Goal: Information Seeking & Learning: Find specific fact

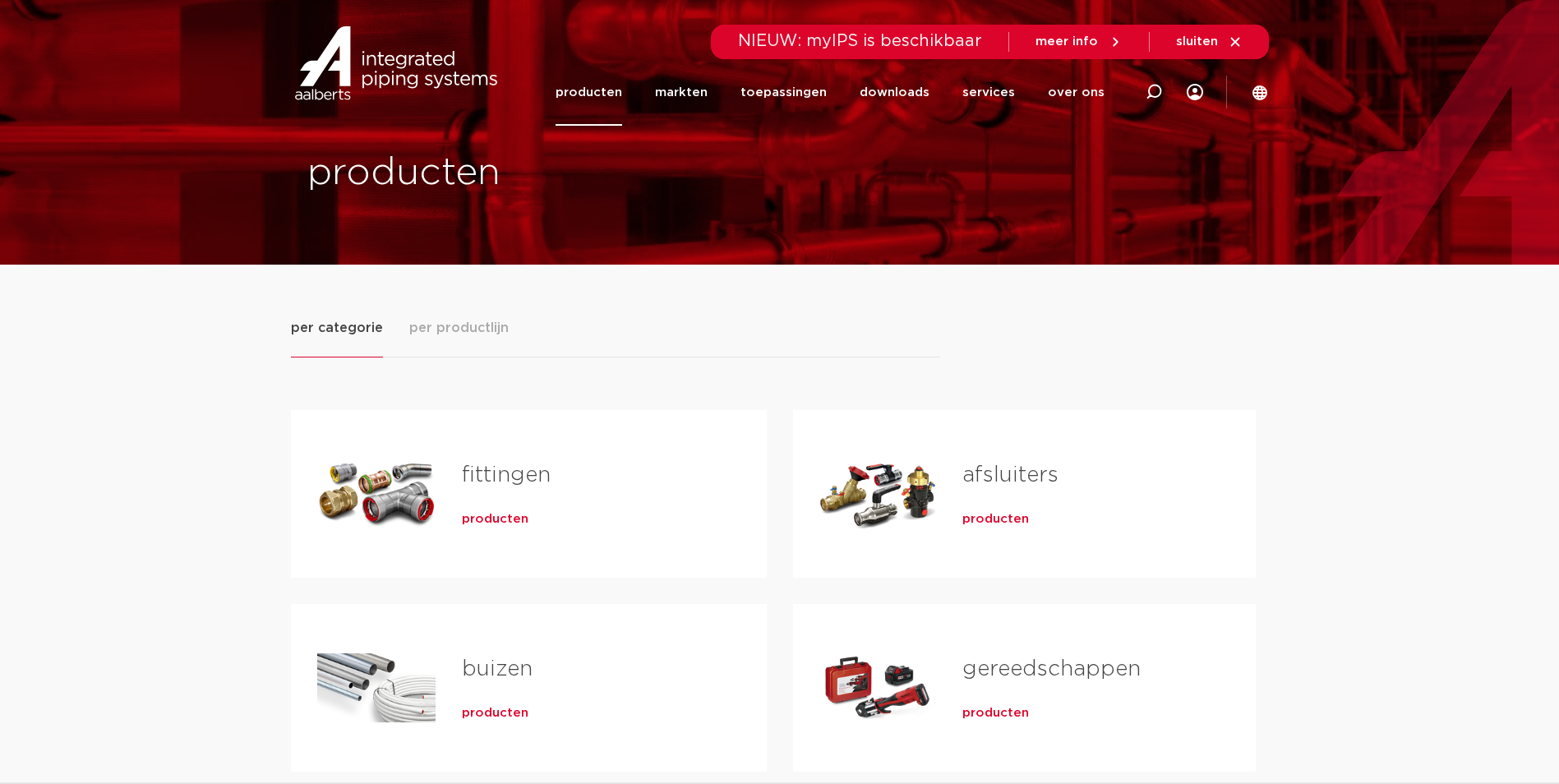
click at [434, 495] on div "fittingen producten" at bounding box center [529, 493] width 476 height 168
click at [502, 517] on span "producten" at bounding box center [495, 519] width 67 height 17
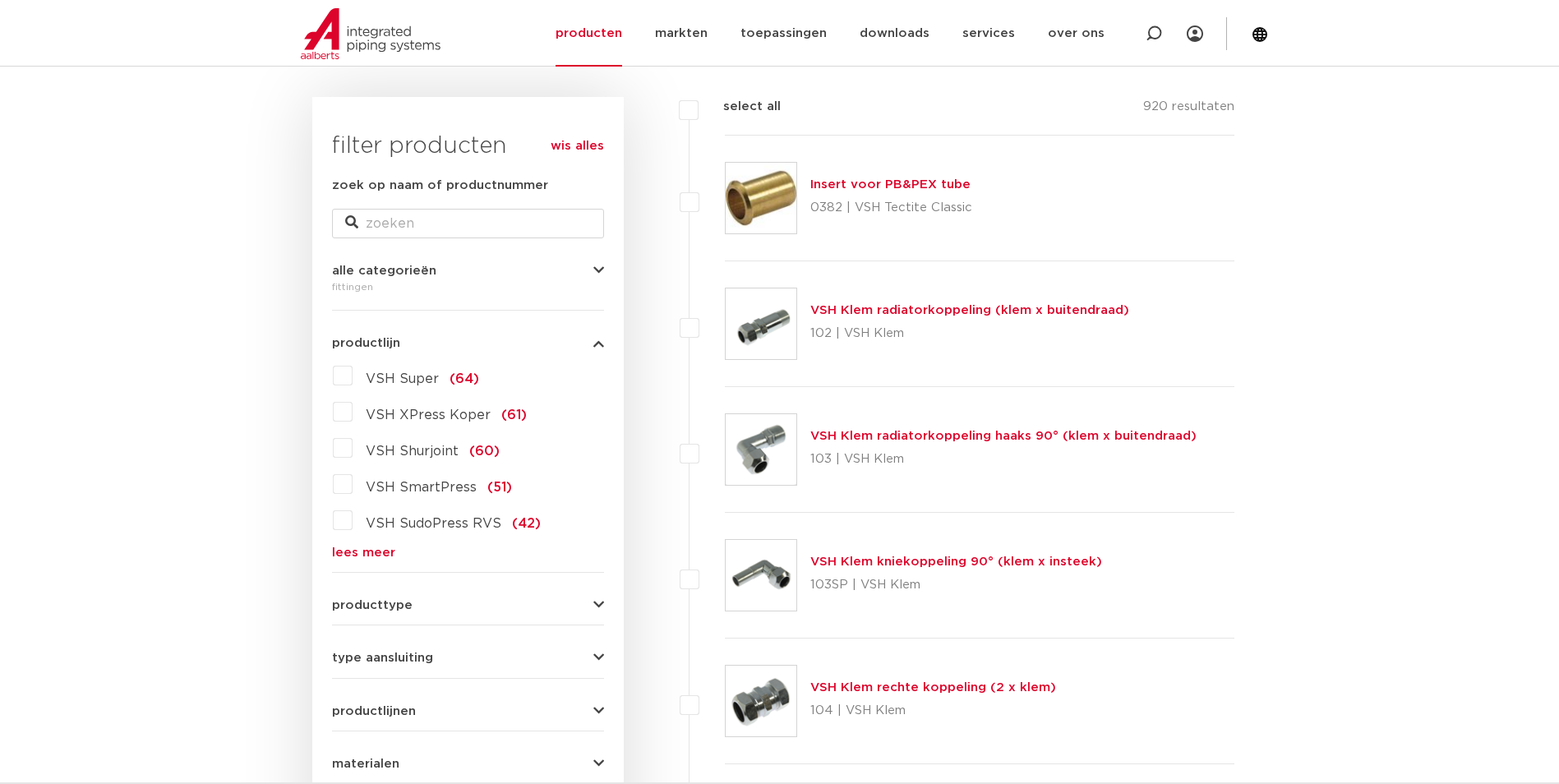
scroll to position [164, 0]
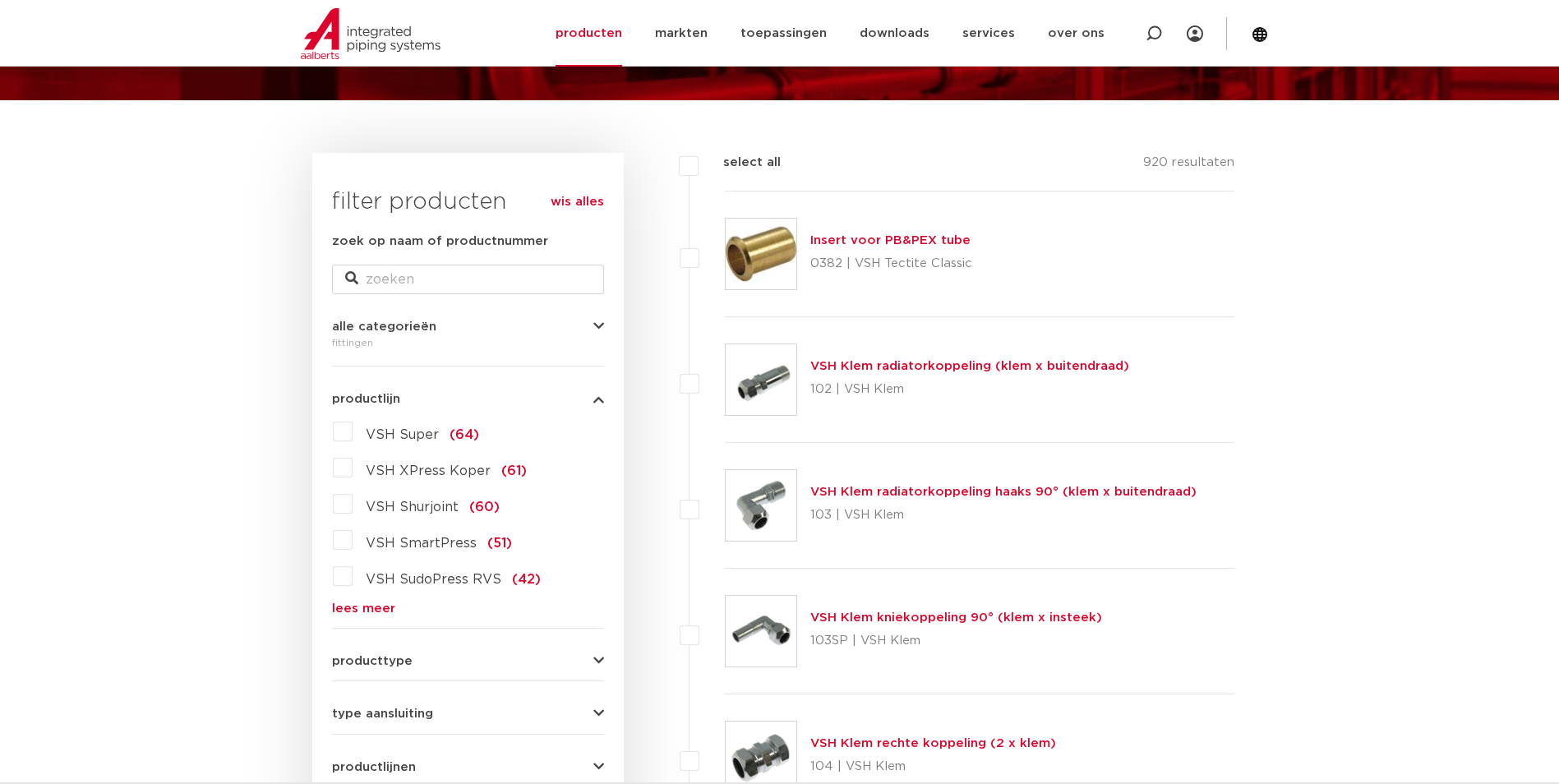
click at [384, 440] on span "VSH Super" at bounding box center [402, 435] width 73 height 13
click at [0, 0] on input "VSH Super (64)" at bounding box center [0, 0] width 0 height 0
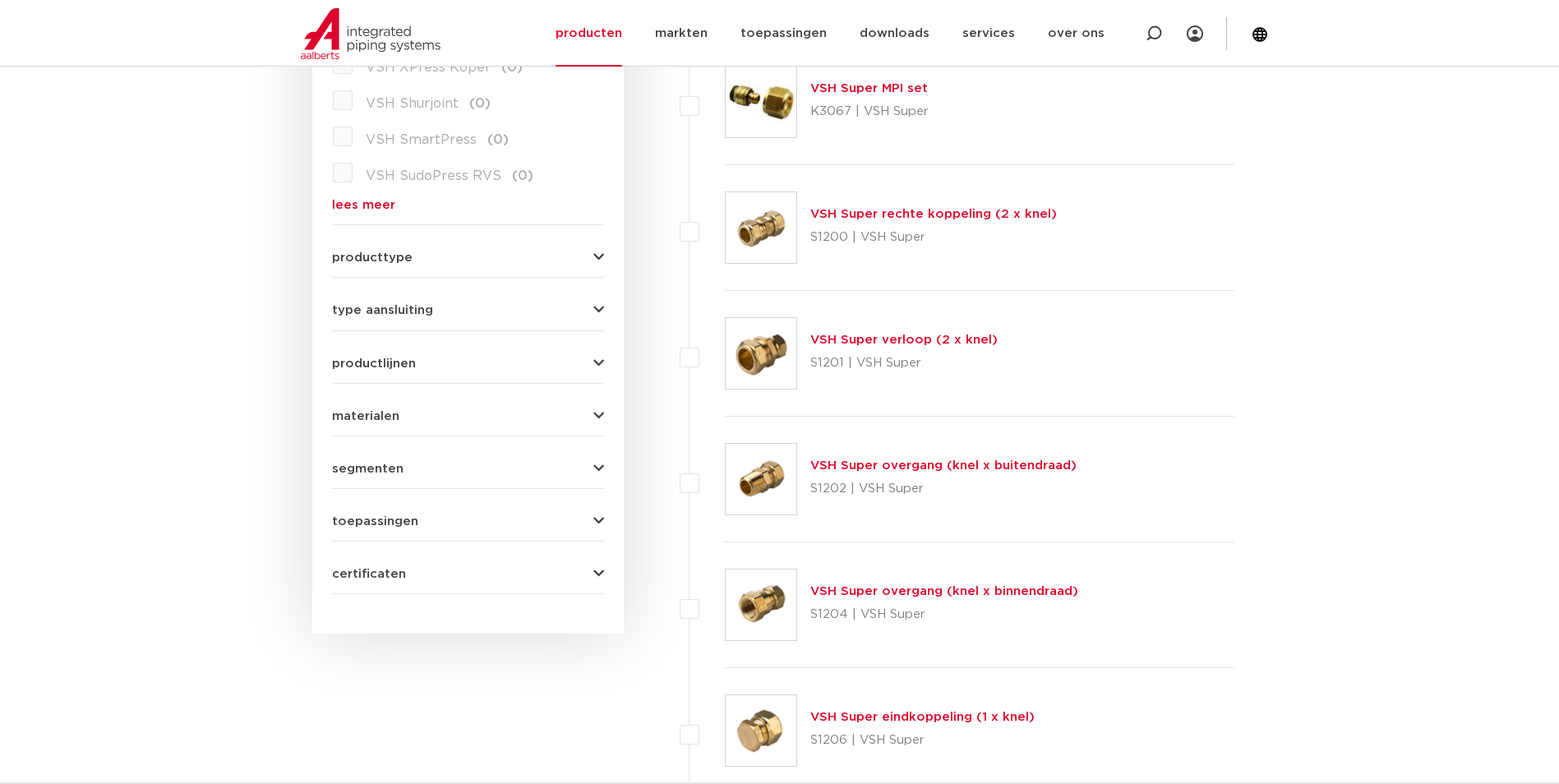
click at [867, 466] on link "VSH Super overgang (knel x buitendraad)" at bounding box center [943, 466] width 266 height 12
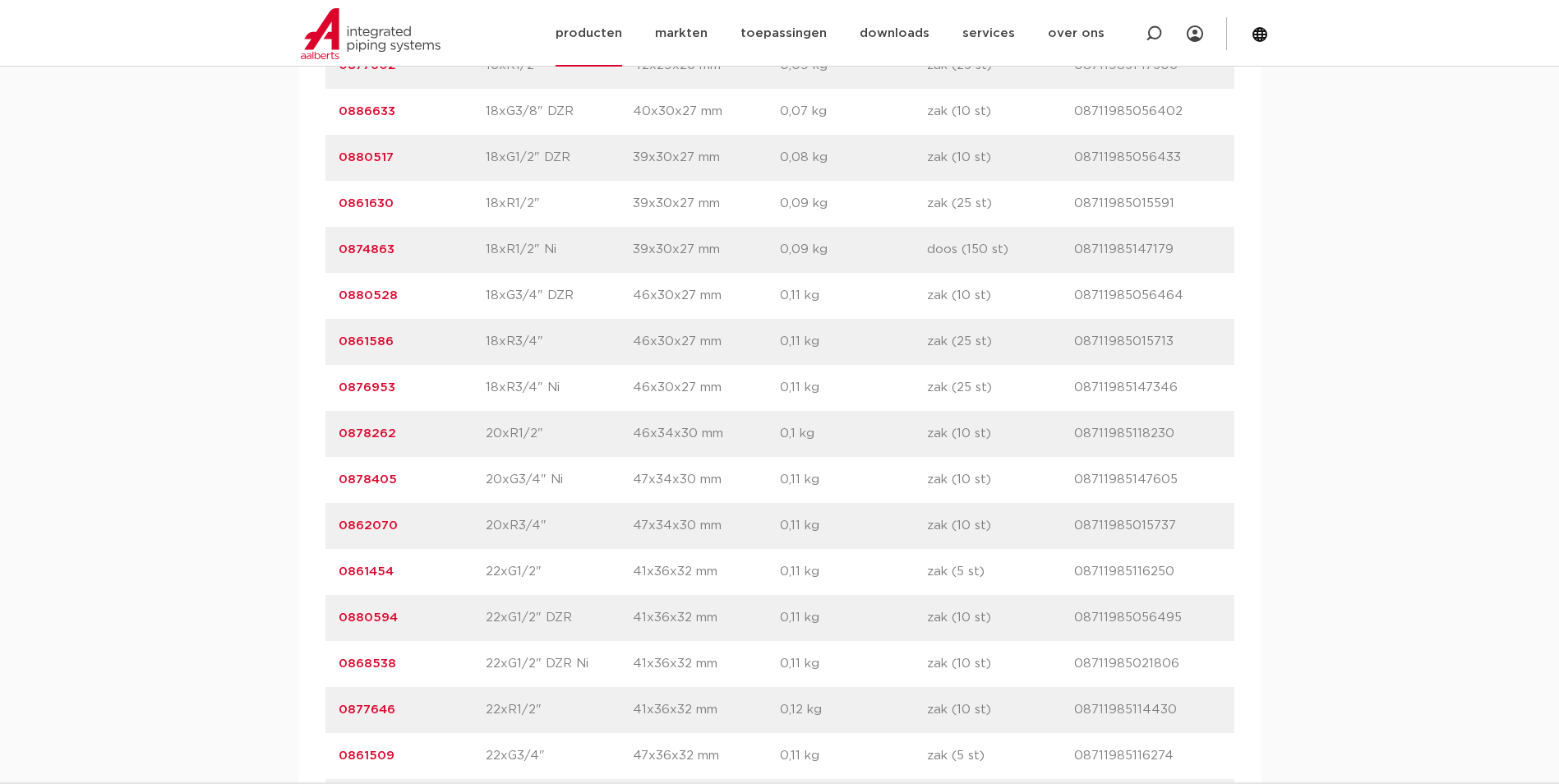
scroll to position [2875, 0]
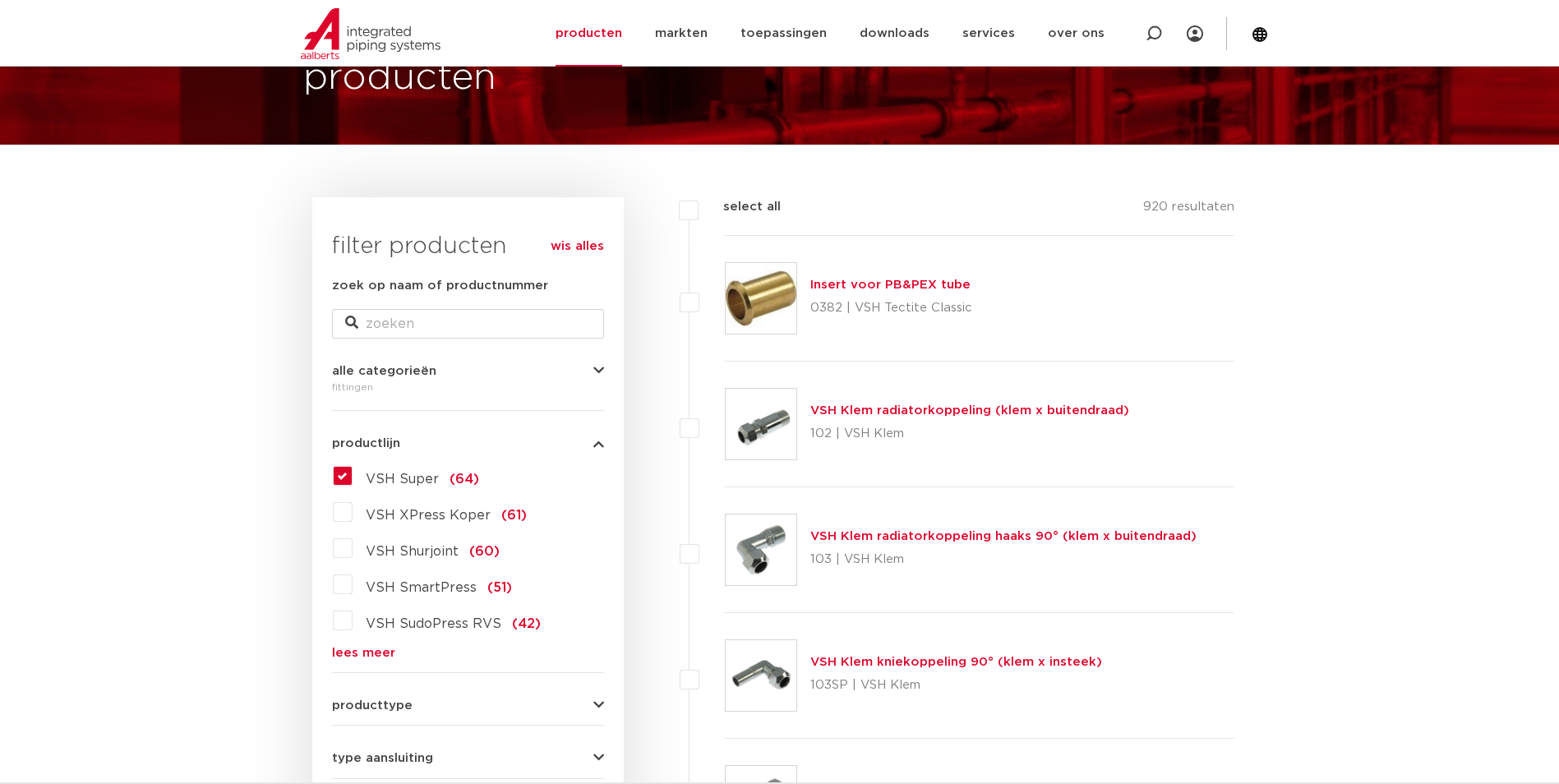
scroll to position [74, 0]
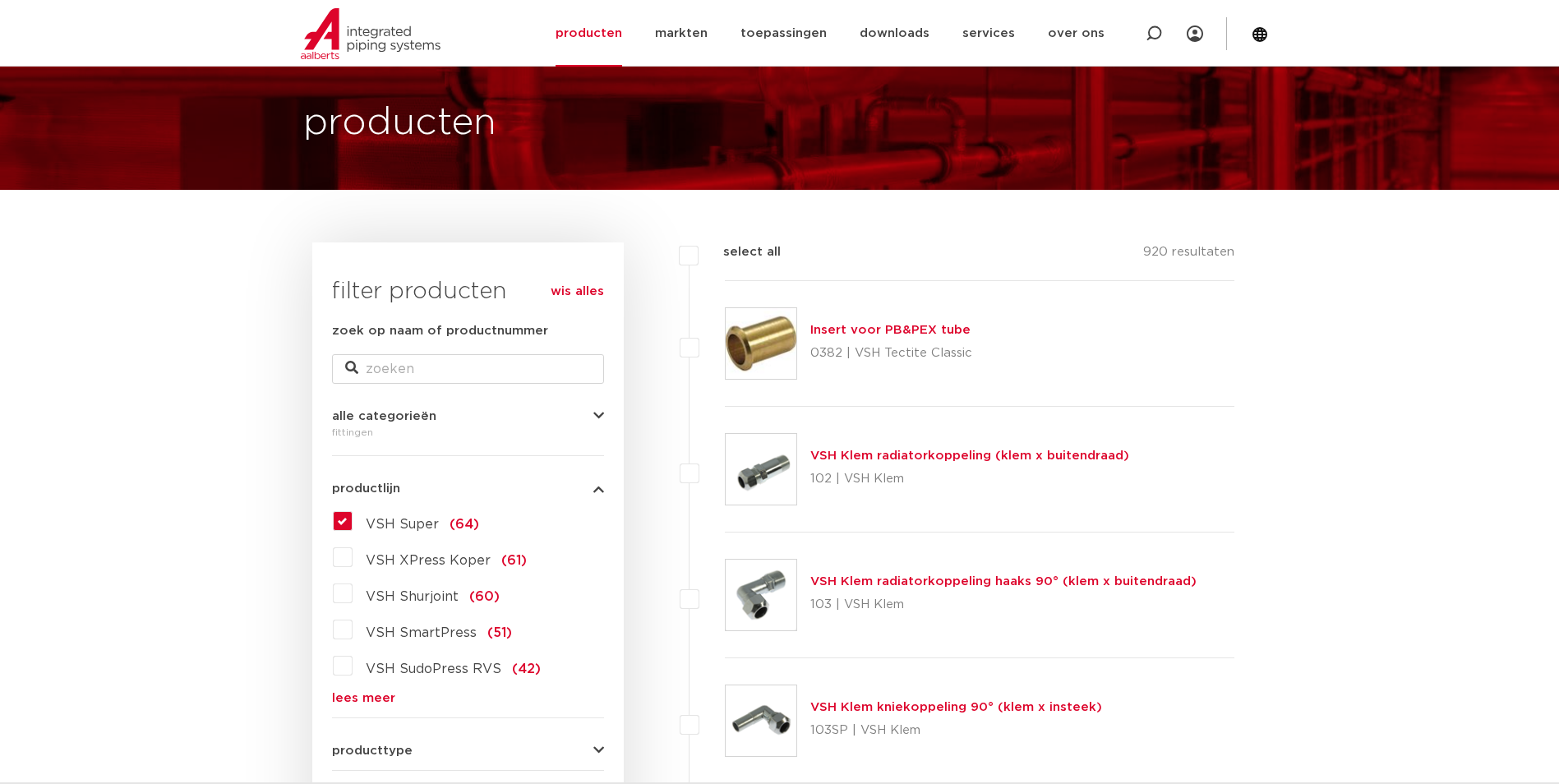
click at [382, 560] on span "VSH XPress Koper" at bounding box center [428, 560] width 125 height 13
click at [0, 0] on input "VSH XPress Koper (61)" at bounding box center [0, 0] width 0 height 0
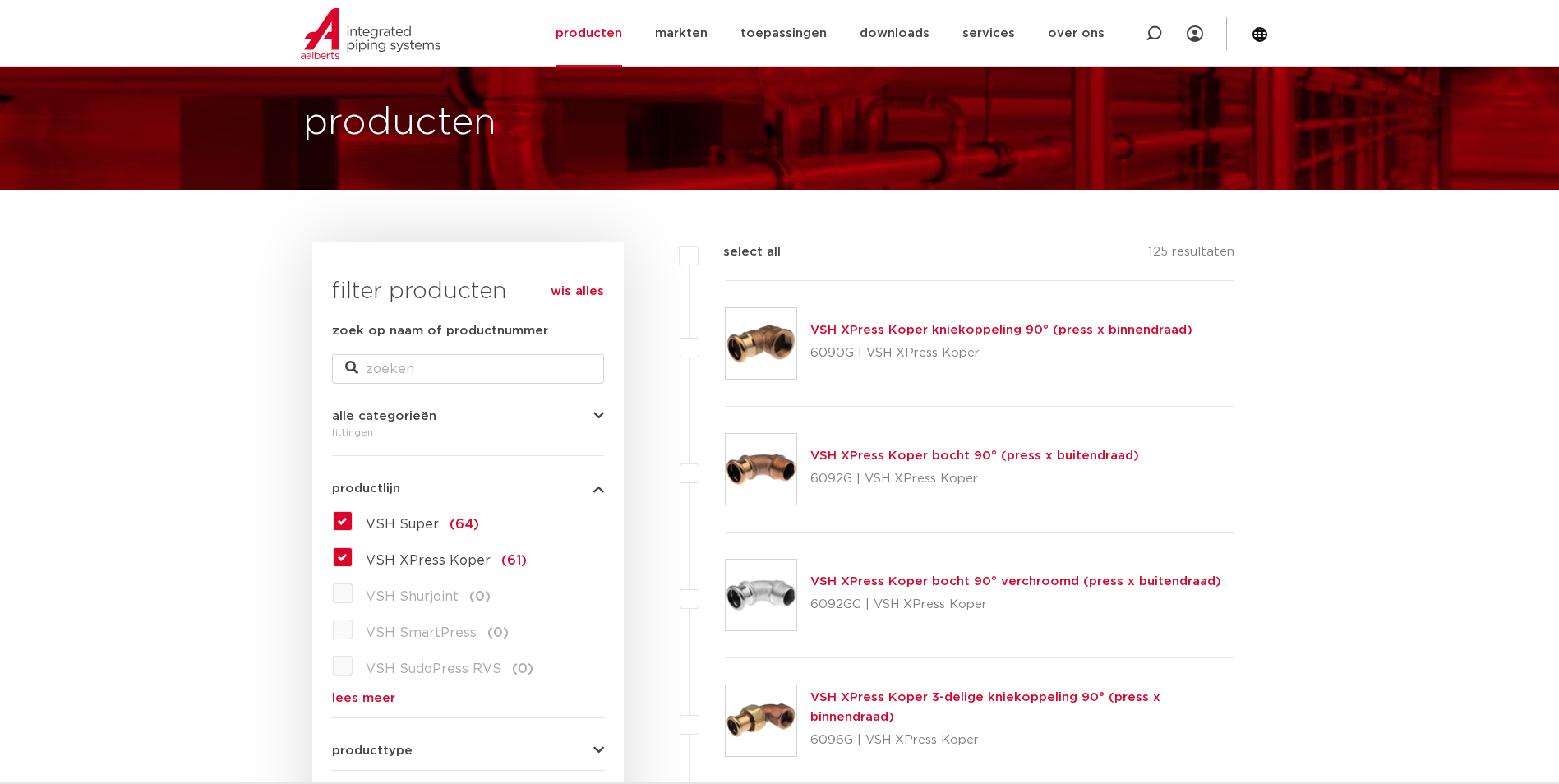
click at [352, 560] on label "VSH XPress Koper (61)" at bounding box center [439, 557] width 174 height 27
click at [0, 0] on input "VSH XPress Koper (61)" at bounding box center [0, 0] width 0 height 0
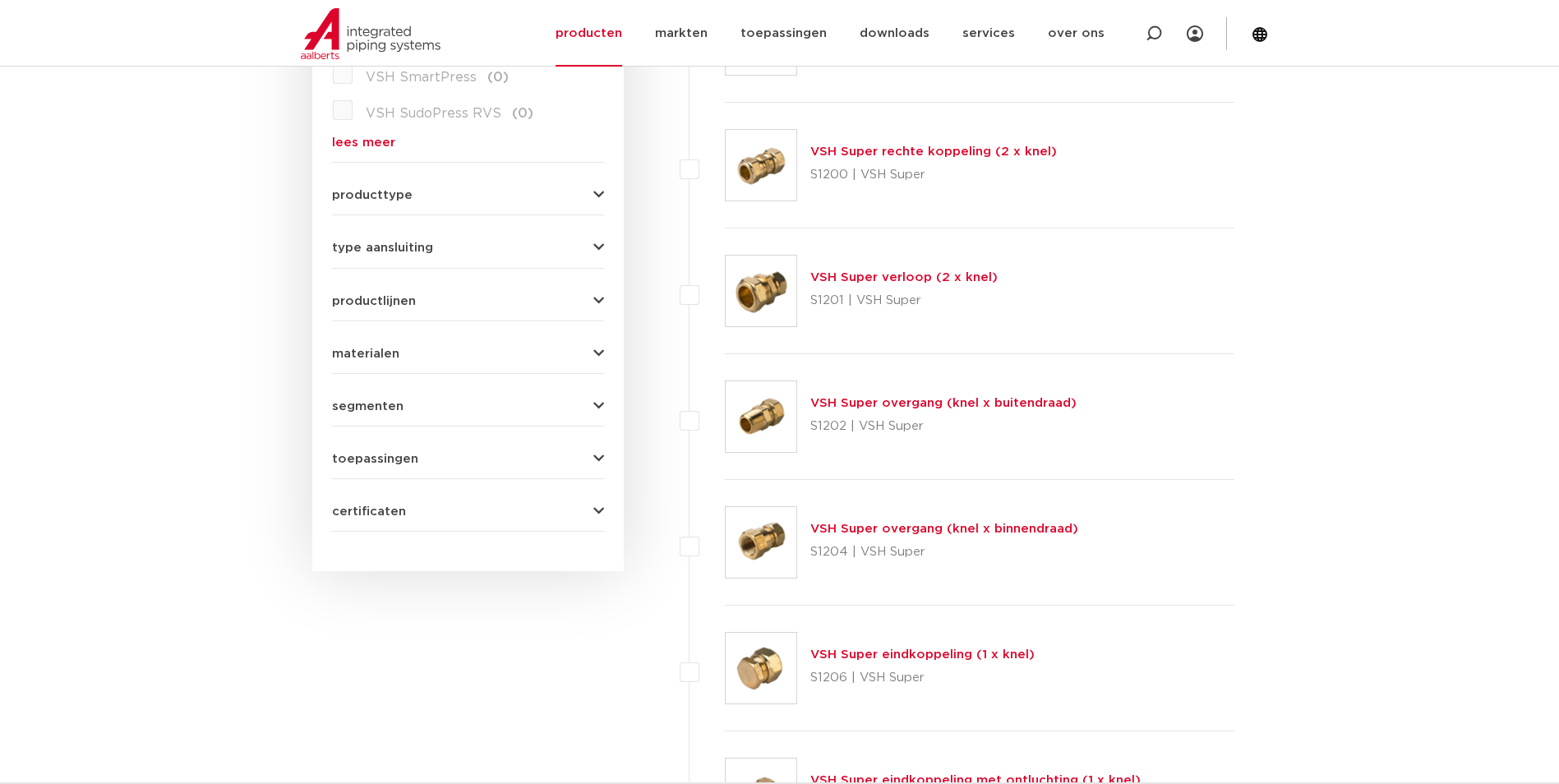
scroll to position [650, 0]
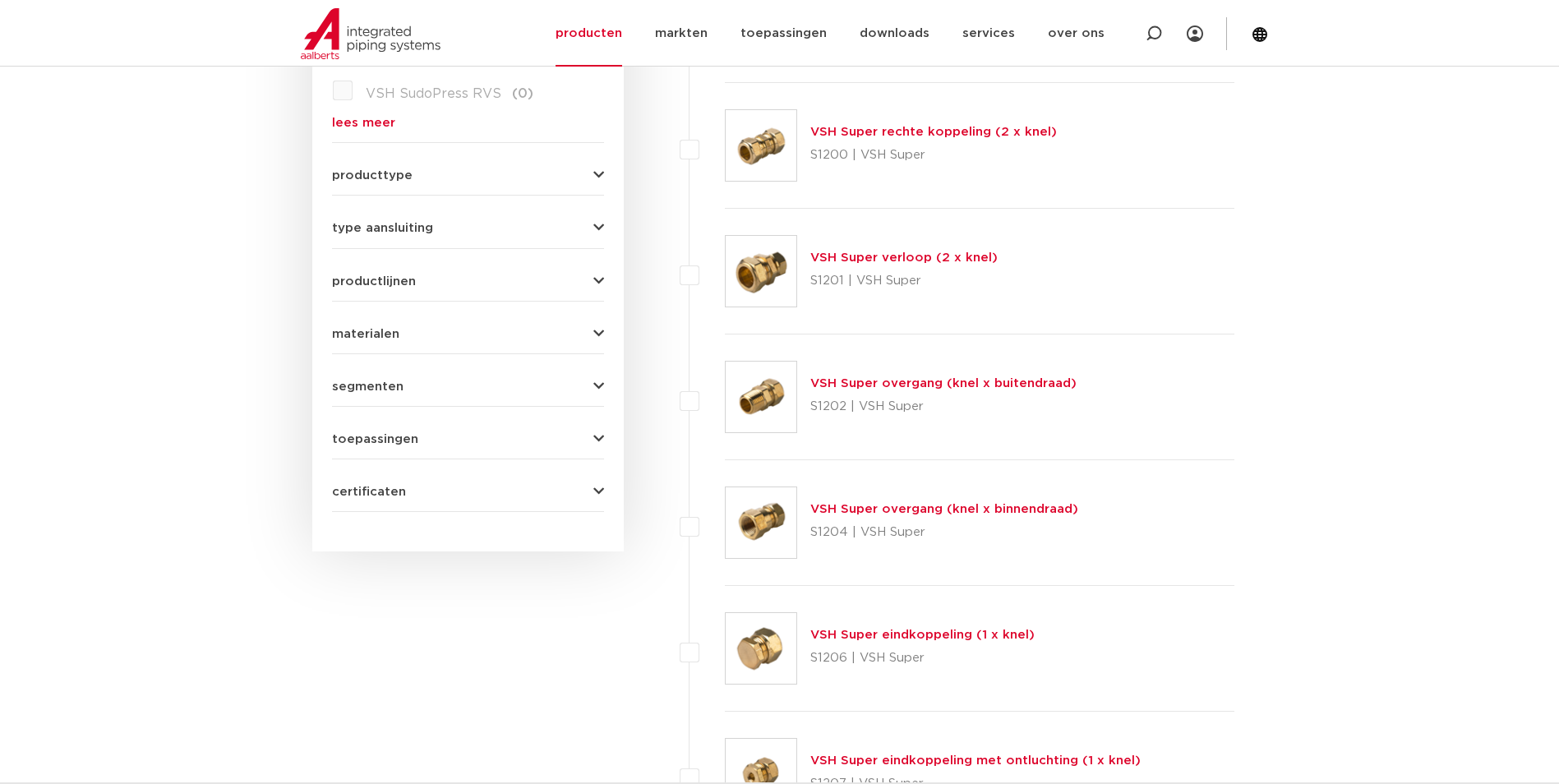
click at [898, 517] on div "VSH Super overgang (knel x binnendraad) S1204 | VSH Super" at bounding box center [944, 522] width 268 height 46
click at [900, 506] on link "VSH Super overgang (knel x binnendraad)" at bounding box center [944, 509] width 268 height 12
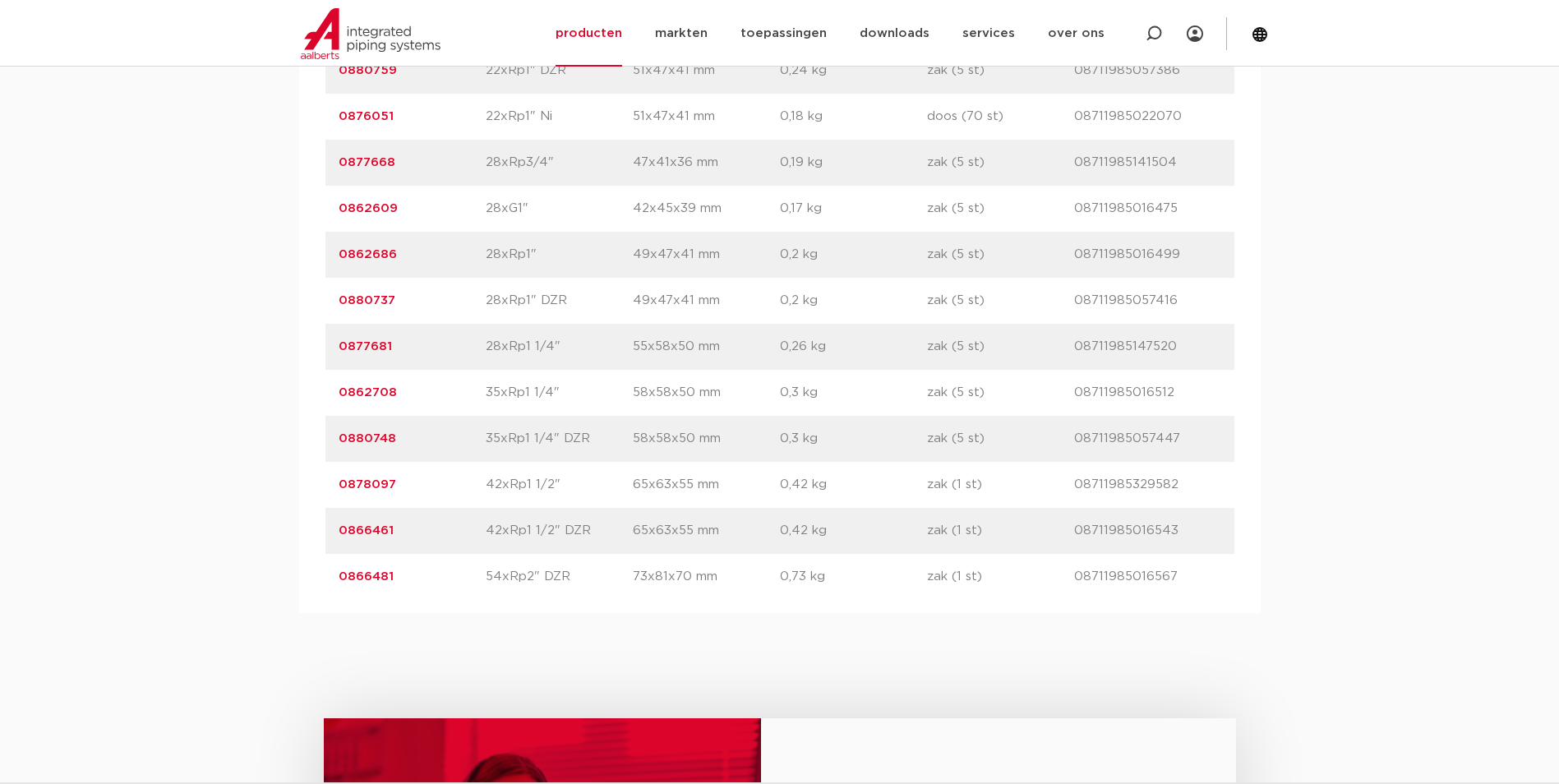
scroll to position [2875, 0]
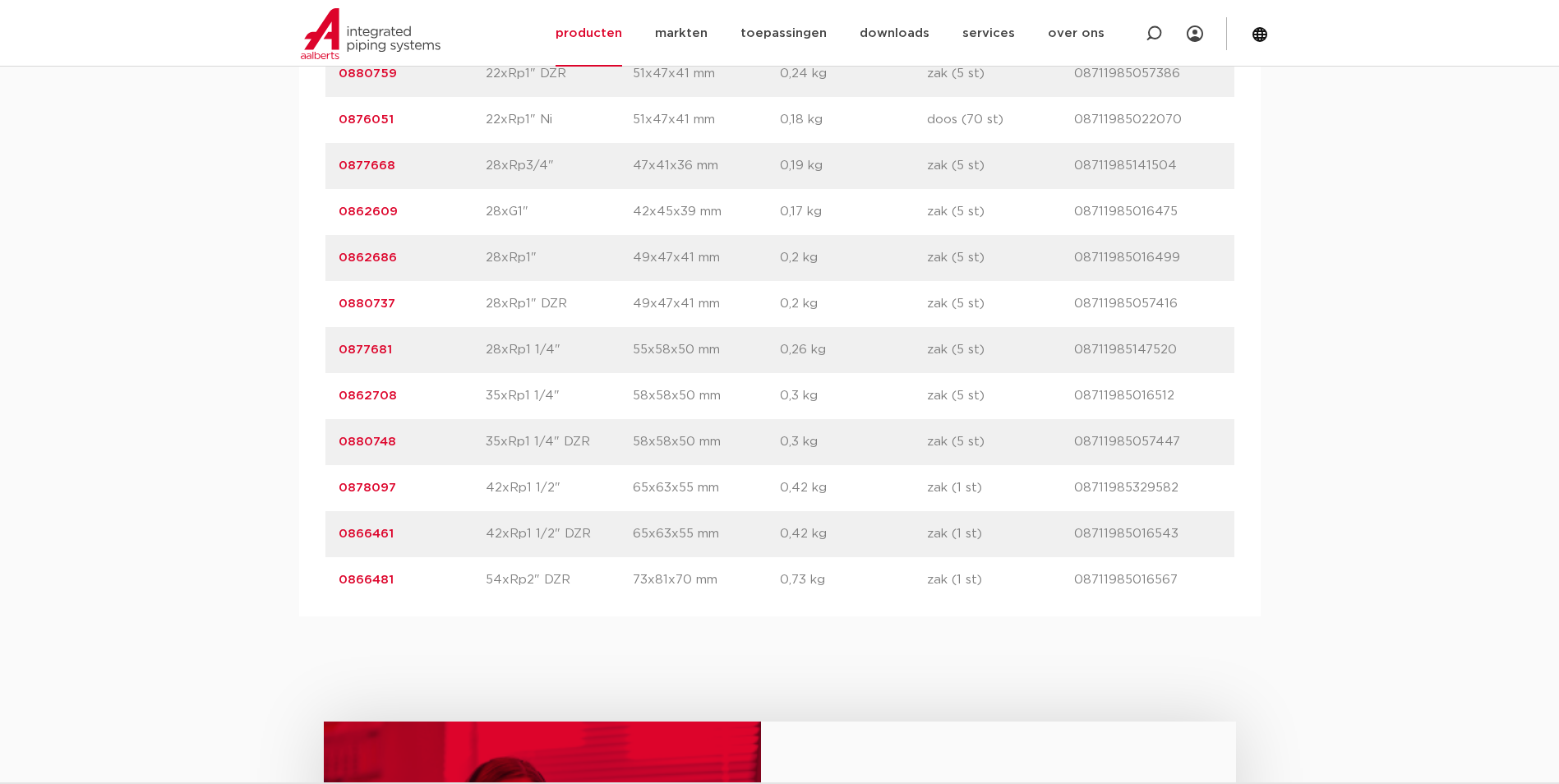
click at [374, 484] on link "0878097" at bounding box center [367, 488] width 58 height 12
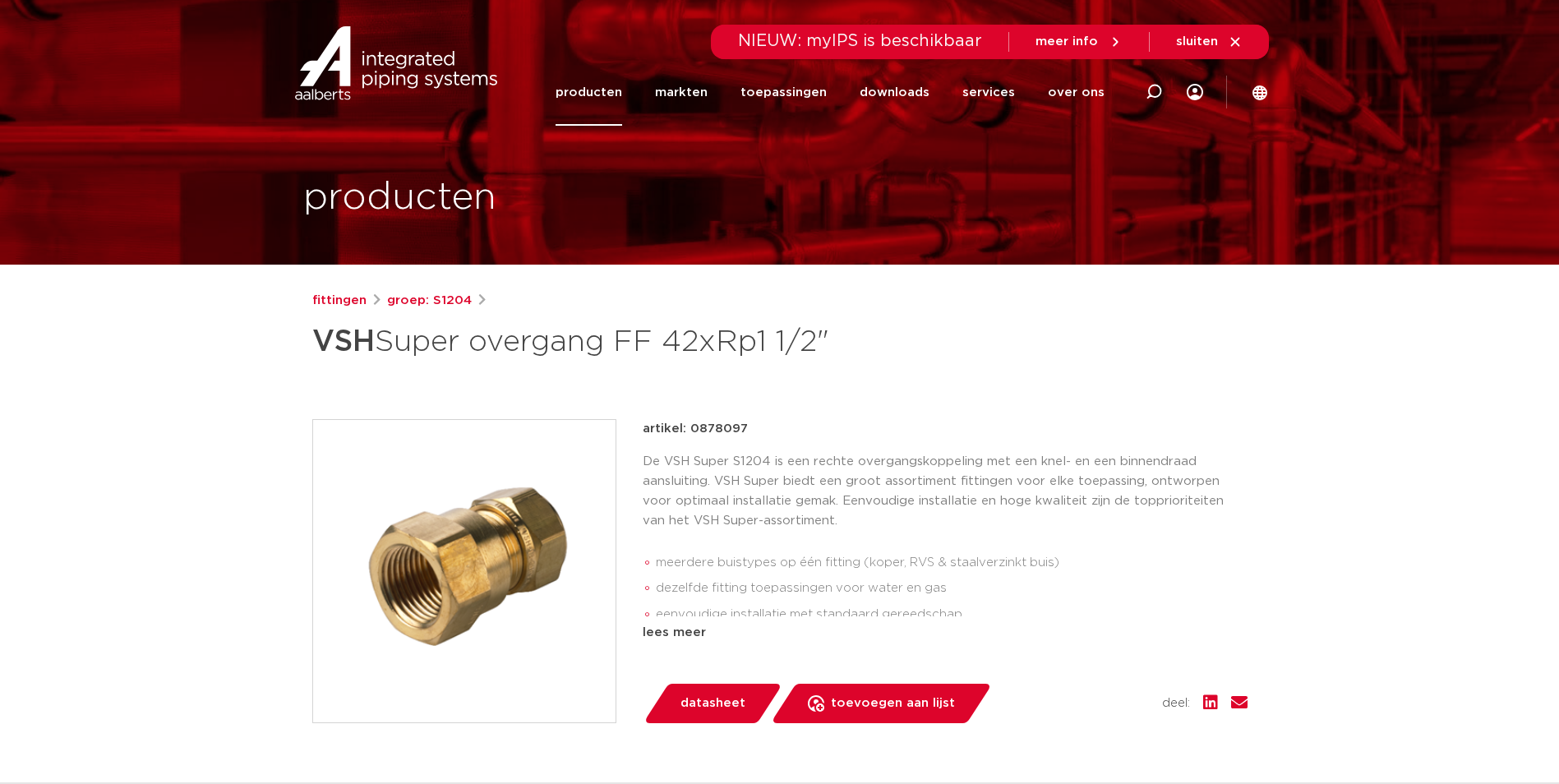
drag, startPoint x: 728, startPoint y: 427, endPoint x: 690, endPoint y: 424, distance: 38.1
click at [690, 424] on div "artikel: 0878097" at bounding box center [945, 428] width 605 height 20
drag, startPoint x: 690, startPoint y: 424, endPoint x: 705, endPoint y: 423, distance: 15.0
copy p "0878097"
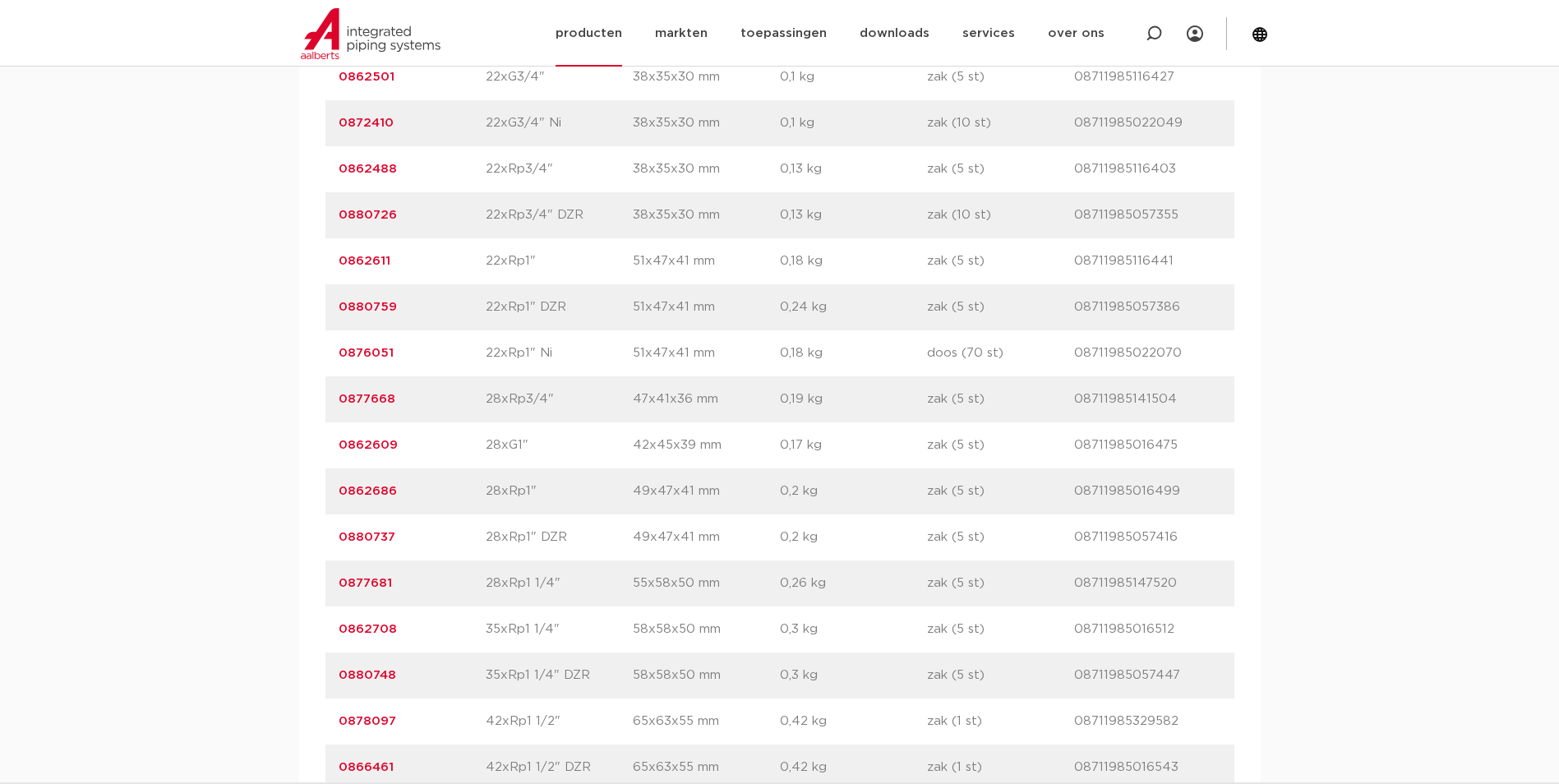
scroll to position [2546, 0]
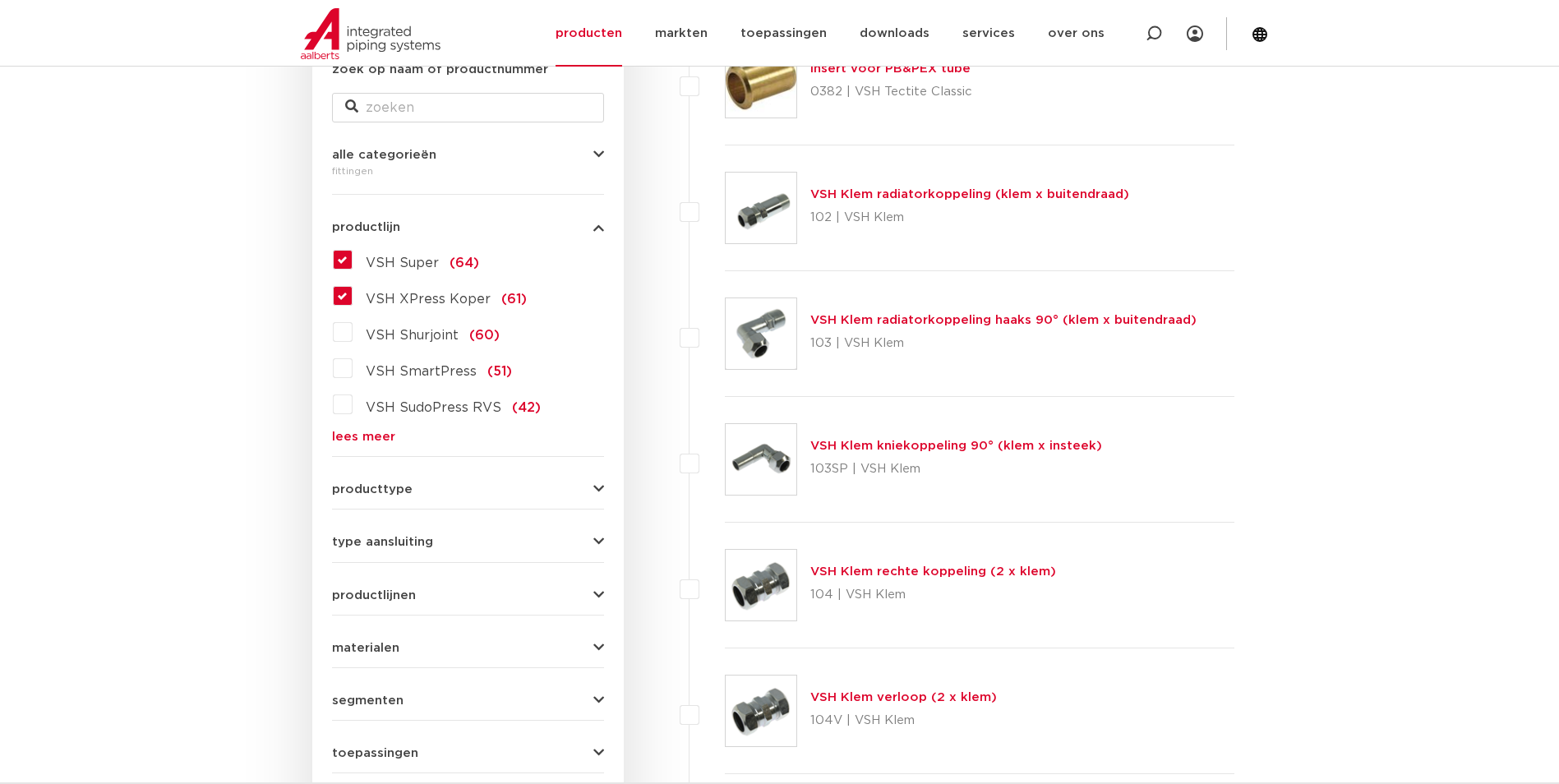
scroll to position [157, 0]
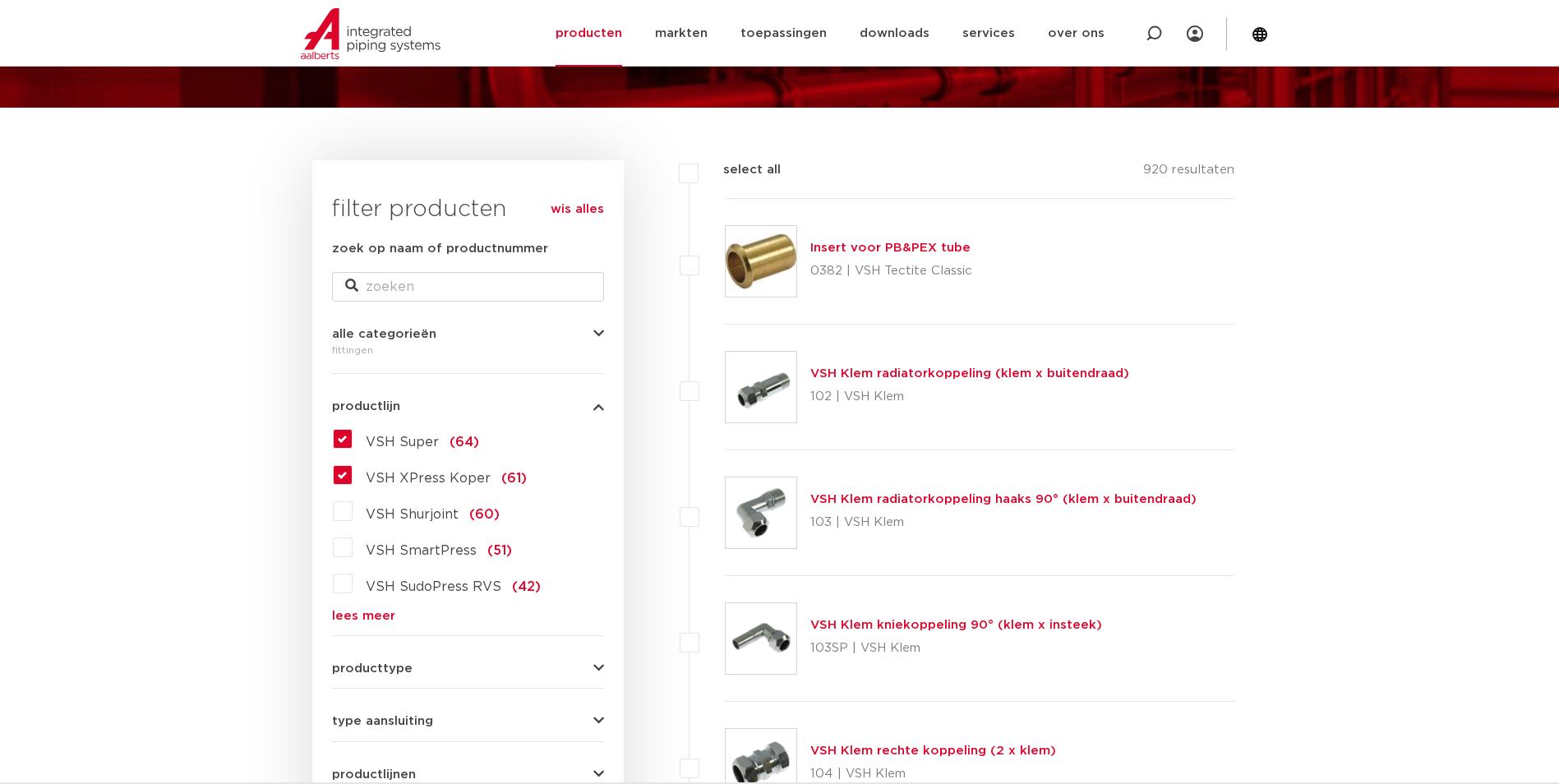
click at [352, 474] on label "VSH XPress Koper (61)" at bounding box center [439, 475] width 174 height 27
click at [0, 0] on input "VSH XPress Koper (61)" at bounding box center [0, 0] width 0 height 0
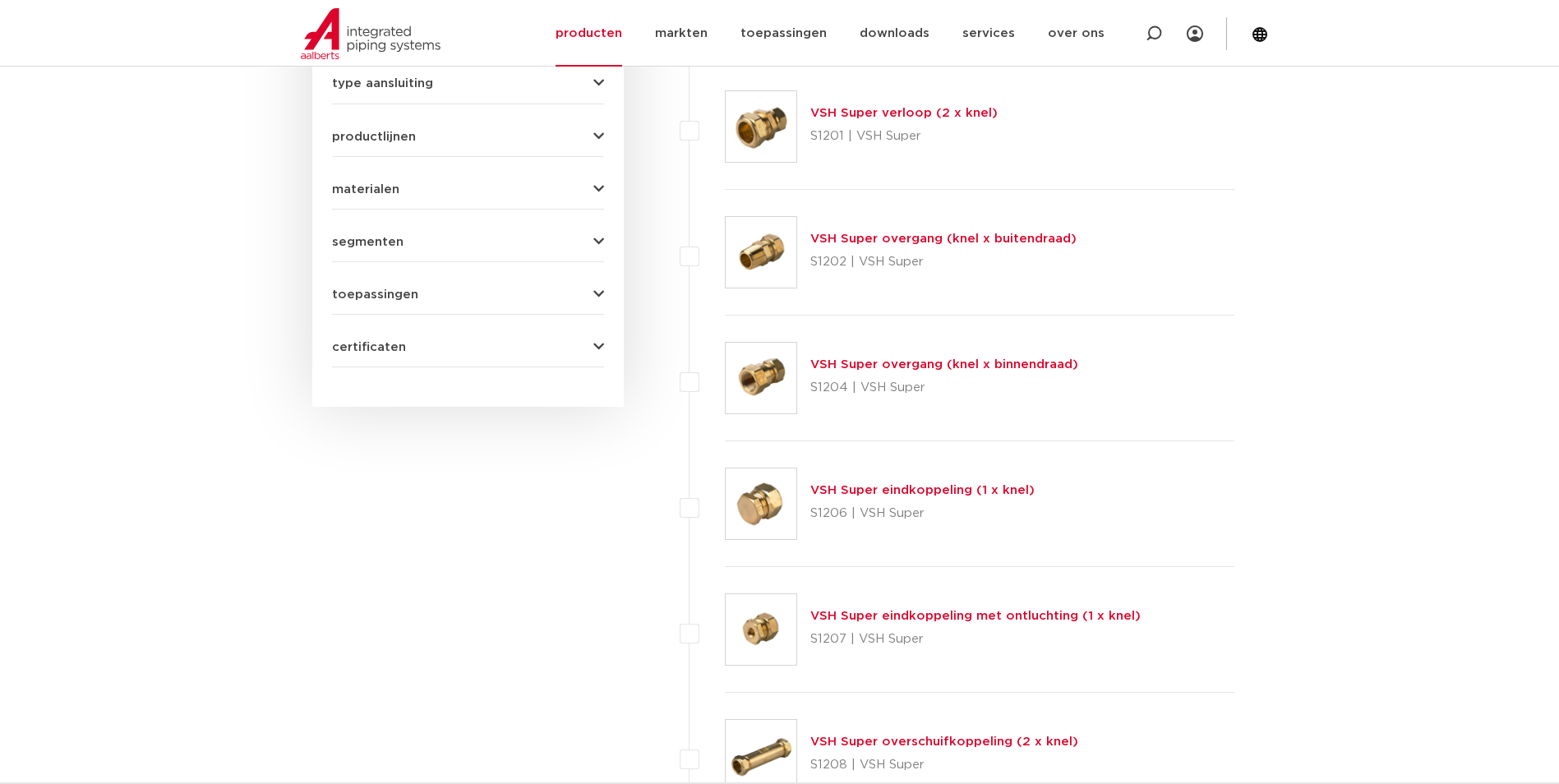
scroll to position [814, 0]
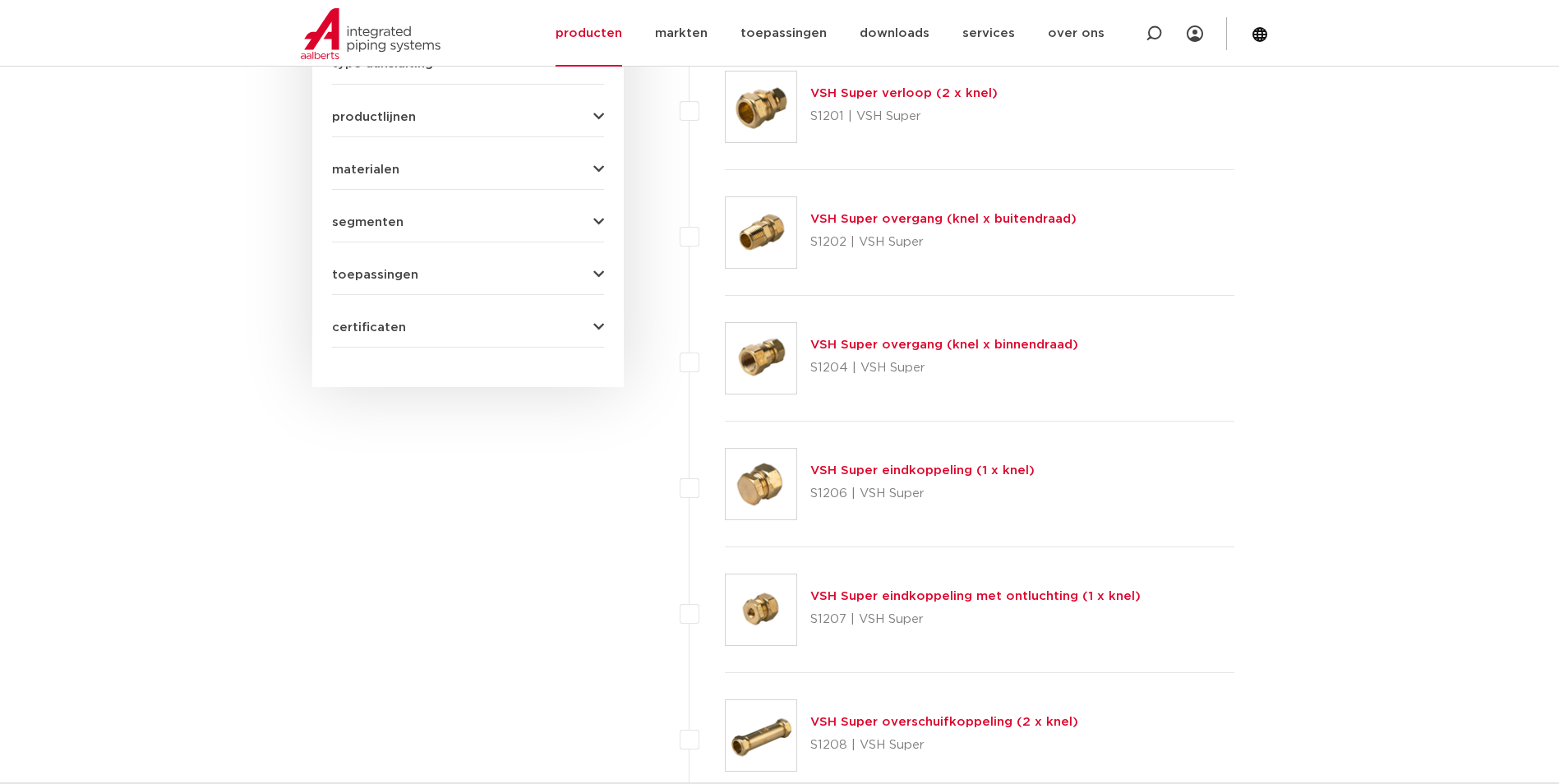
click at [840, 218] on link "VSH Super overgang (knel x buitendraad)" at bounding box center [943, 219] width 266 height 12
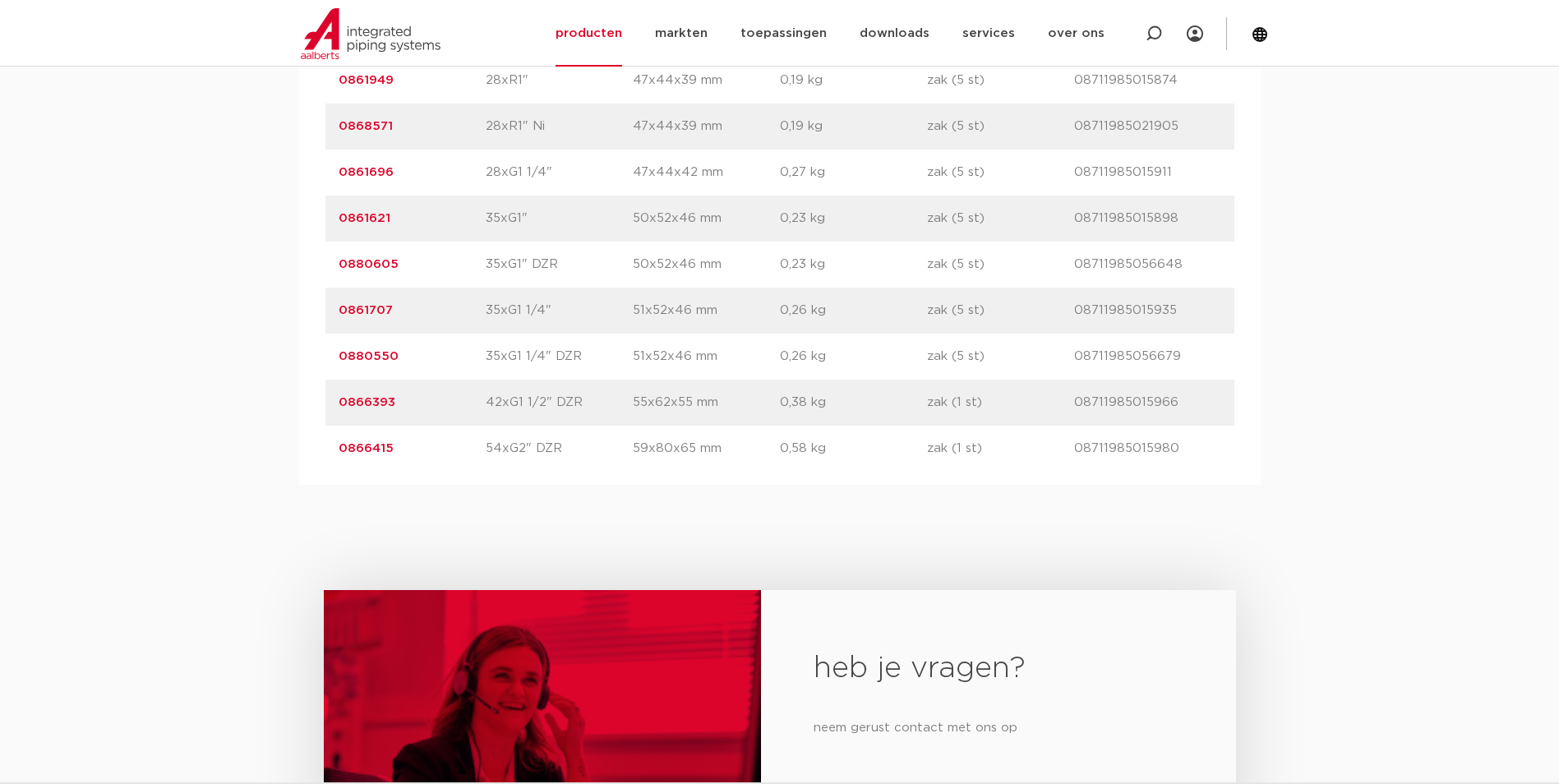
scroll to position [4107, 0]
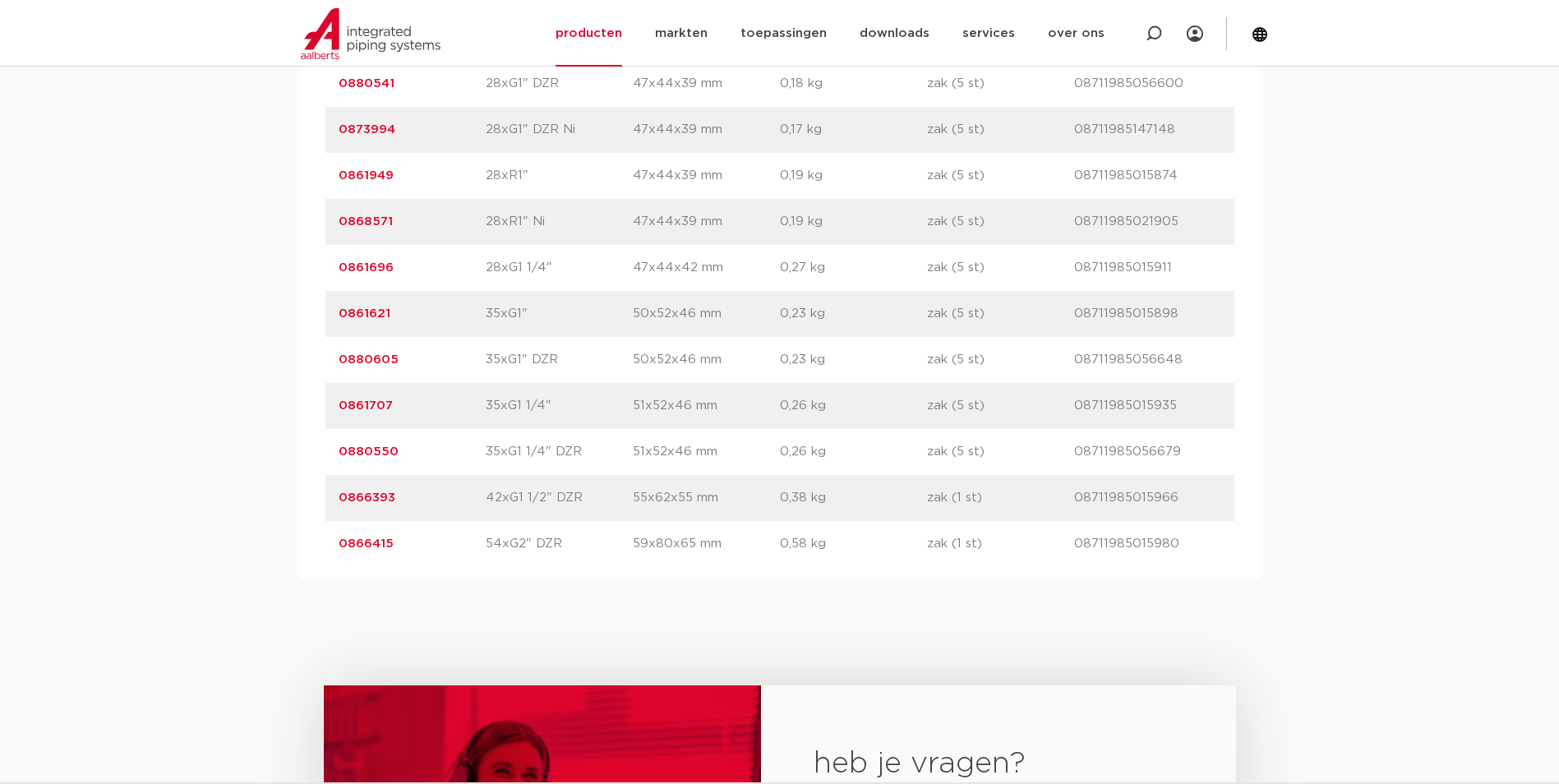
click at [357, 495] on link "0866393" at bounding box center [367, 498] width 57 height 12
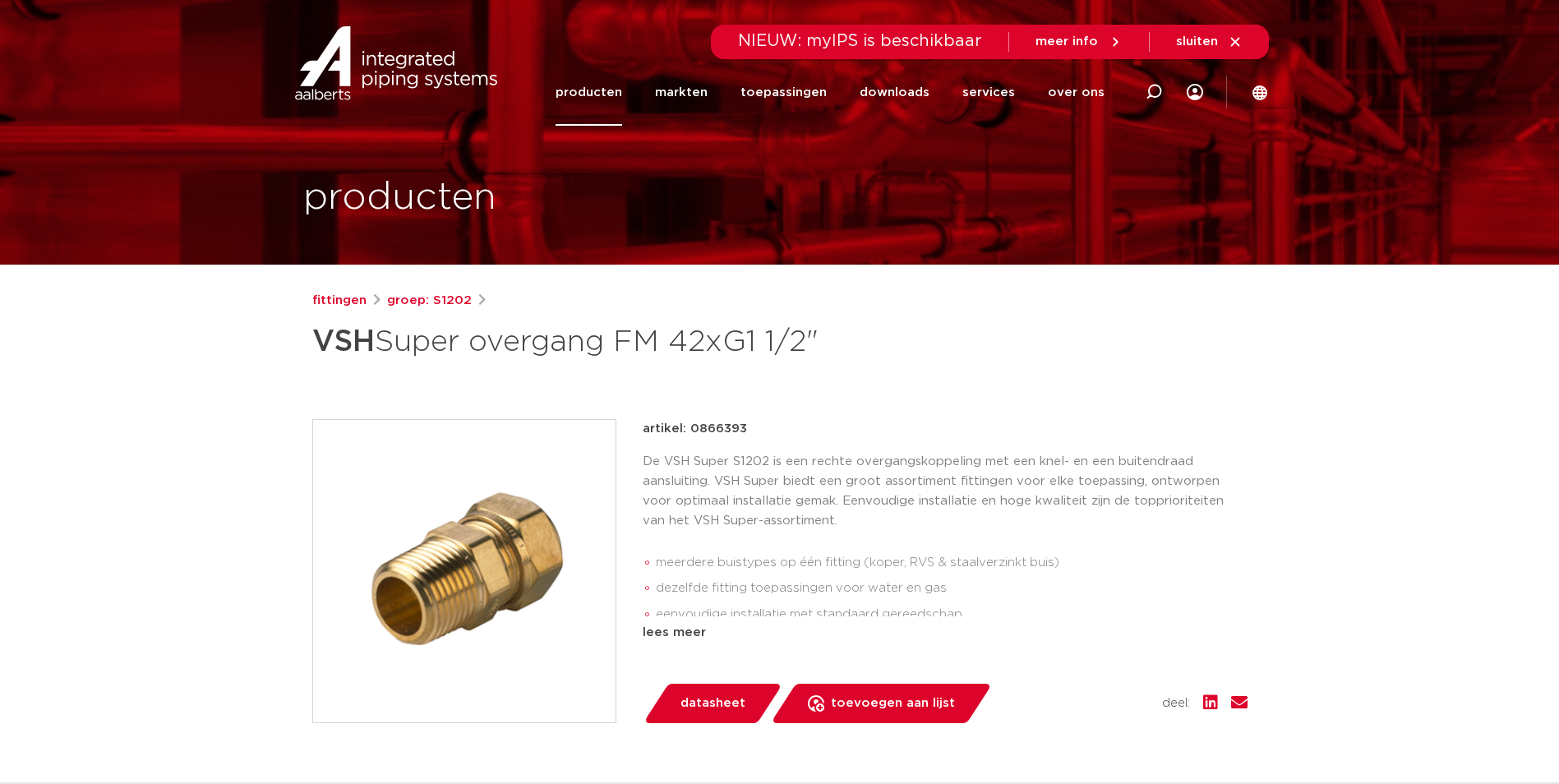
drag, startPoint x: 729, startPoint y: 433, endPoint x: 691, endPoint y: 434, distance: 38.0
click at [691, 434] on div "artikel: 0866393" at bounding box center [945, 428] width 605 height 20
drag, startPoint x: 691, startPoint y: 434, endPoint x: 699, endPoint y: 430, distance: 8.9
copy p "0866393"
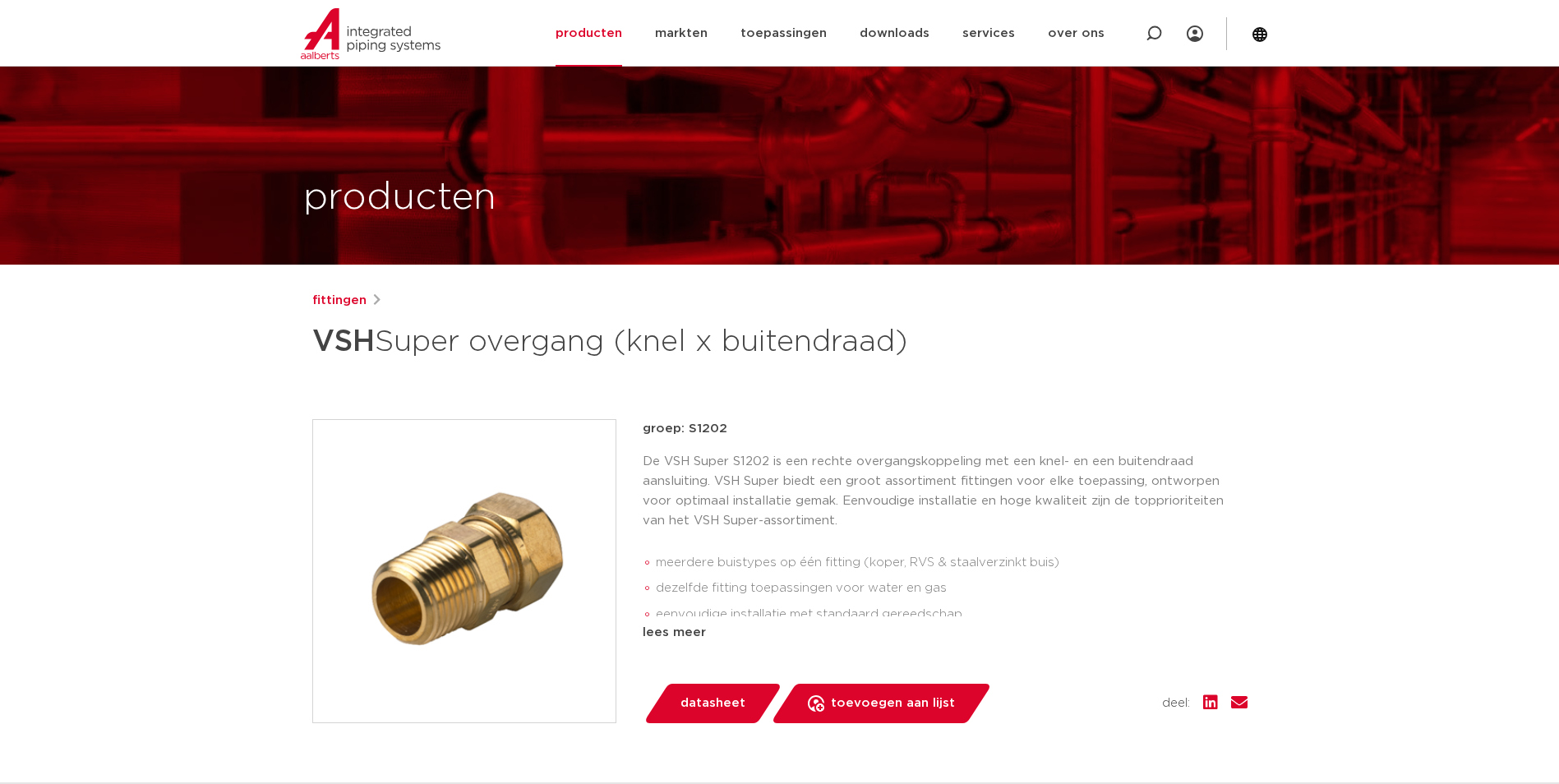
scroll to position [4107, 0]
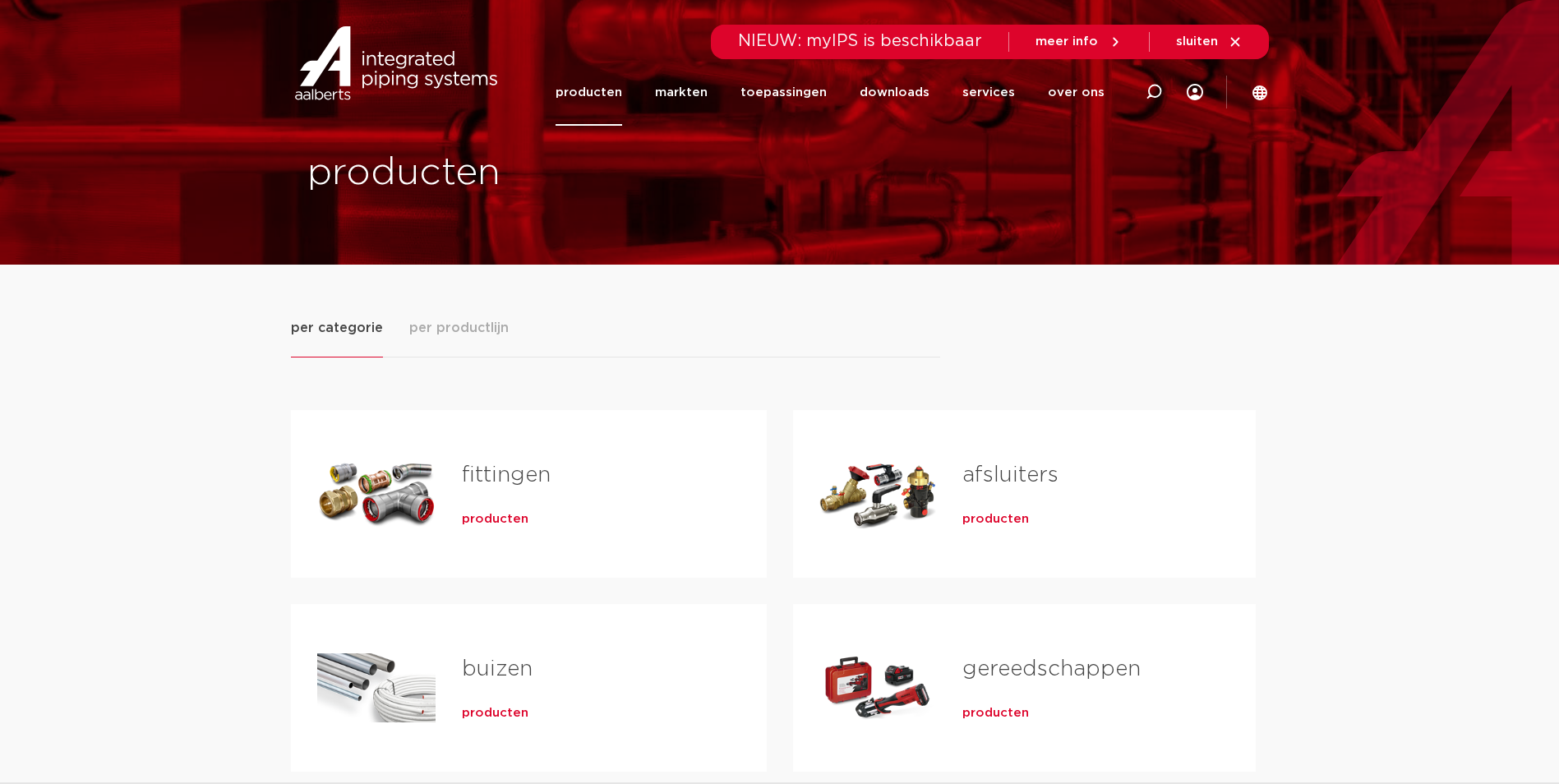
click at [474, 514] on span "producten" at bounding box center [495, 519] width 67 height 17
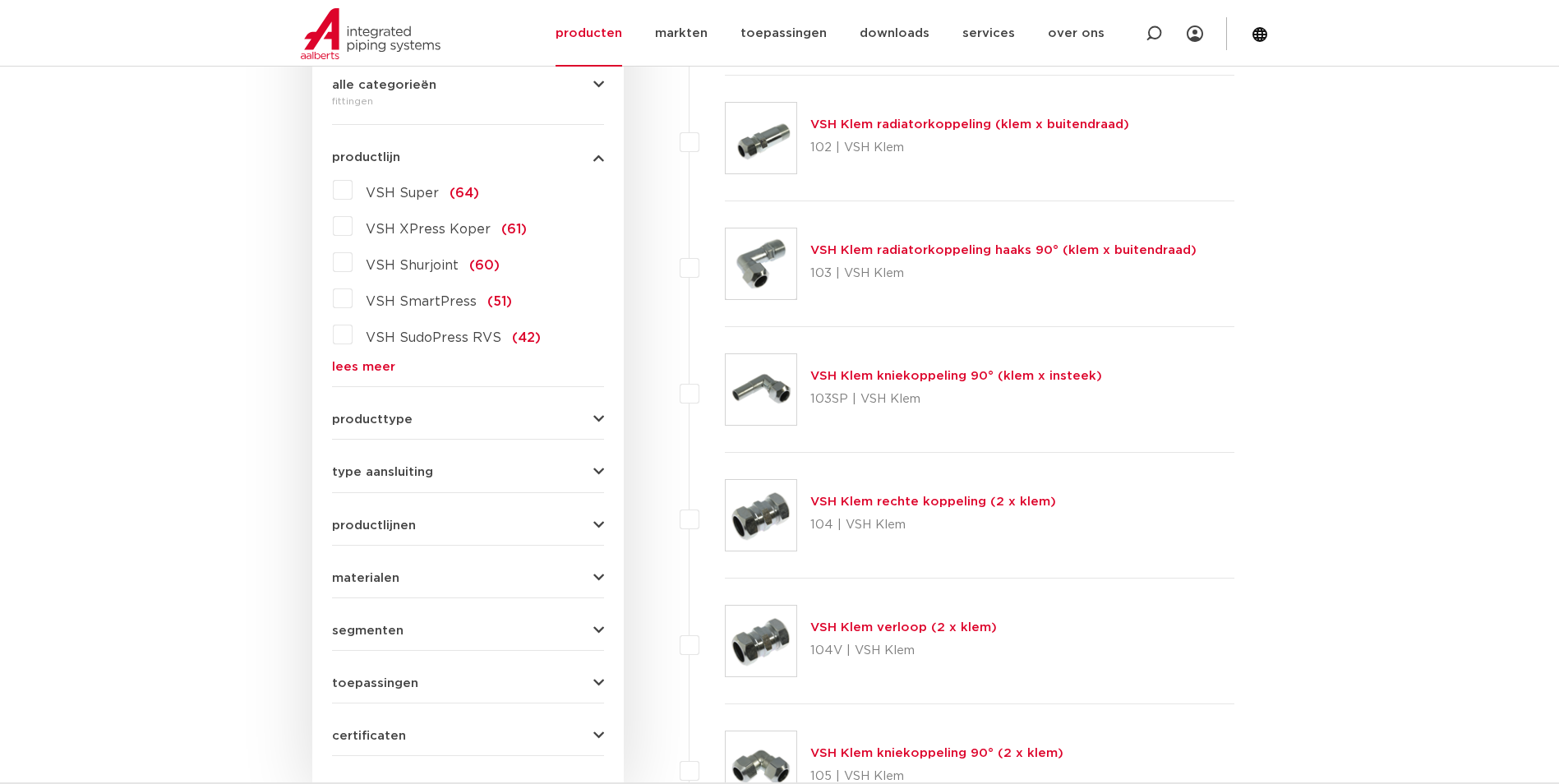
scroll to position [399, 0]
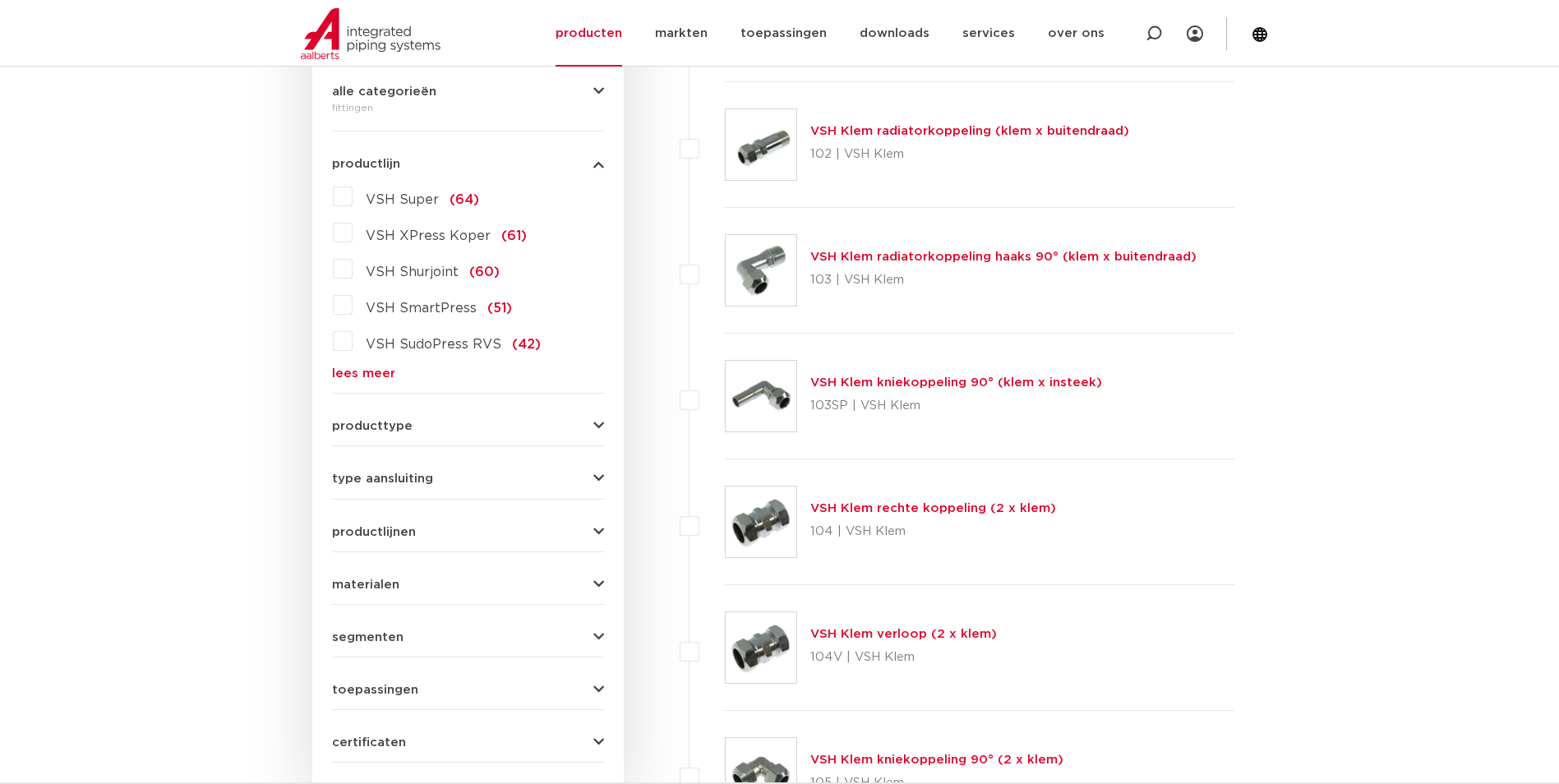
click at [382, 372] on link "lees meer" at bounding box center [468, 373] width 272 height 12
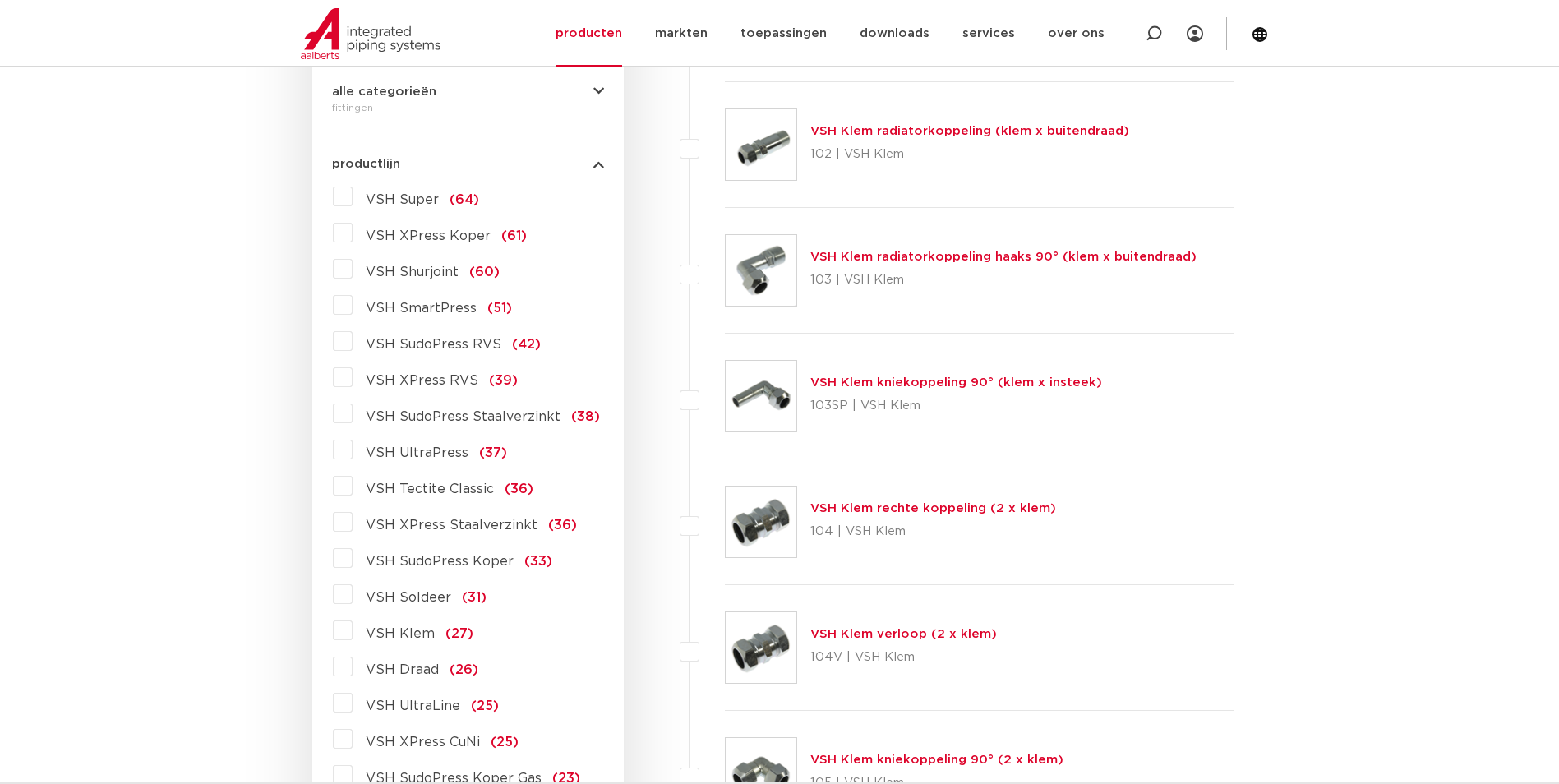
click at [413, 666] on span "VSH Draad" at bounding box center [402, 669] width 73 height 13
click at [0, 0] on input "VSH Draad (26)" at bounding box center [0, 0] width 0 height 0
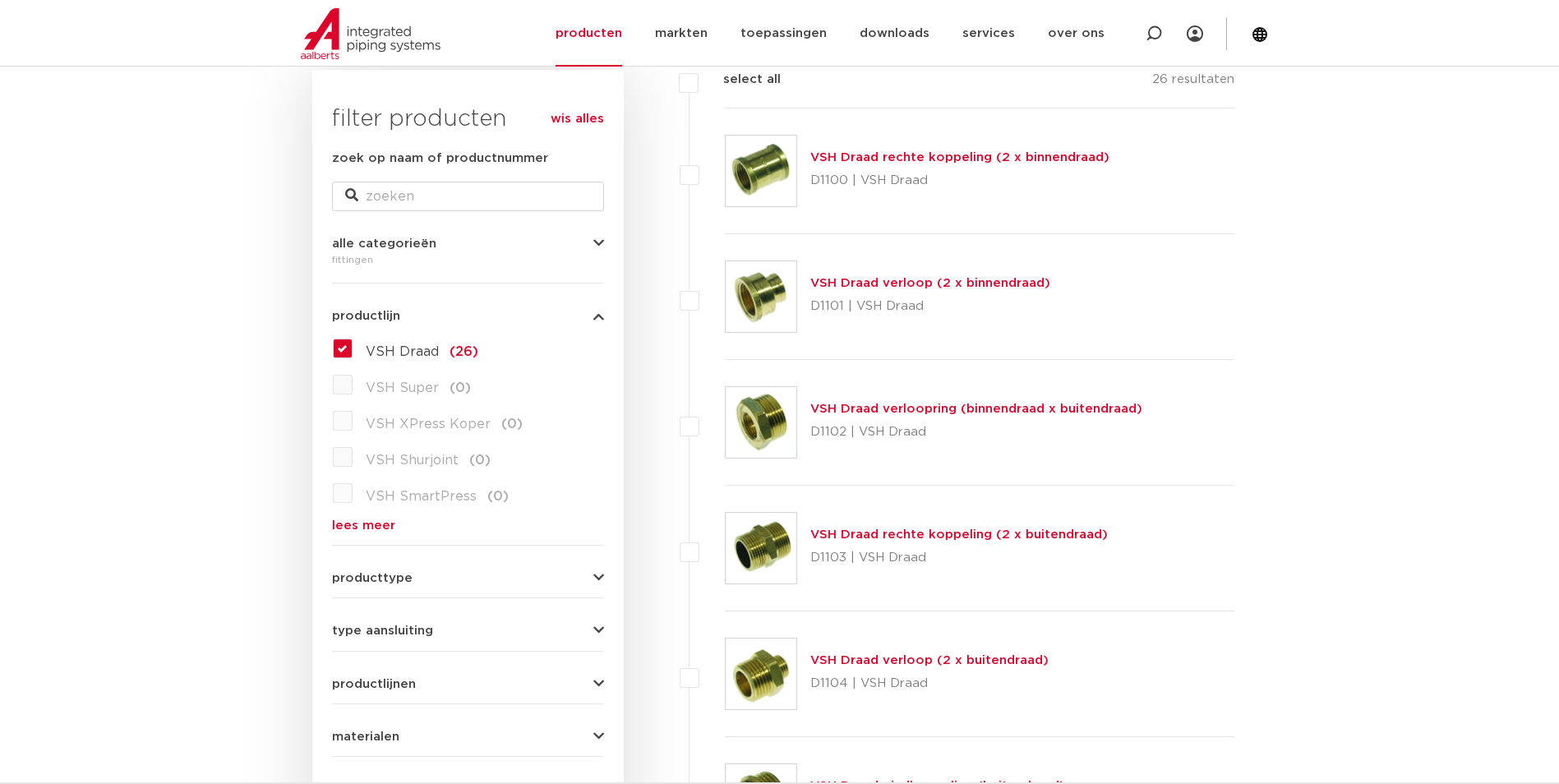
scroll to position [153, 0]
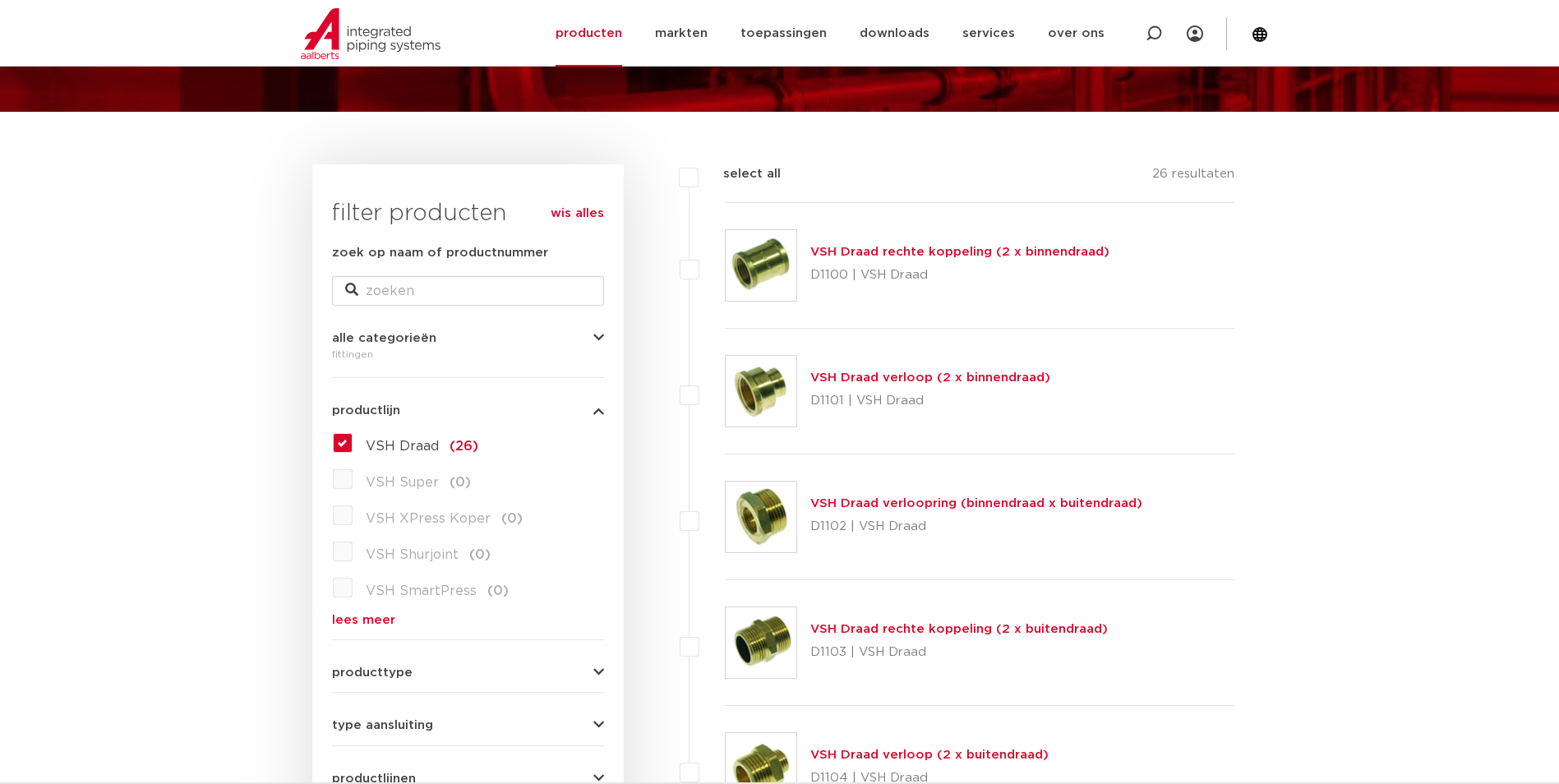
click at [854, 377] on link "VSH Draad verloop (2 x binnendraad)" at bounding box center [930, 378] width 240 height 12
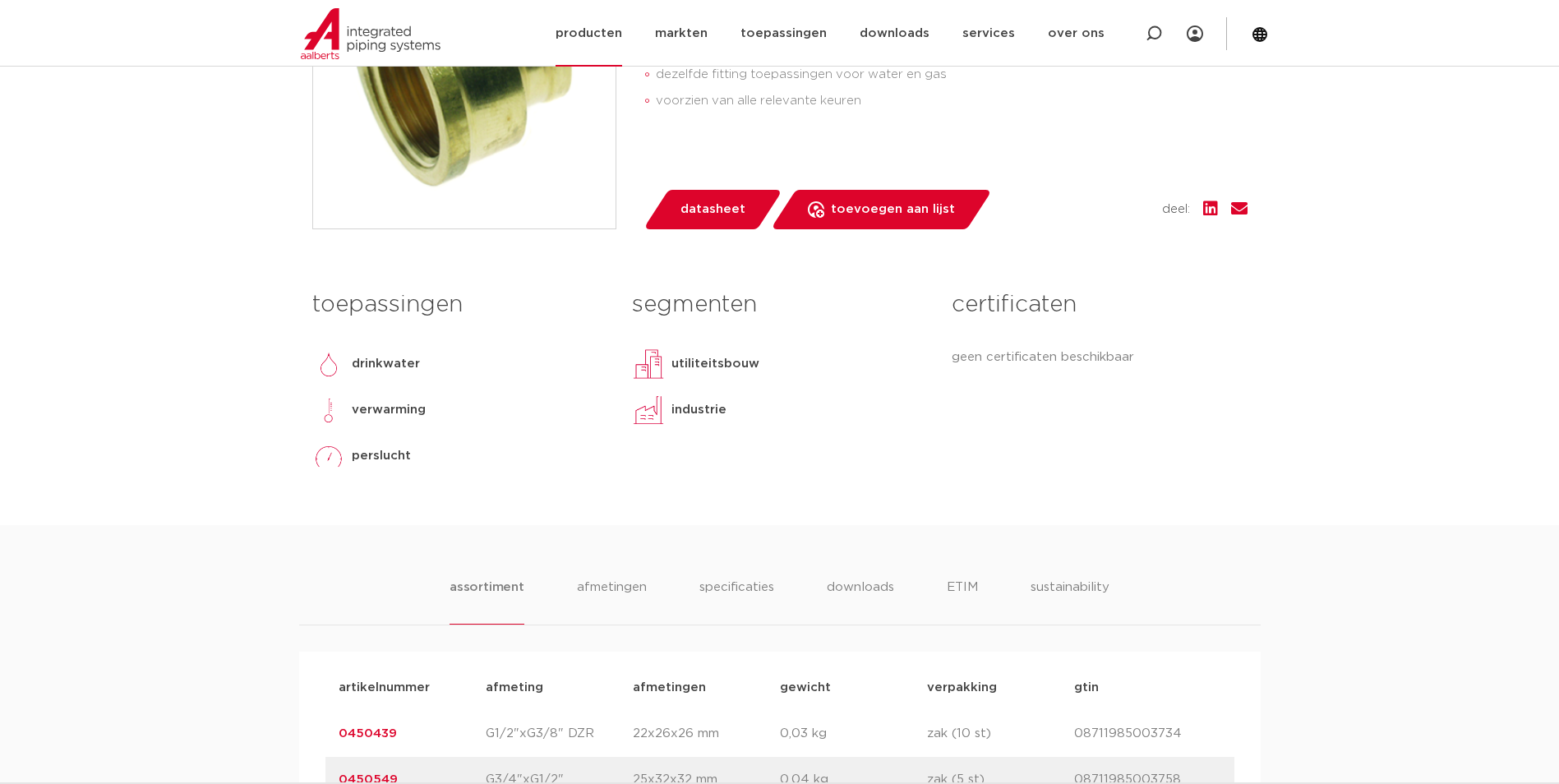
scroll to position [493, 0]
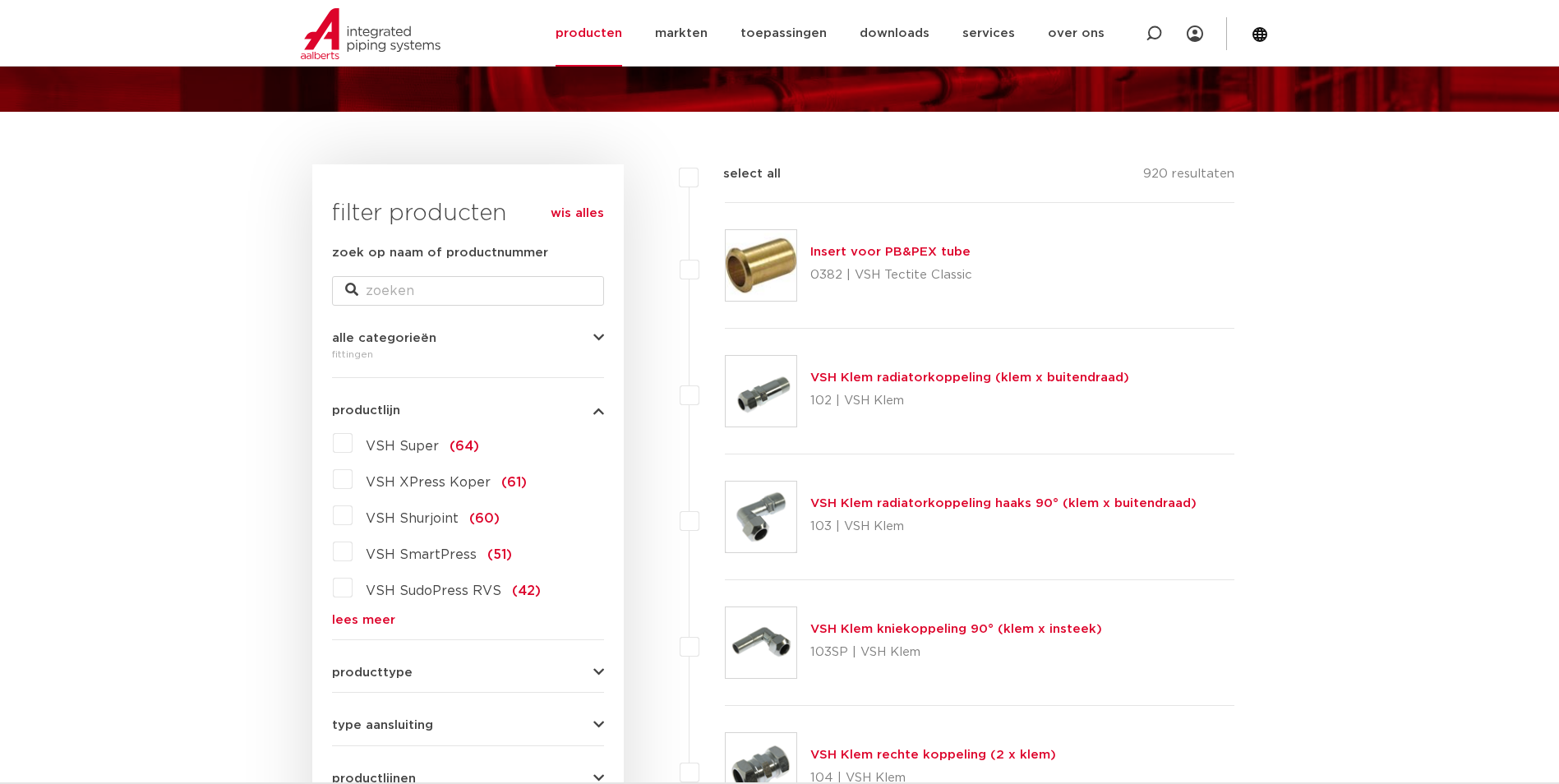
click at [364, 624] on link "lees meer" at bounding box center [468, 620] width 272 height 12
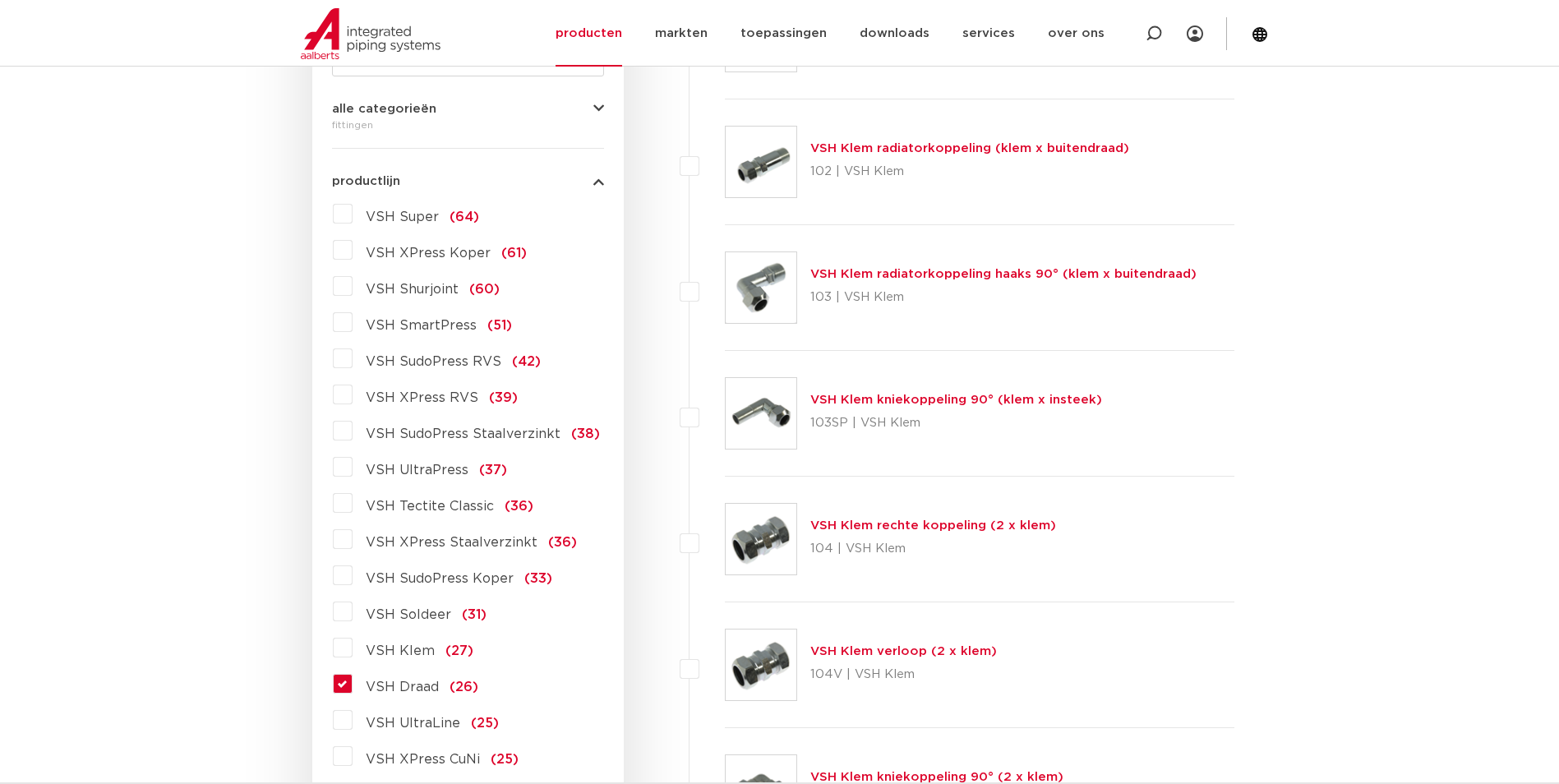
scroll to position [482, 0]
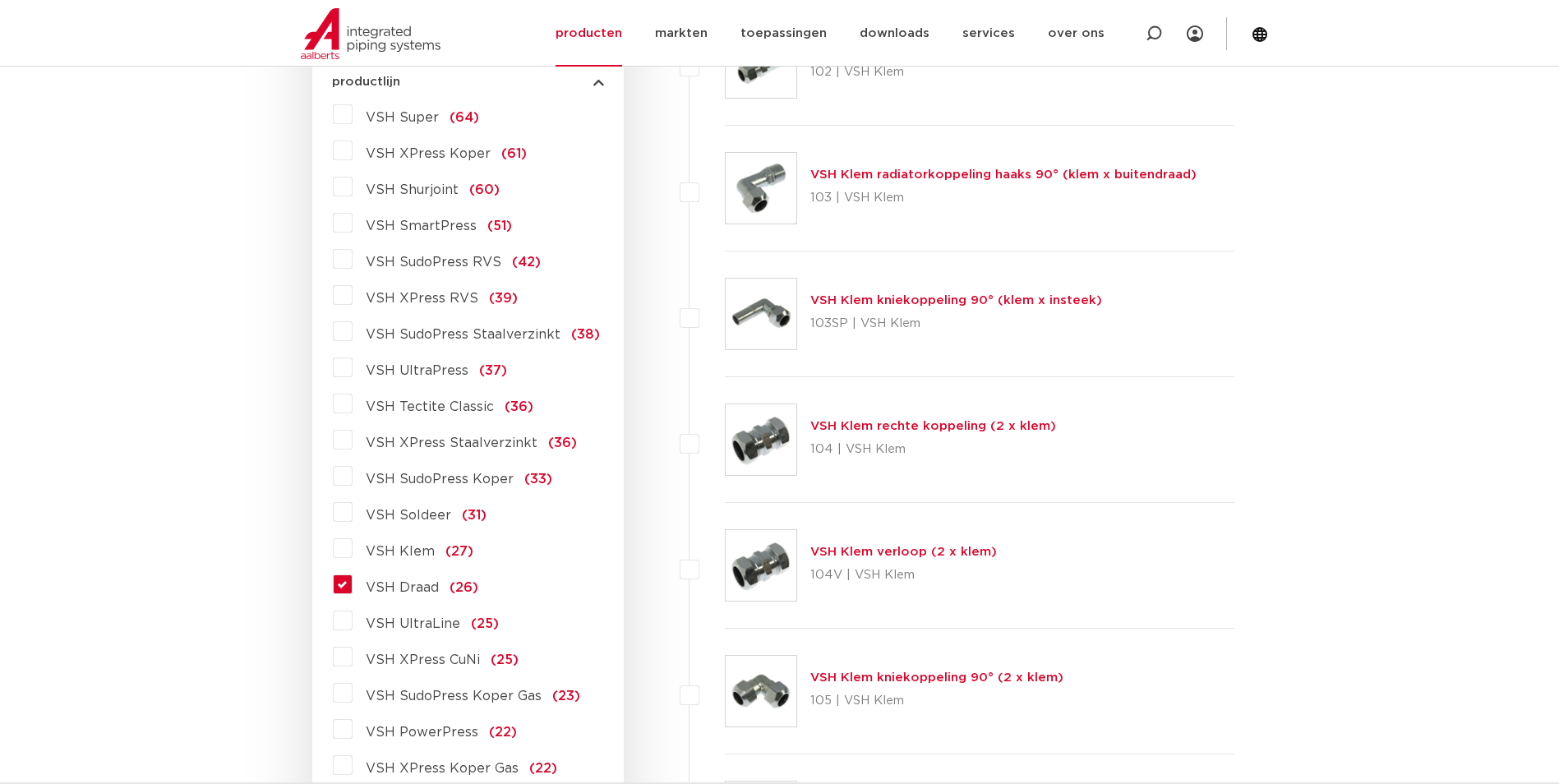
click at [352, 584] on label "VSH Draad (26)" at bounding box center [415, 584] width 126 height 27
click at [0, 0] on input "VSH Draad (26)" at bounding box center [0, 0] width 0 height 0
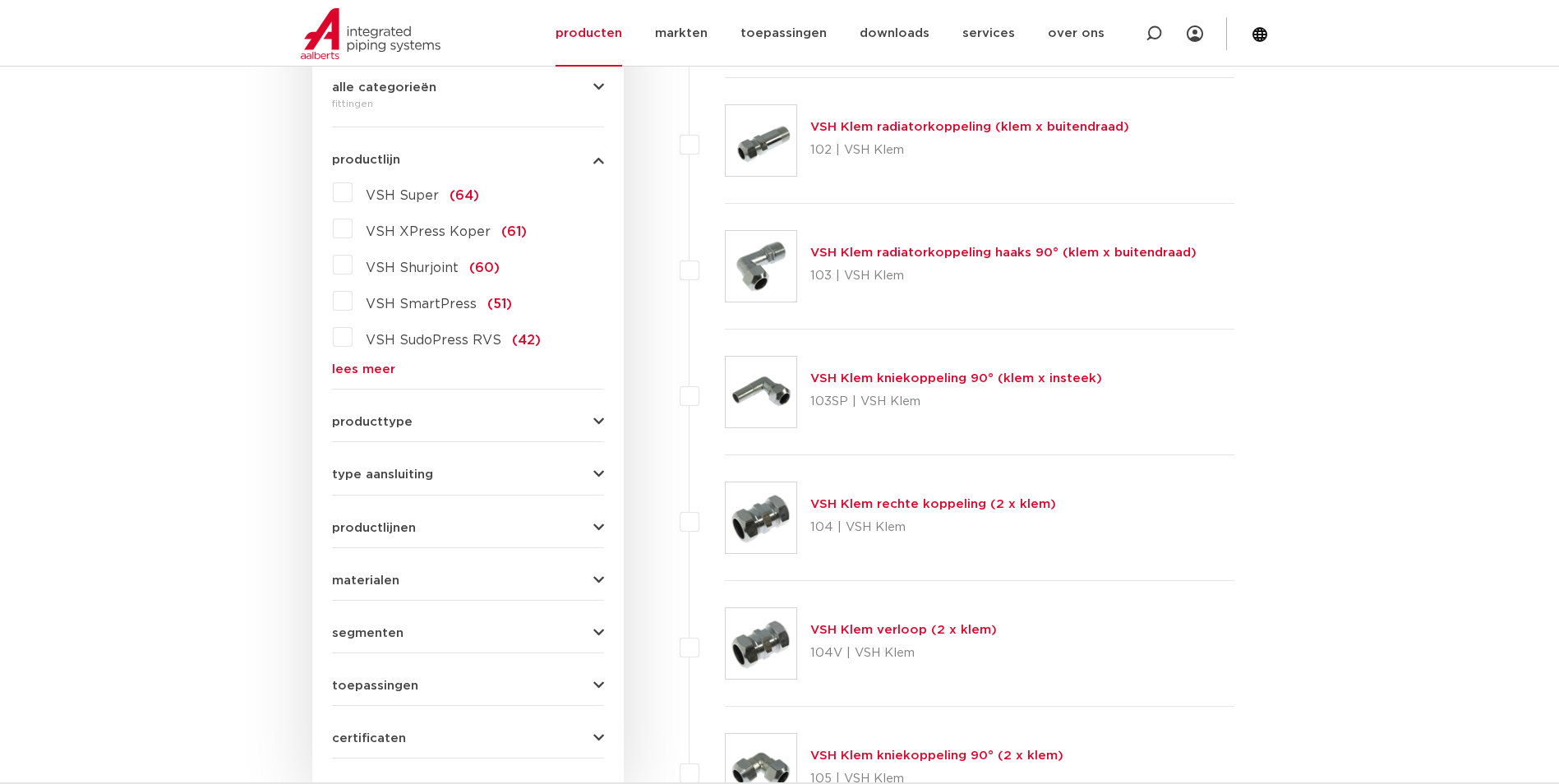
scroll to position [399, 0]
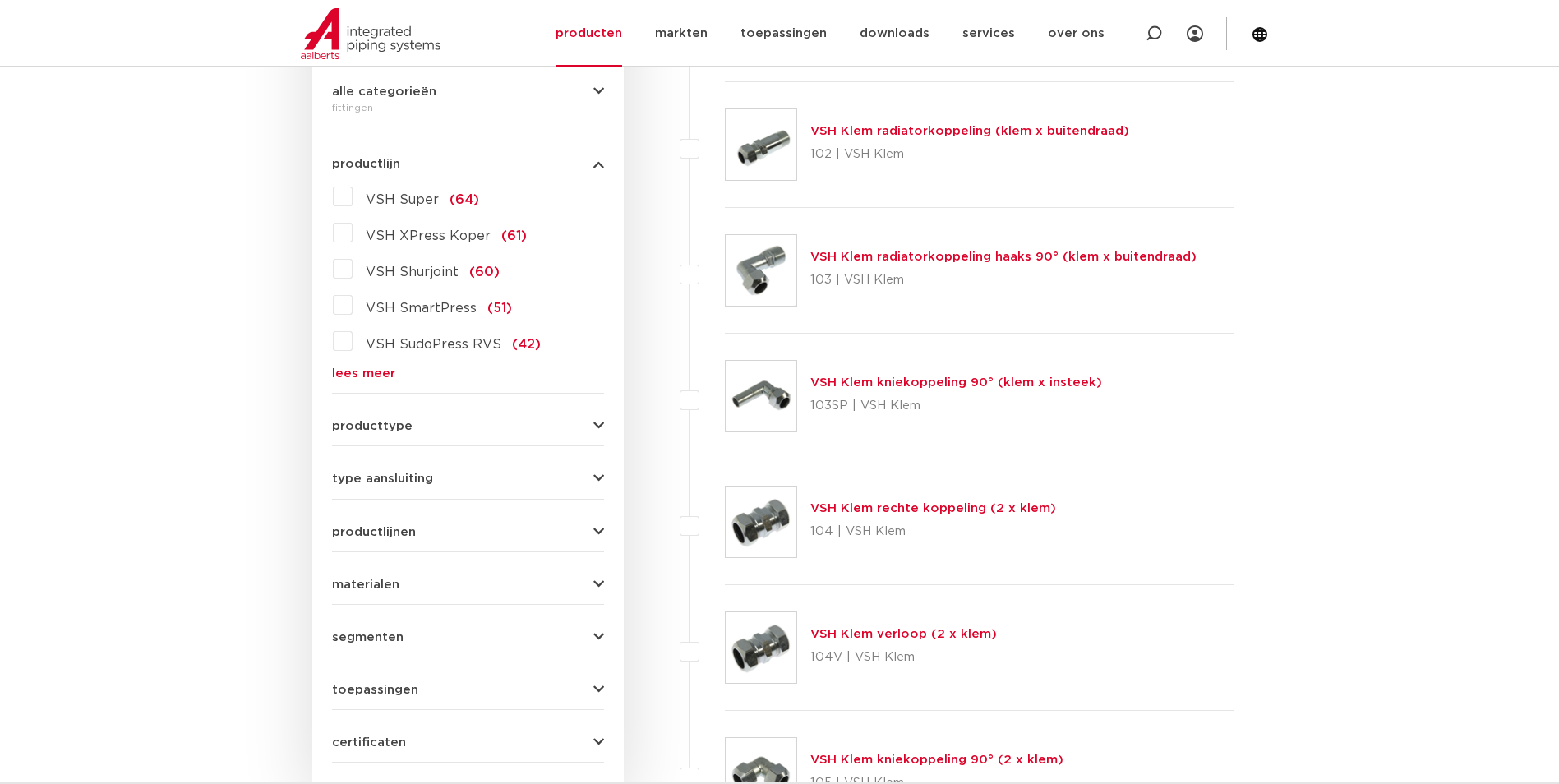
click at [344, 364] on div "VSH Super (64) VSH XPress Koper (61) VSH Shurjoint (60) VSH SmartPress (51) VSH…" at bounding box center [468, 281] width 272 height 196
click at [343, 372] on link "lees meer" at bounding box center [468, 373] width 272 height 12
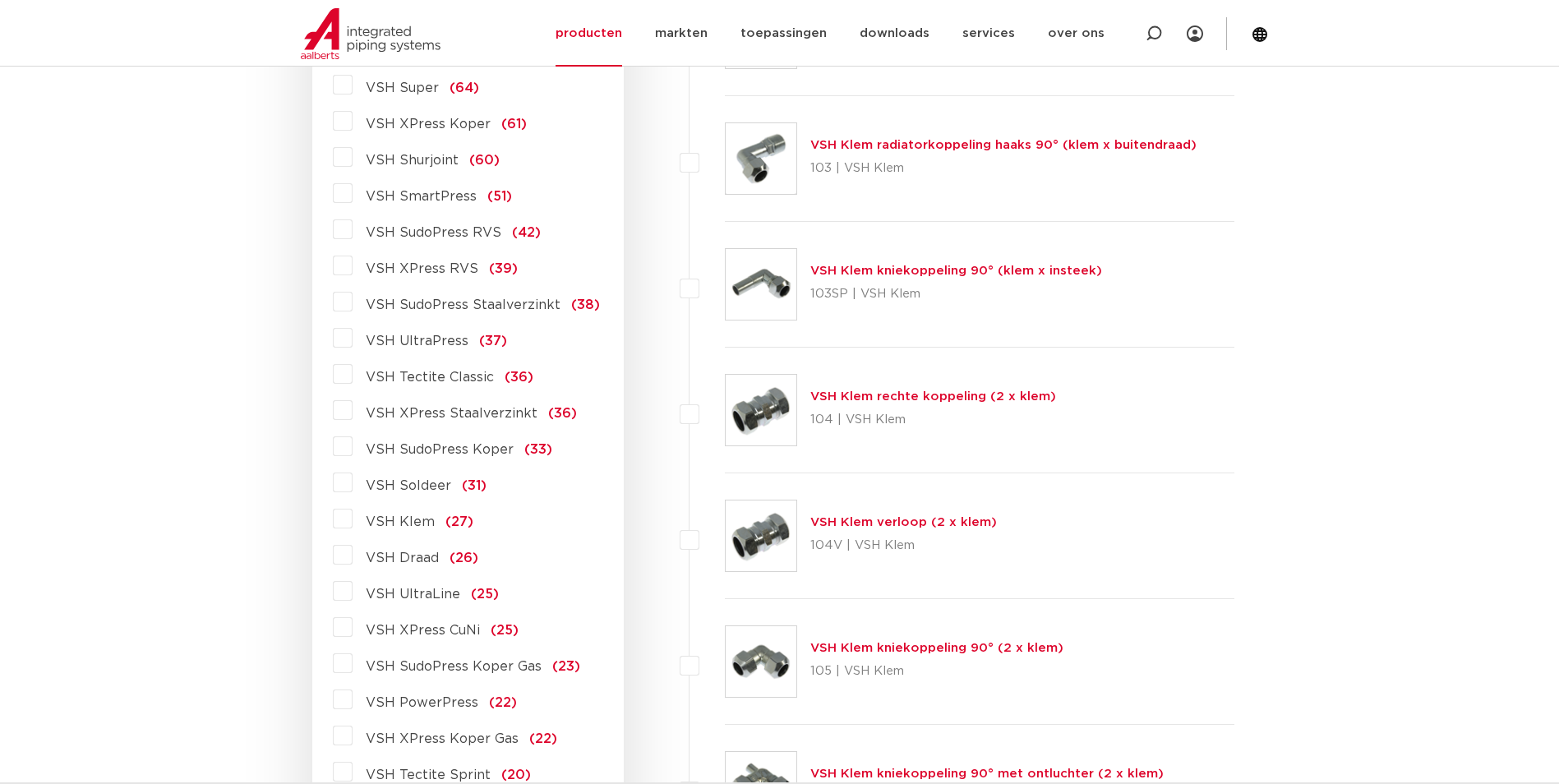
scroll to position [646, 0]
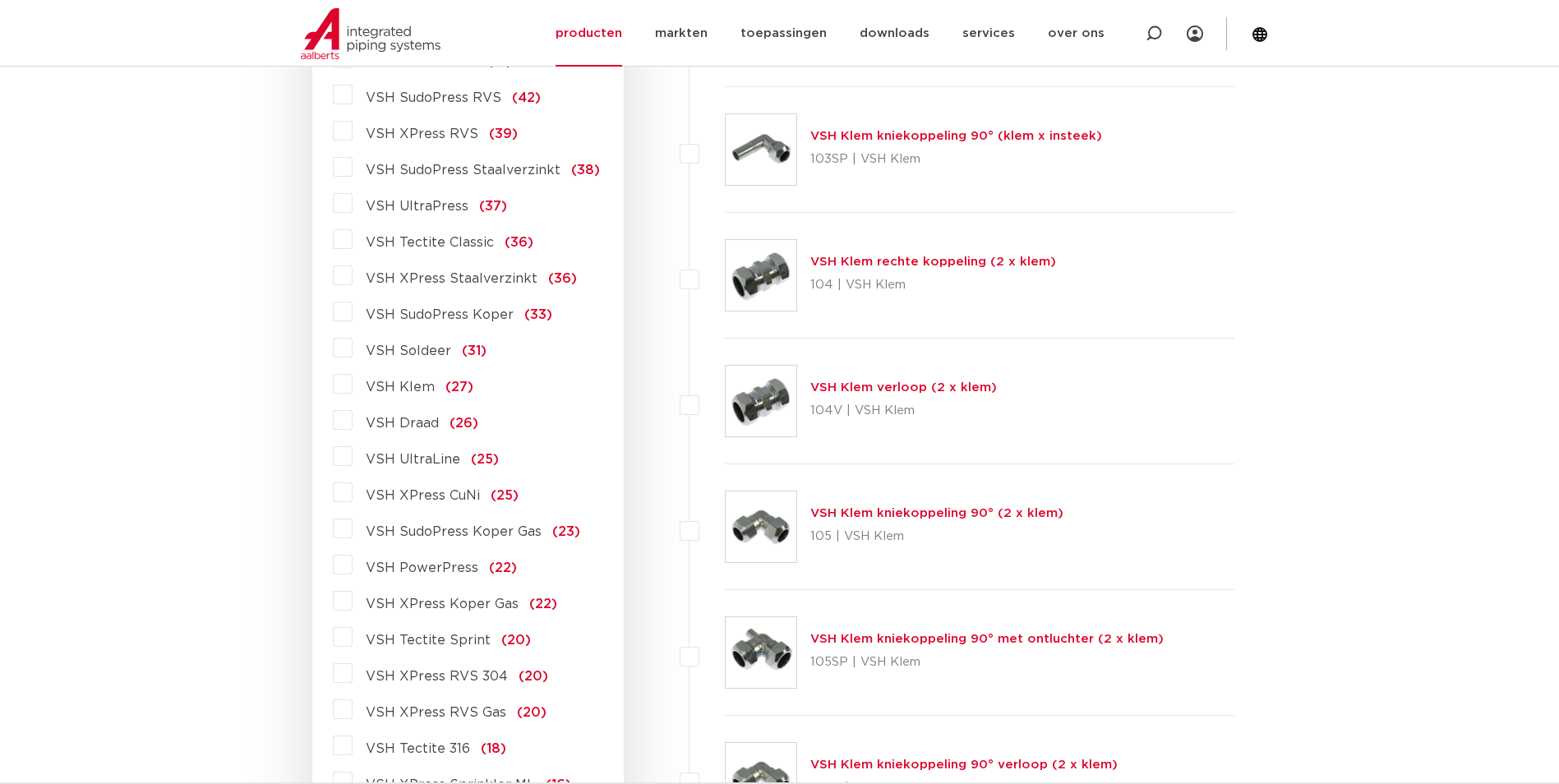
click at [353, 422] on label "VSH Draad (26)" at bounding box center [415, 419] width 126 height 27
click at [0, 0] on input "VSH Draad (26)" at bounding box center [0, 0] width 0 height 0
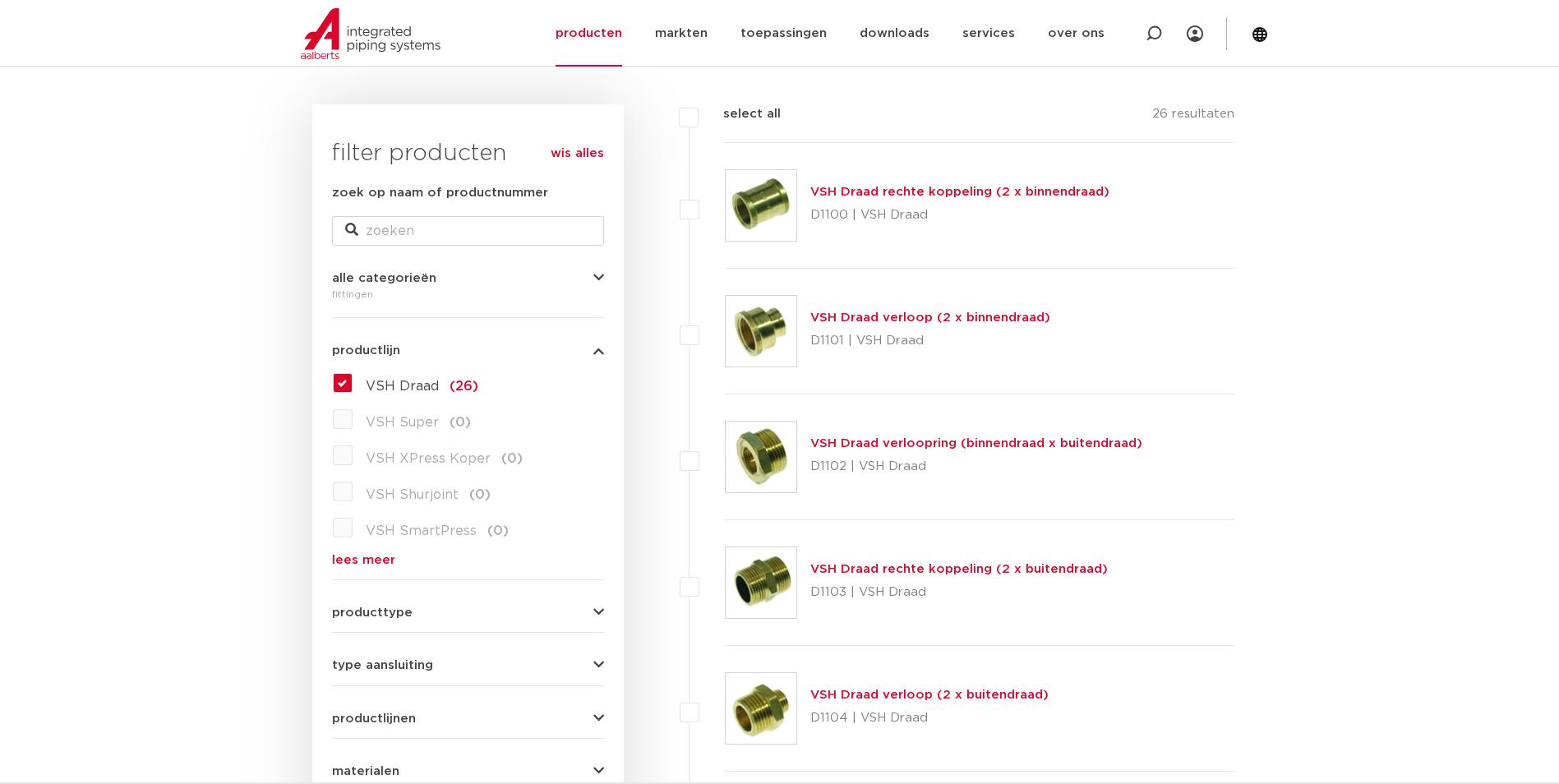
scroll to position [153, 0]
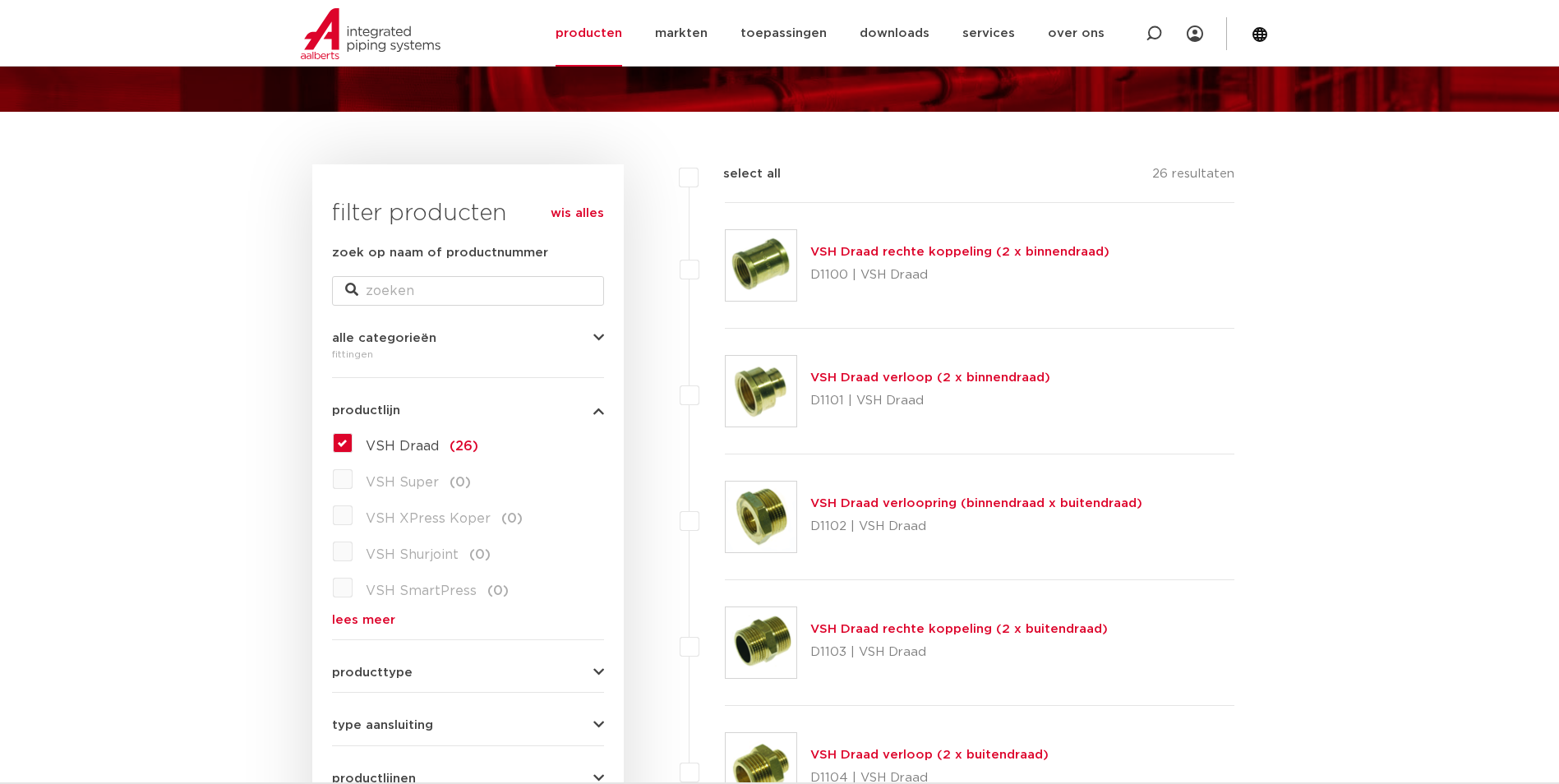
click at [896, 375] on link "VSH Draad verloop (2 x binnendraad)" at bounding box center [930, 378] width 240 height 12
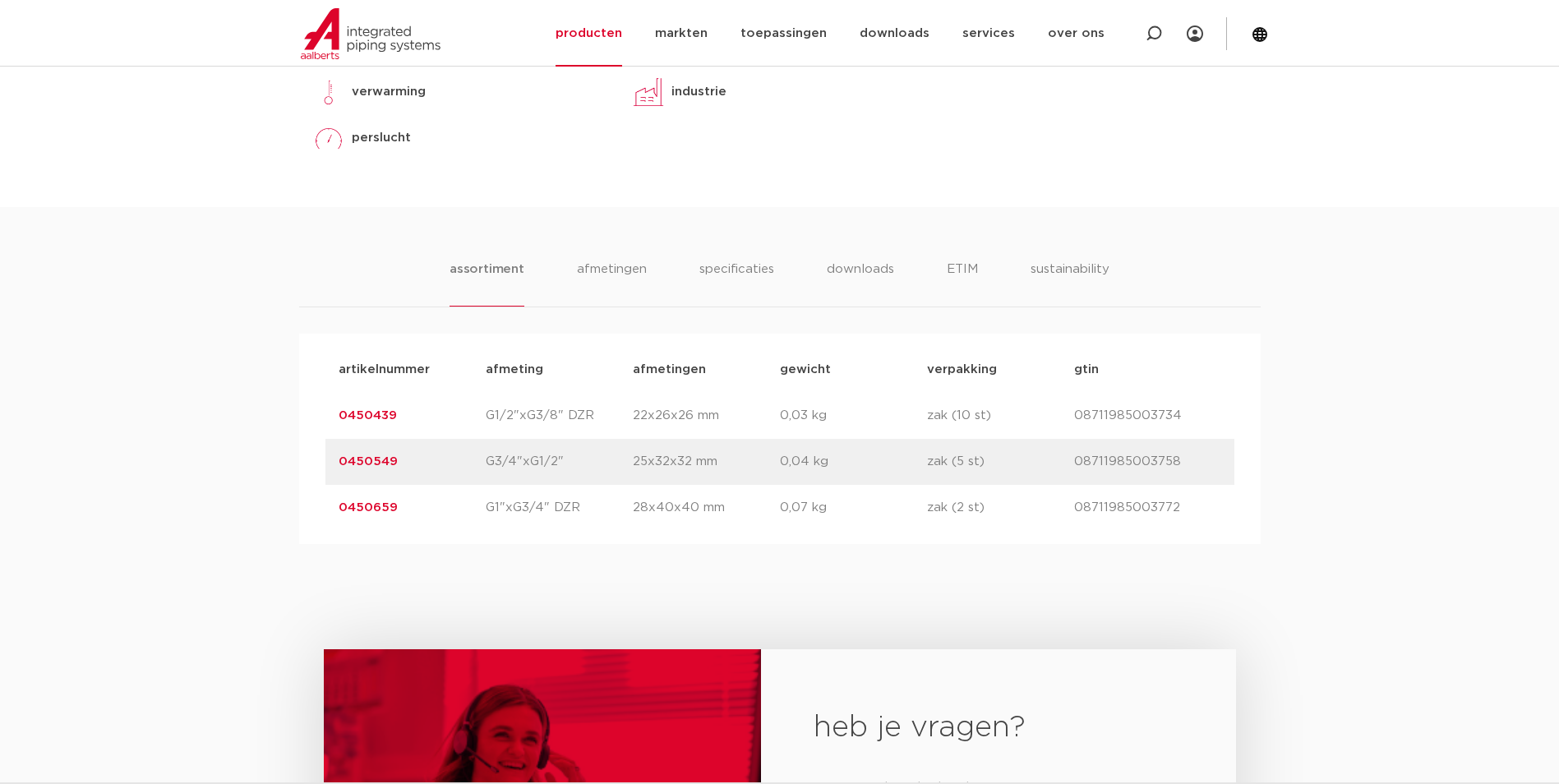
scroll to position [821, 0]
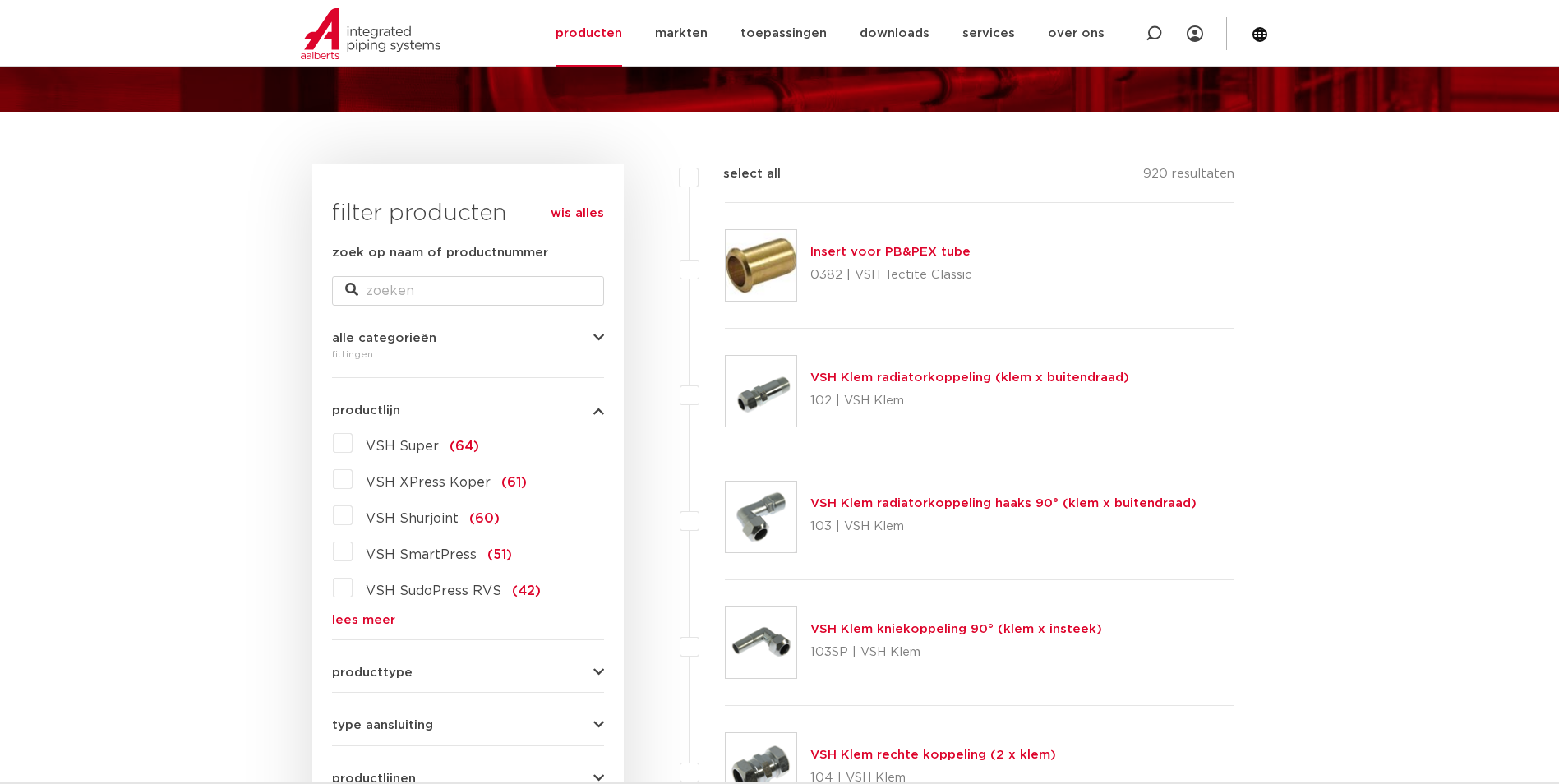
click at [357, 615] on link "lees meer" at bounding box center [468, 620] width 272 height 12
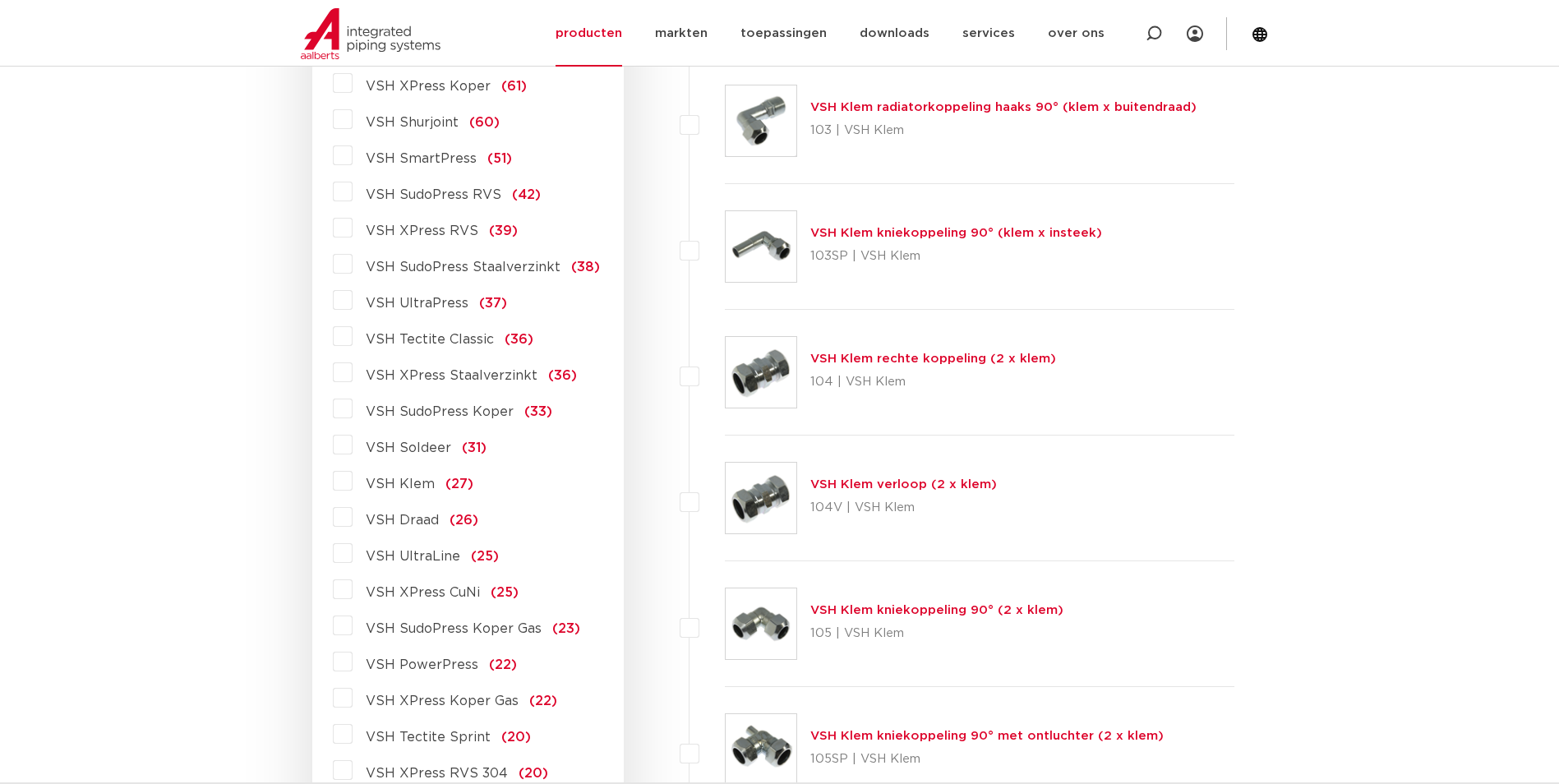
scroll to position [563, 0]
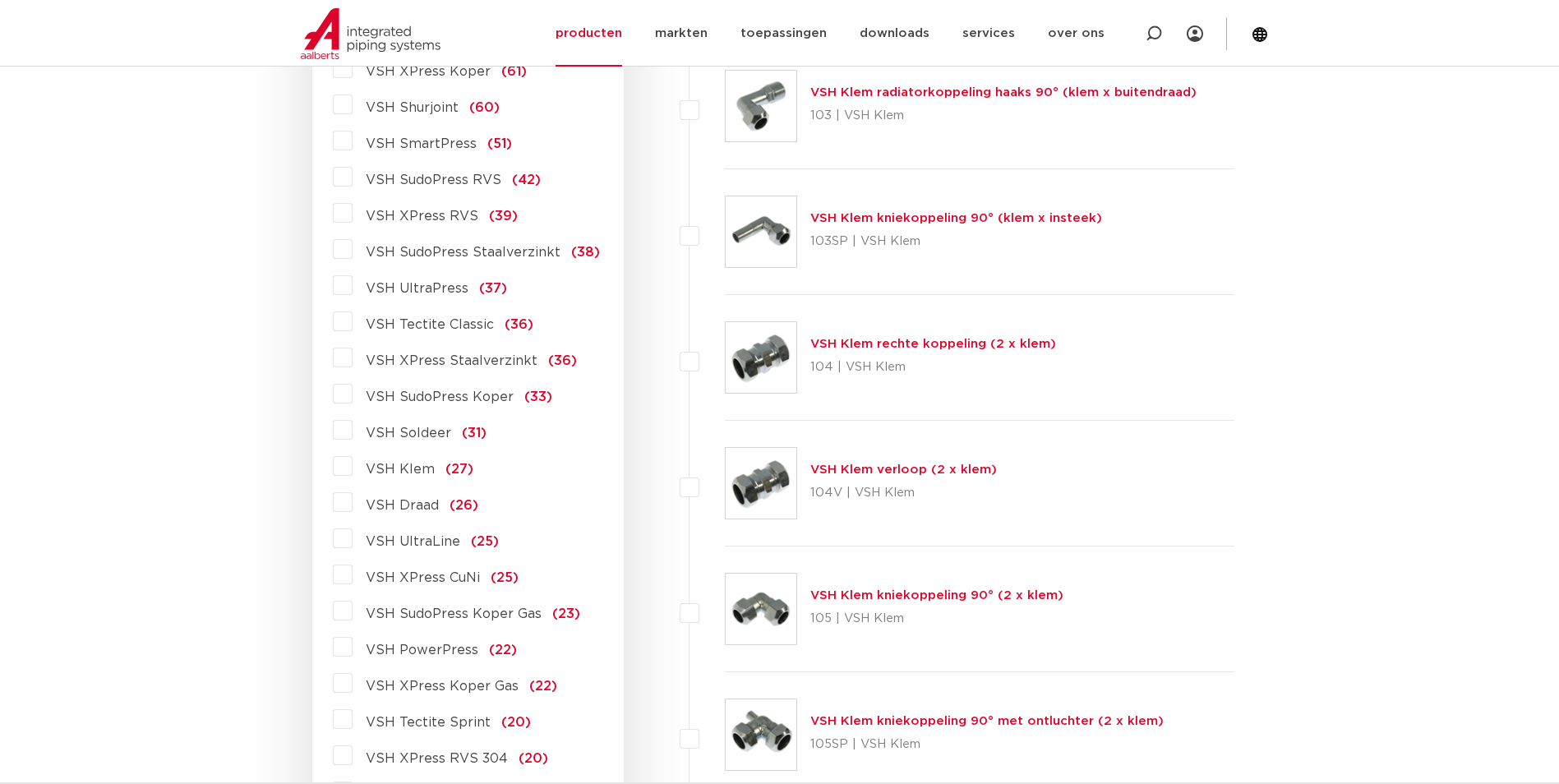
click at [410, 502] on span "VSH Draad" at bounding box center [402, 505] width 73 height 13
click at [0, 0] on input "VSH Draad (26)" at bounding box center [0, 0] width 0 height 0
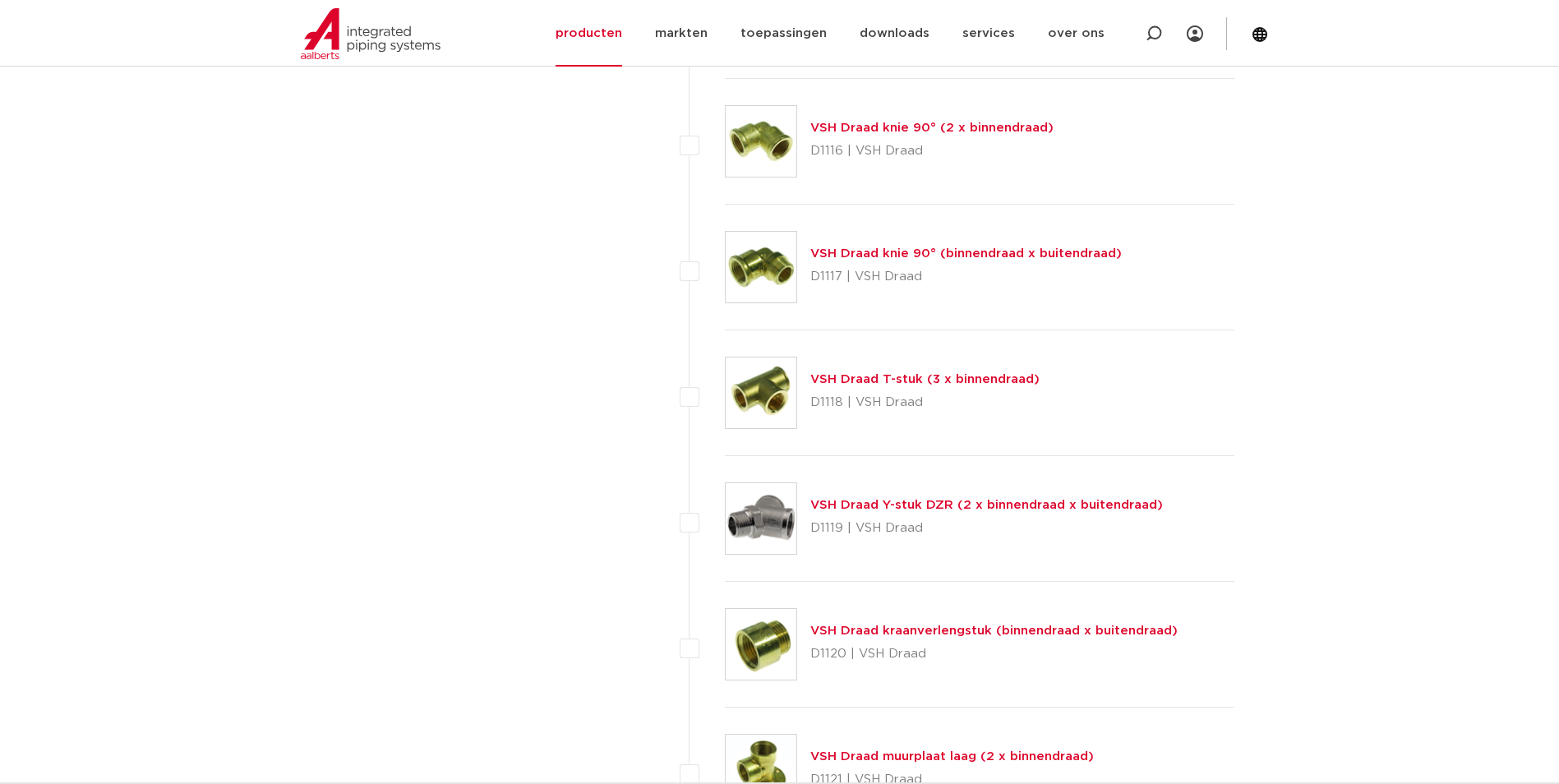
scroll to position [2207, 0]
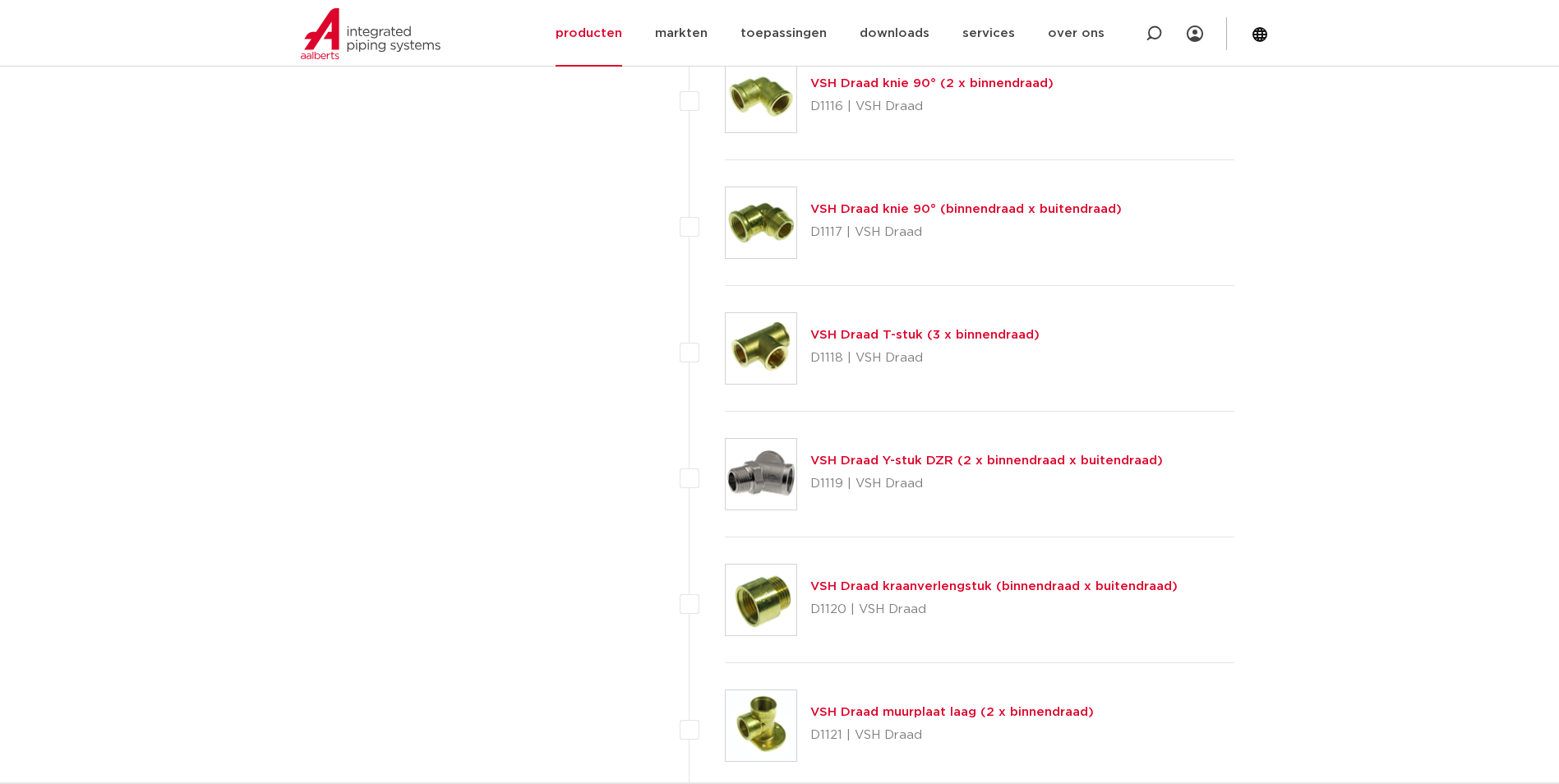
click at [918, 584] on link "VSH Draad kraanverlengstuk (binnendraad x buitendraad)" at bounding box center [994, 586] width 367 height 12
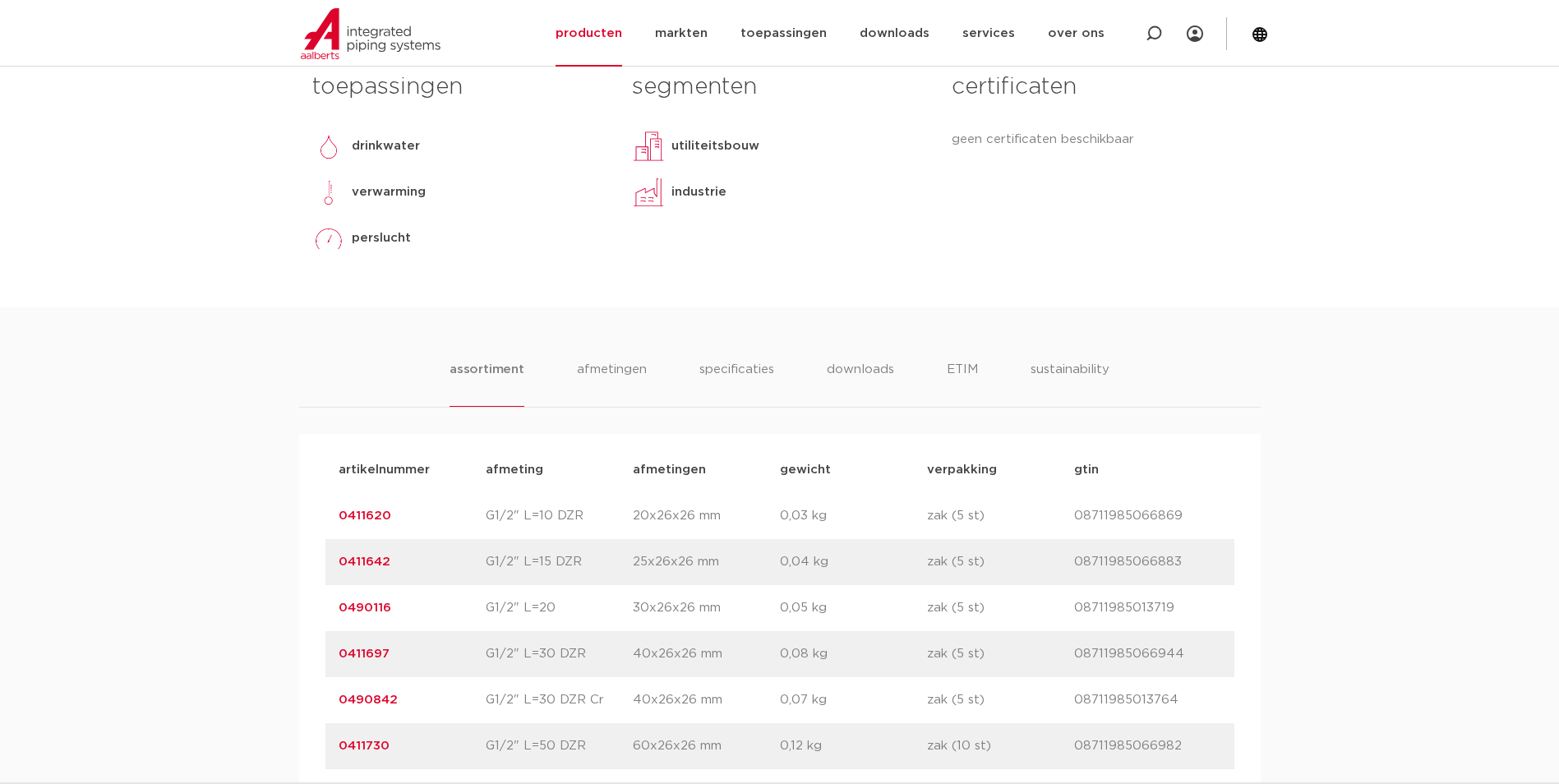
scroll to position [575, 0]
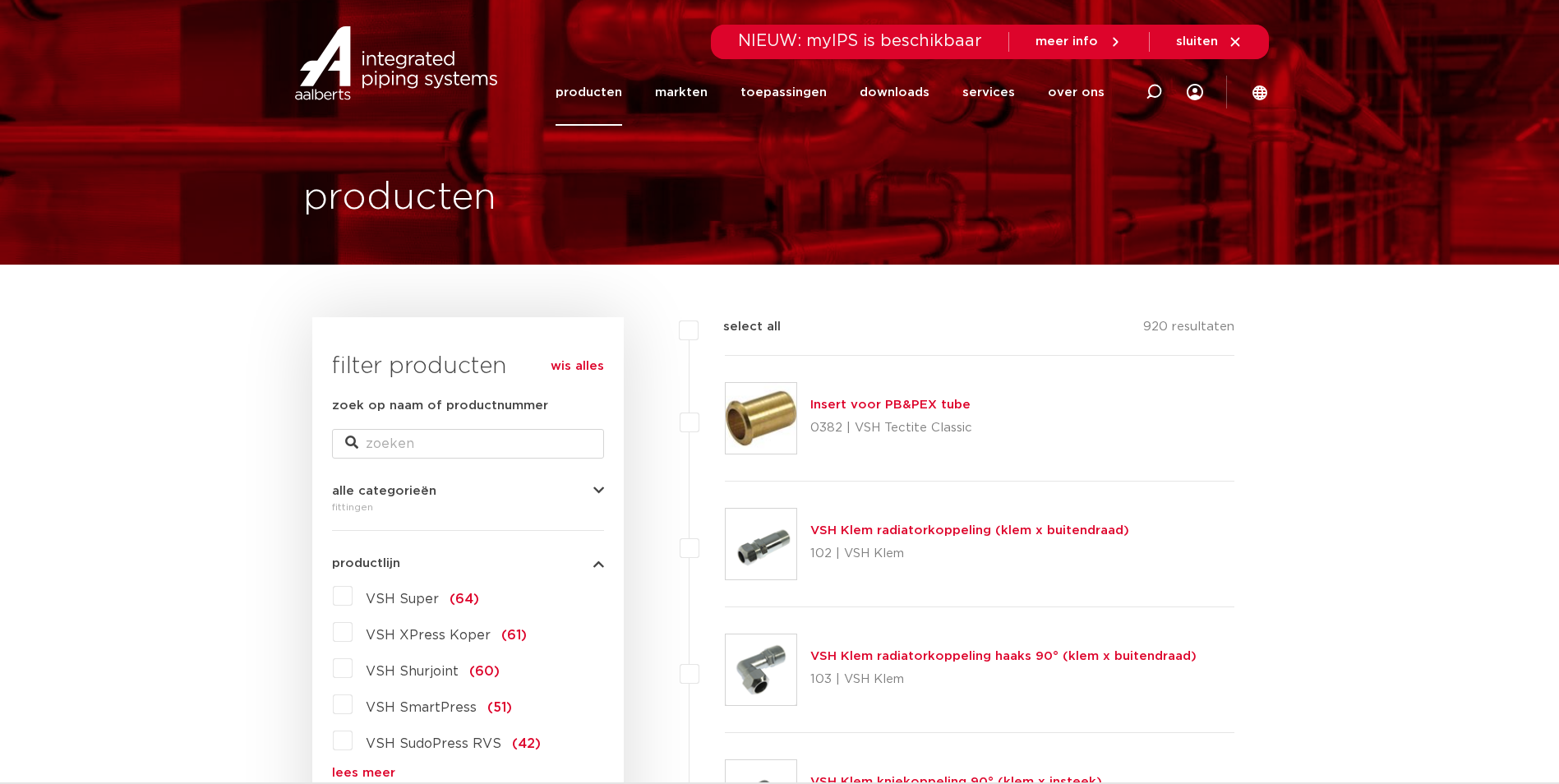
scroll to position [411, 0]
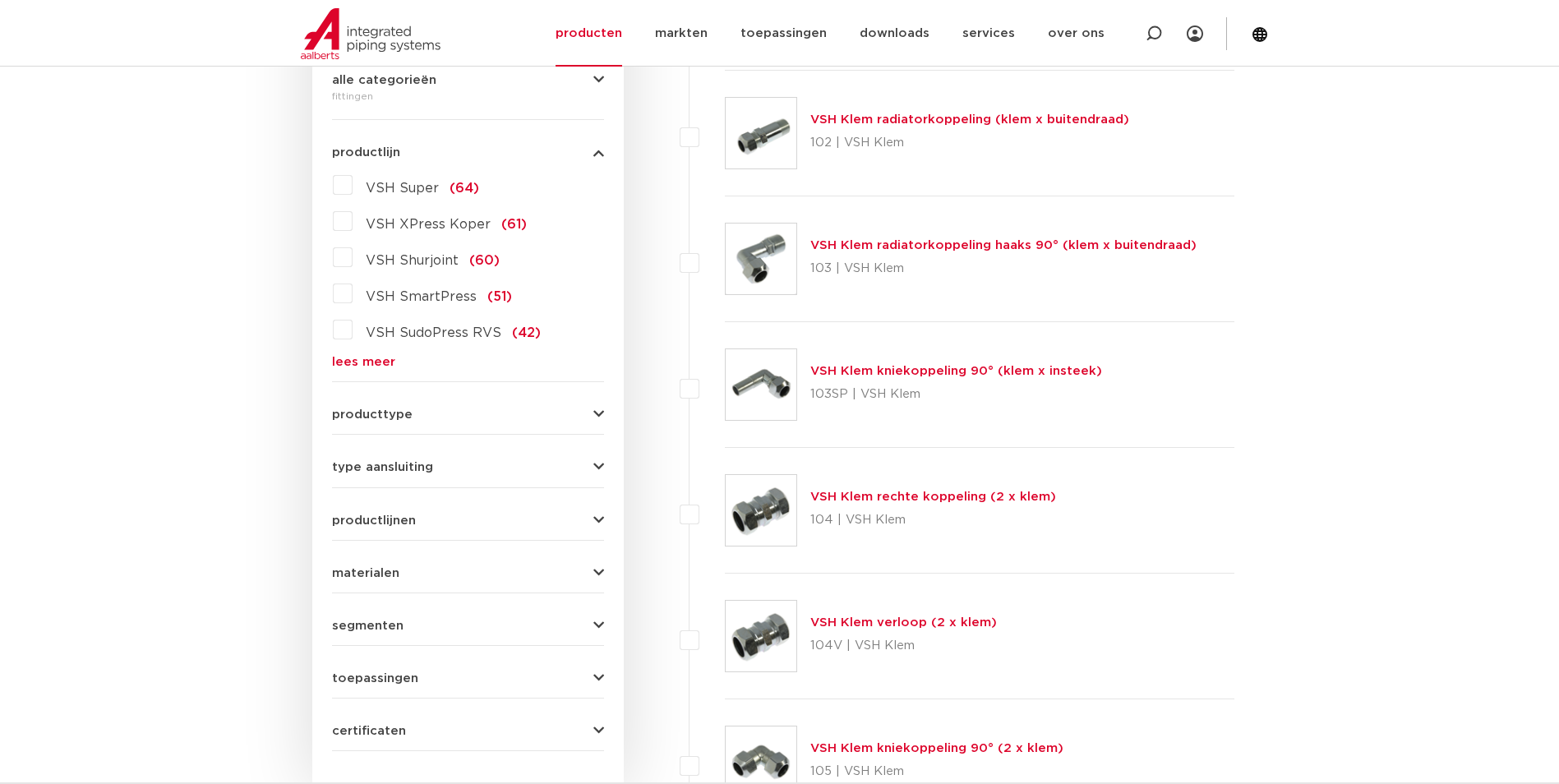
click at [355, 365] on link "lees meer" at bounding box center [468, 362] width 272 height 12
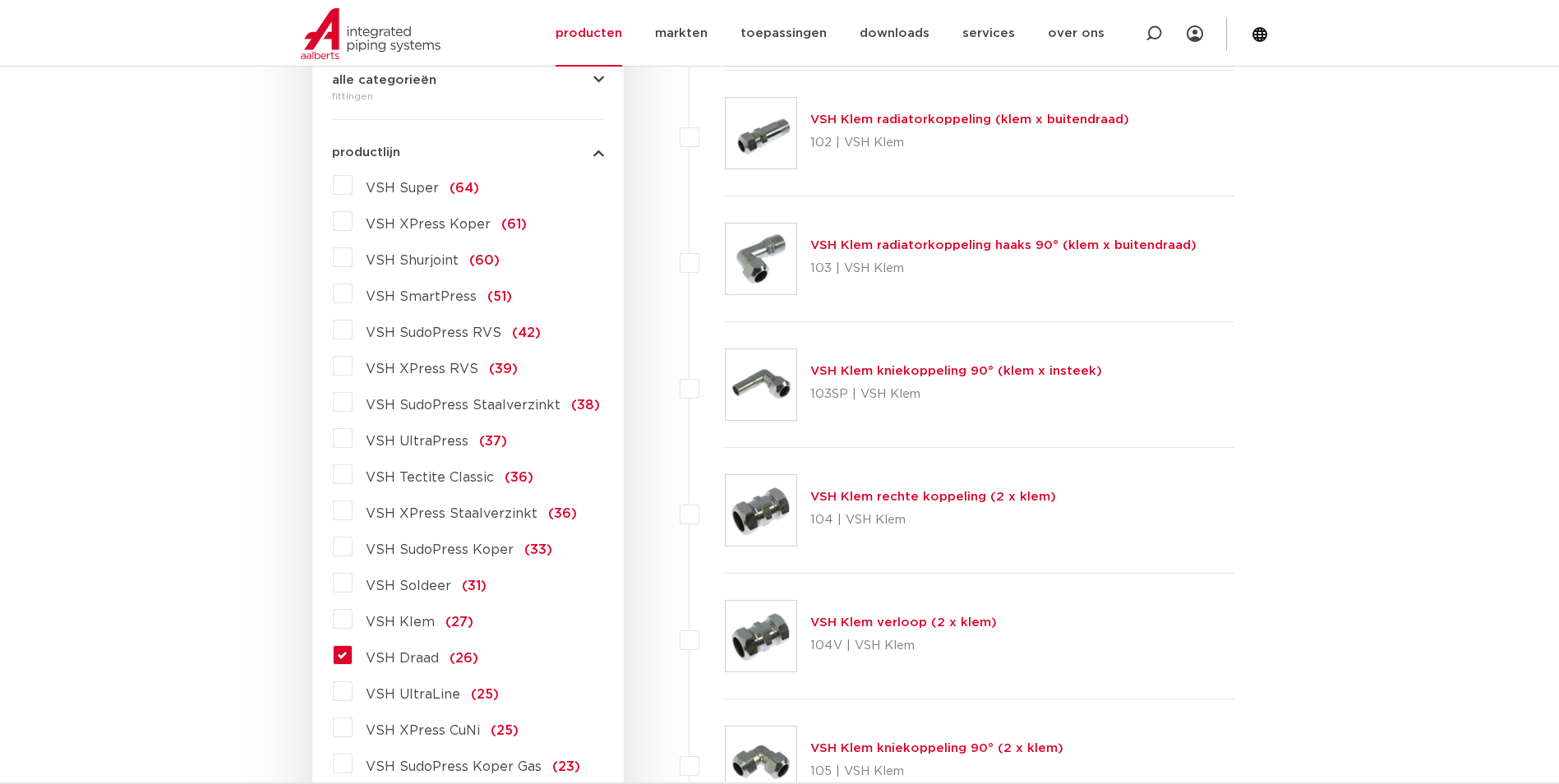
click at [352, 657] on label "VSH Draad (26)" at bounding box center [415, 655] width 126 height 27
click at [0, 0] on input "VSH Draad (26)" at bounding box center [0, 0] width 0 height 0
click at [352, 654] on label "VSH Draad (26)" at bounding box center [415, 655] width 126 height 27
click at [0, 0] on input "VSH Draad (26)" at bounding box center [0, 0] width 0 height 0
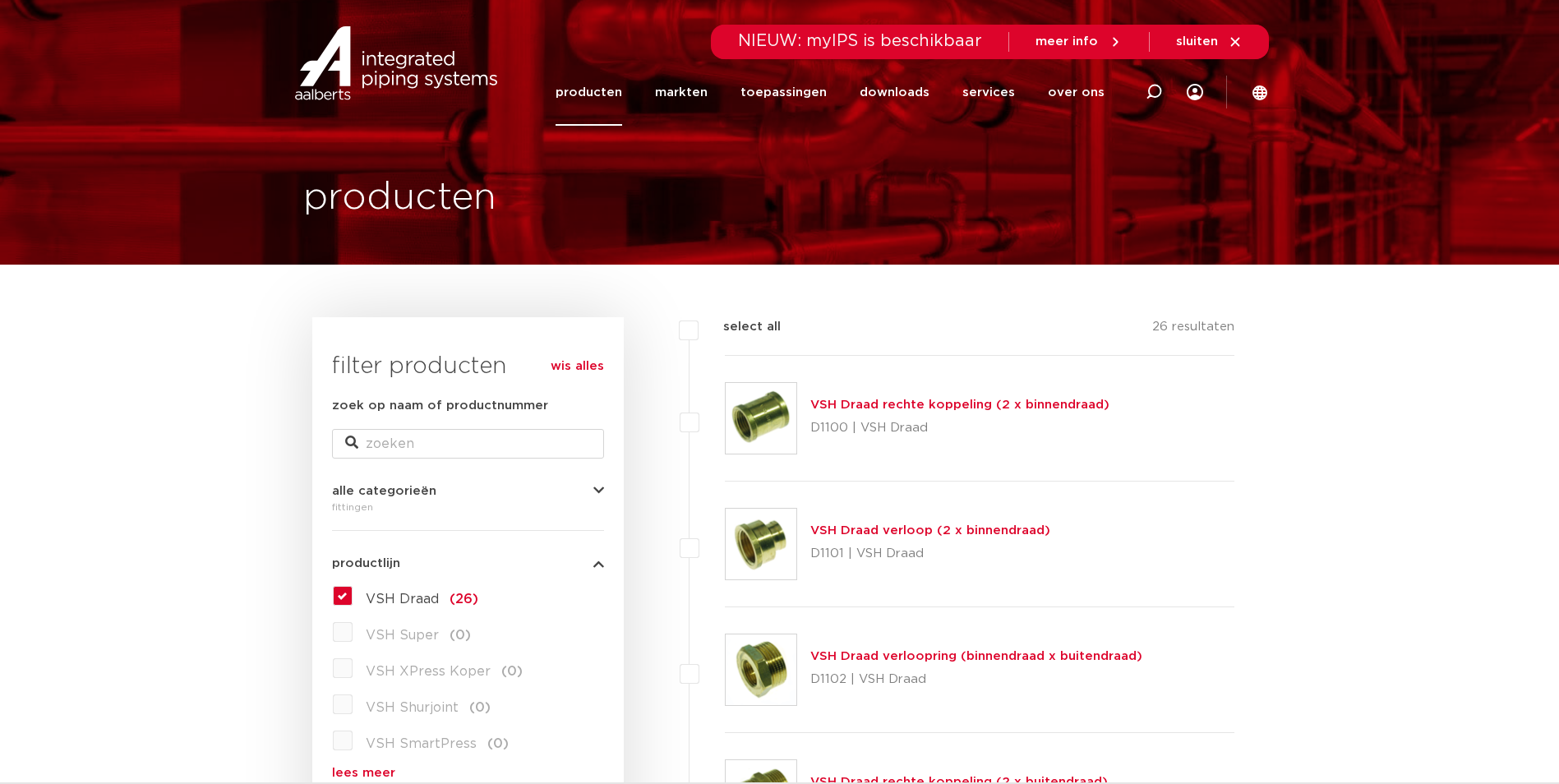
click at [352, 595] on label "VSH Draad (26)" at bounding box center [415, 596] width 126 height 27
click at [0, 0] on input "VSH Draad (26)" at bounding box center [0, 0] width 0 height 0
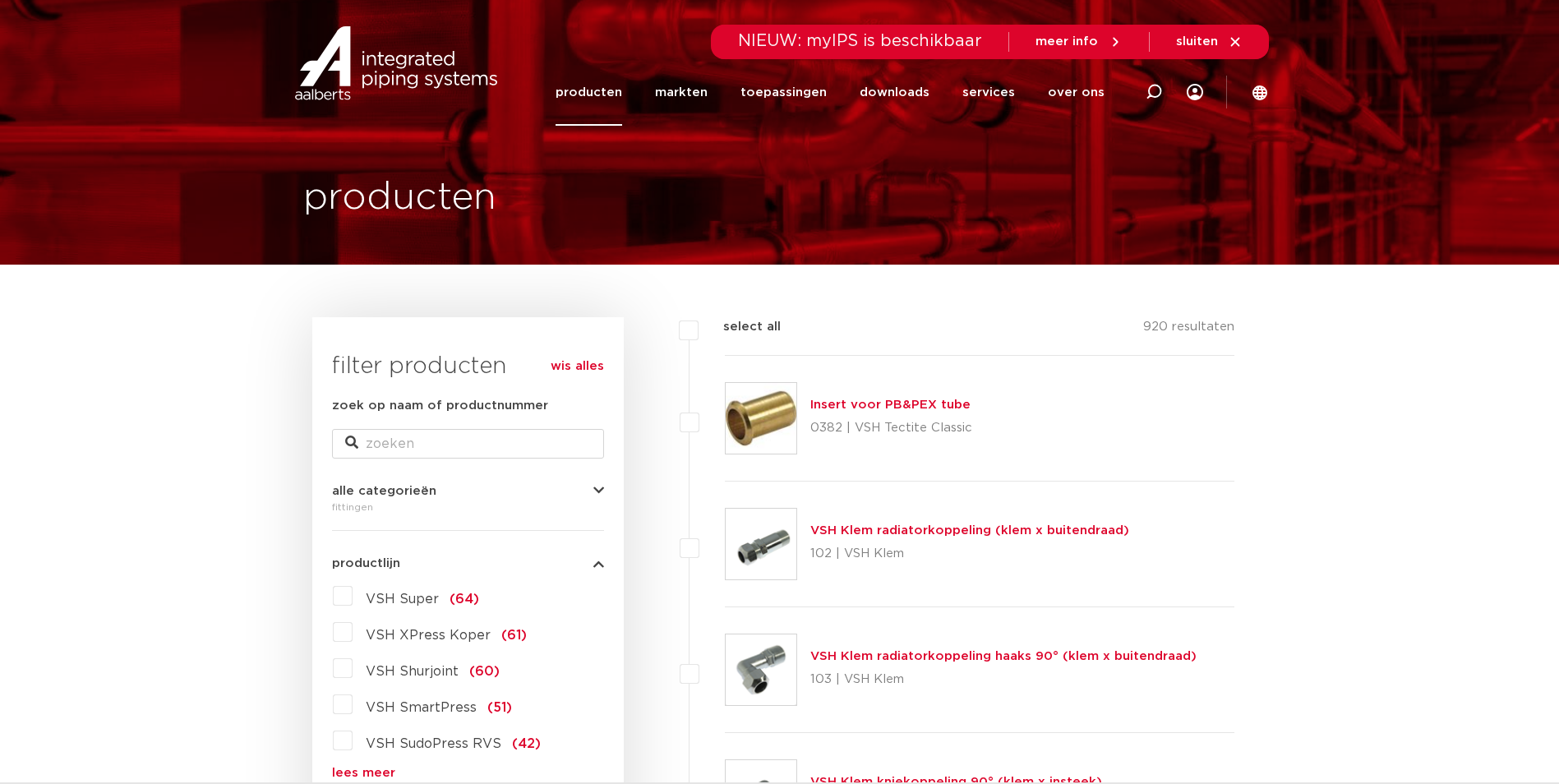
click at [352, 595] on label "VSH Super (64)" at bounding box center [415, 596] width 127 height 27
click at [0, 0] on input "VSH Super (64)" at bounding box center [0, 0] width 0 height 0
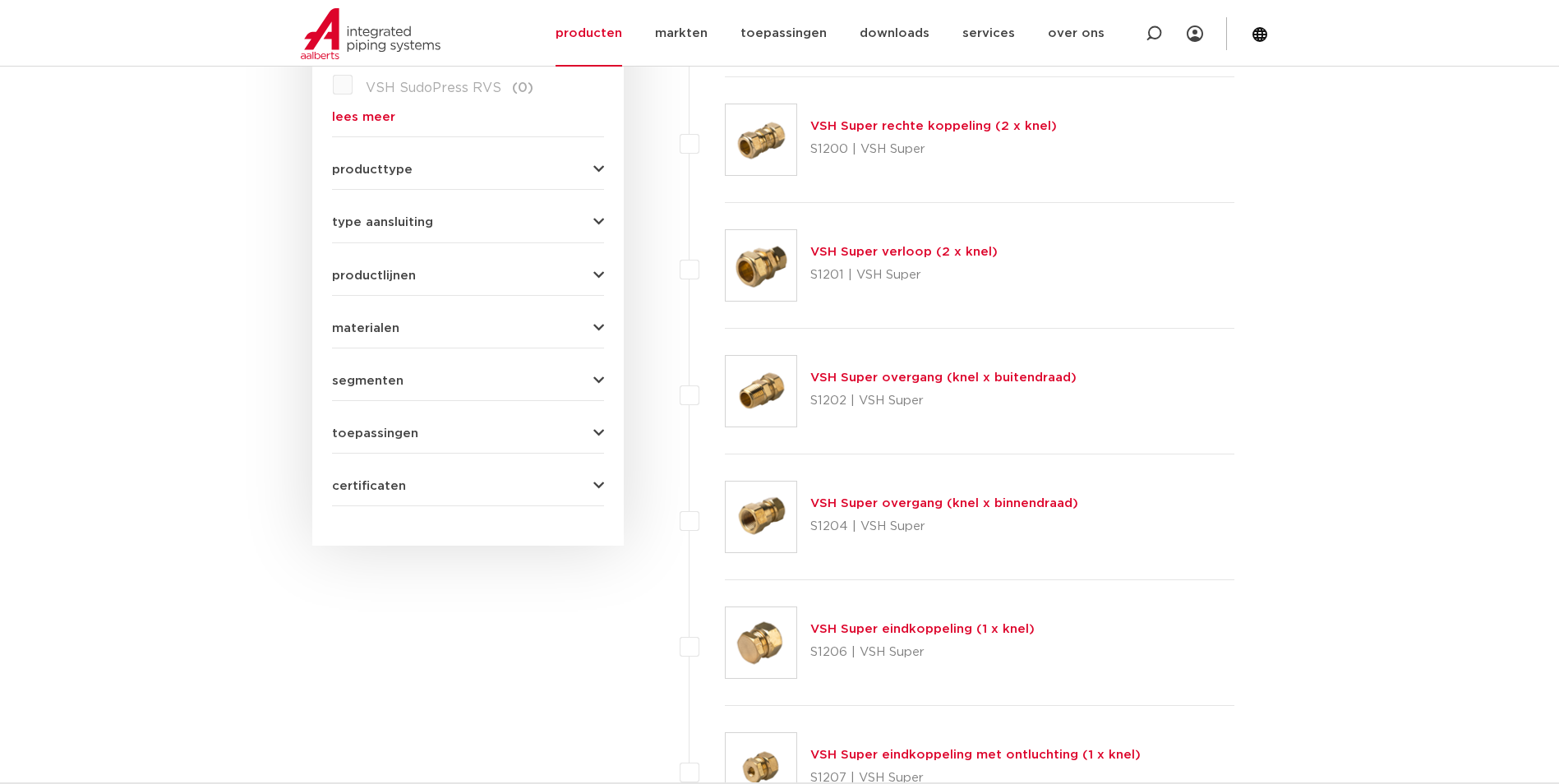
scroll to position [657, 0]
click at [852, 372] on link "VSH Super overgang (knel x buitendraad)" at bounding box center [943, 376] width 266 height 12
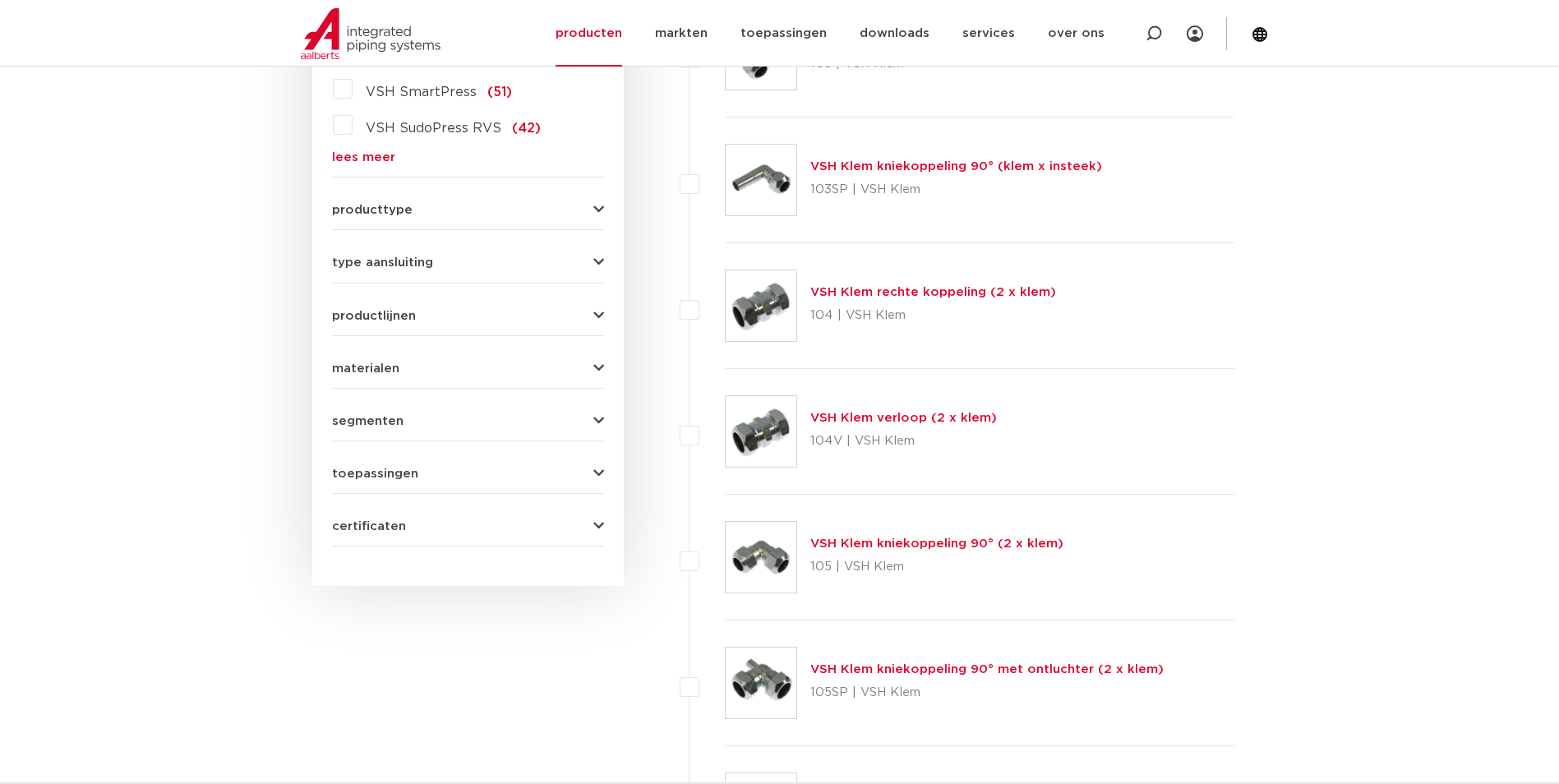
scroll to position [164, 0]
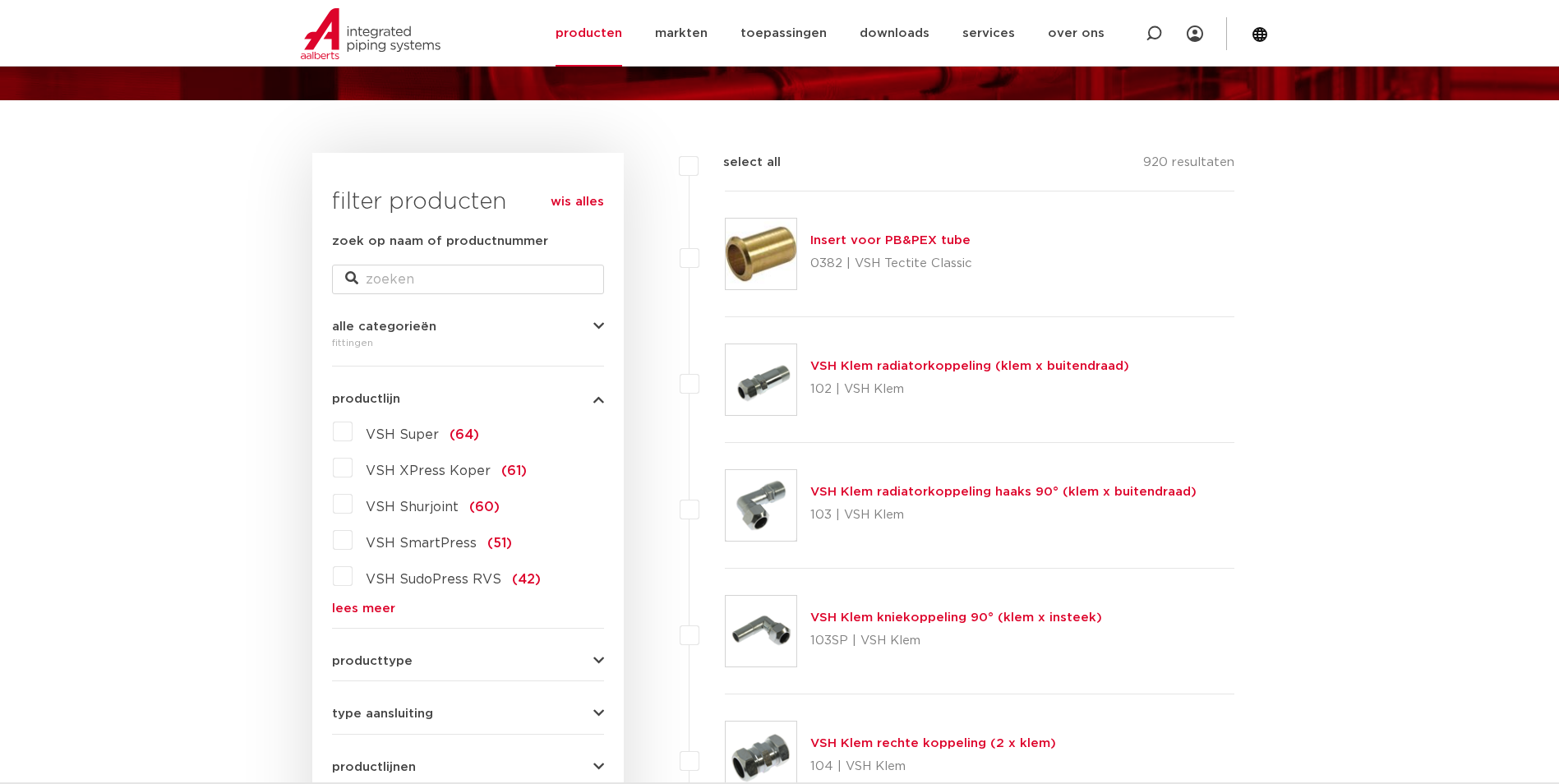
click at [352, 427] on label "VSH Super (64)" at bounding box center [415, 431] width 127 height 27
click at [0, 0] on input "VSH Super (64)" at bounding box center [0, 0] width 0 height 0
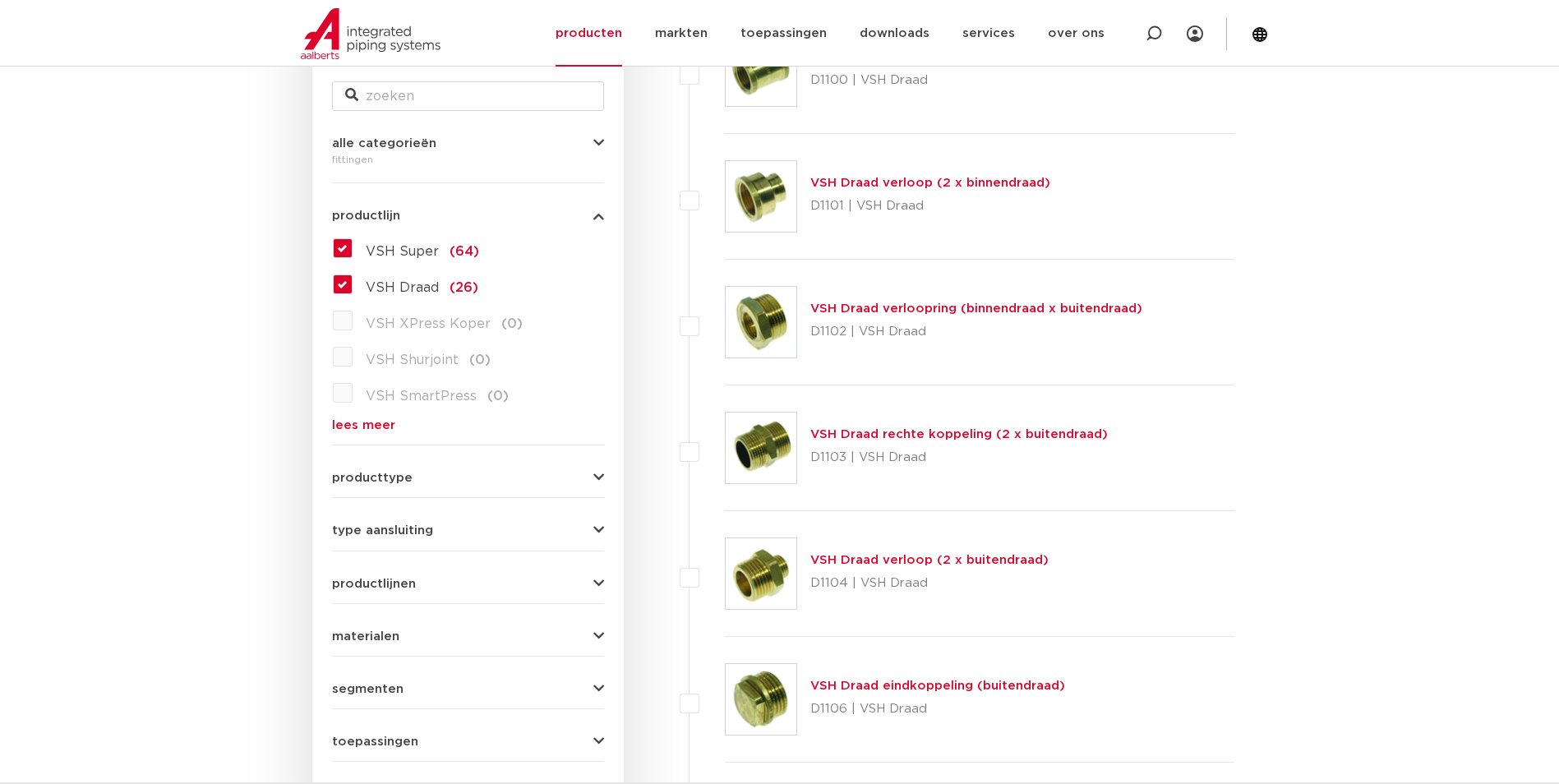
scroll to position [328, 0]
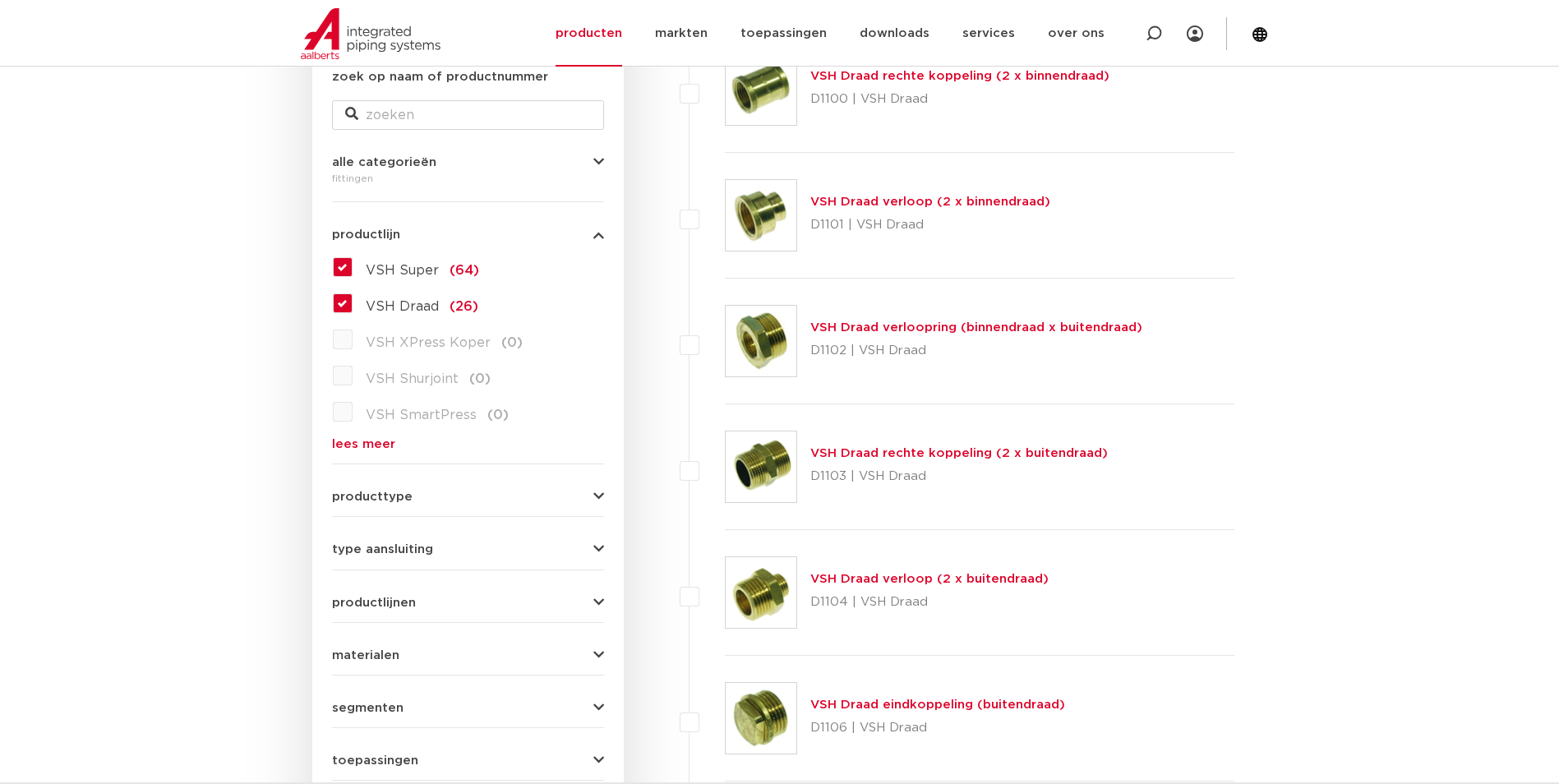
click at [352, 294] on label "VSH Draad (26)" at bounding box center [415, 303] width 126 height 27
click at [0, 0] on input "VSH Draad (26)" at bounding box center [0, 0] width 0 height 0
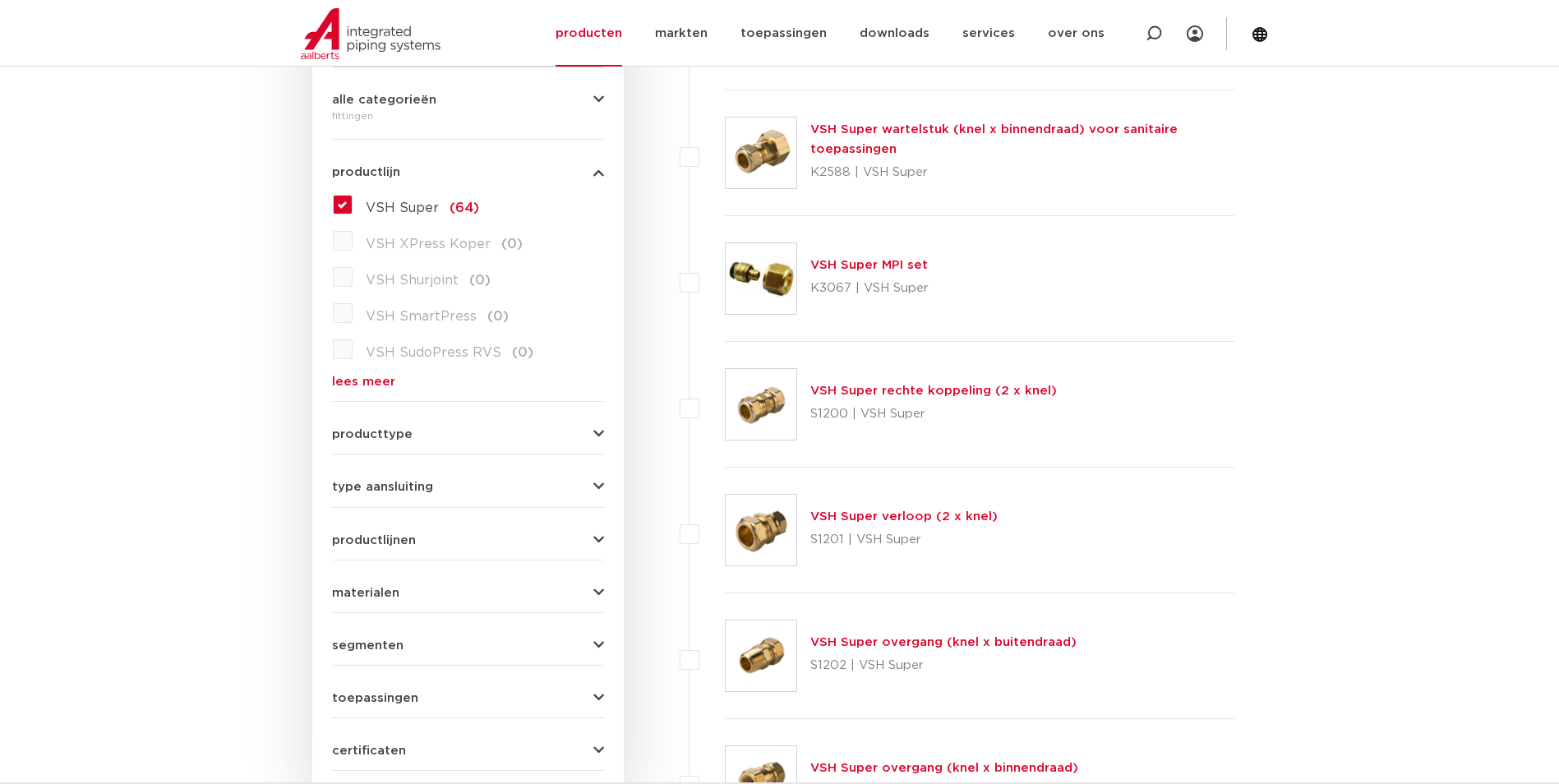
scroll to position [575, 0]
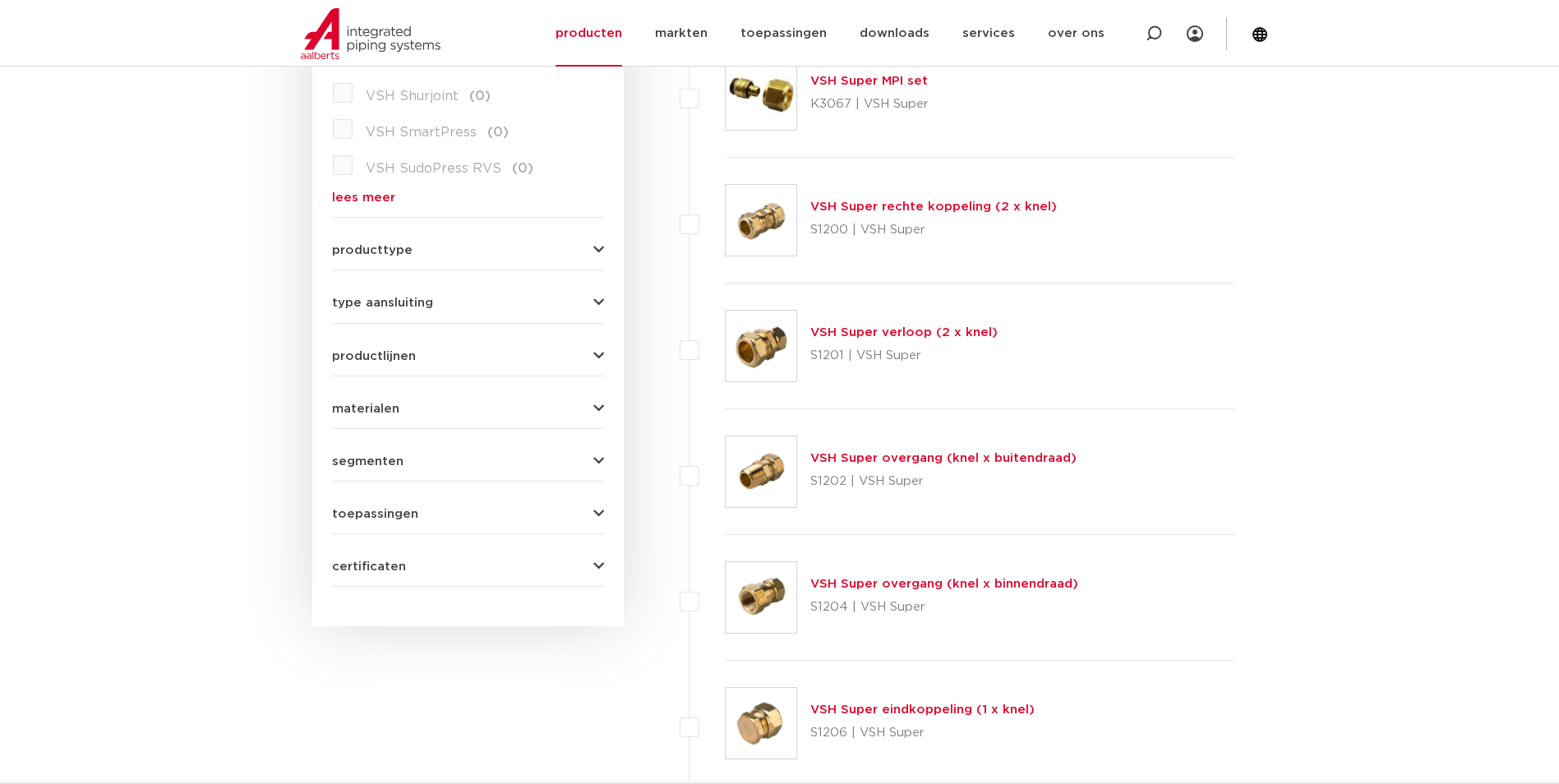
click at [846, 584] on link "VSH Super overgang (knel x binnendraad)" at bounding box center [944, 584] width 268 height 12
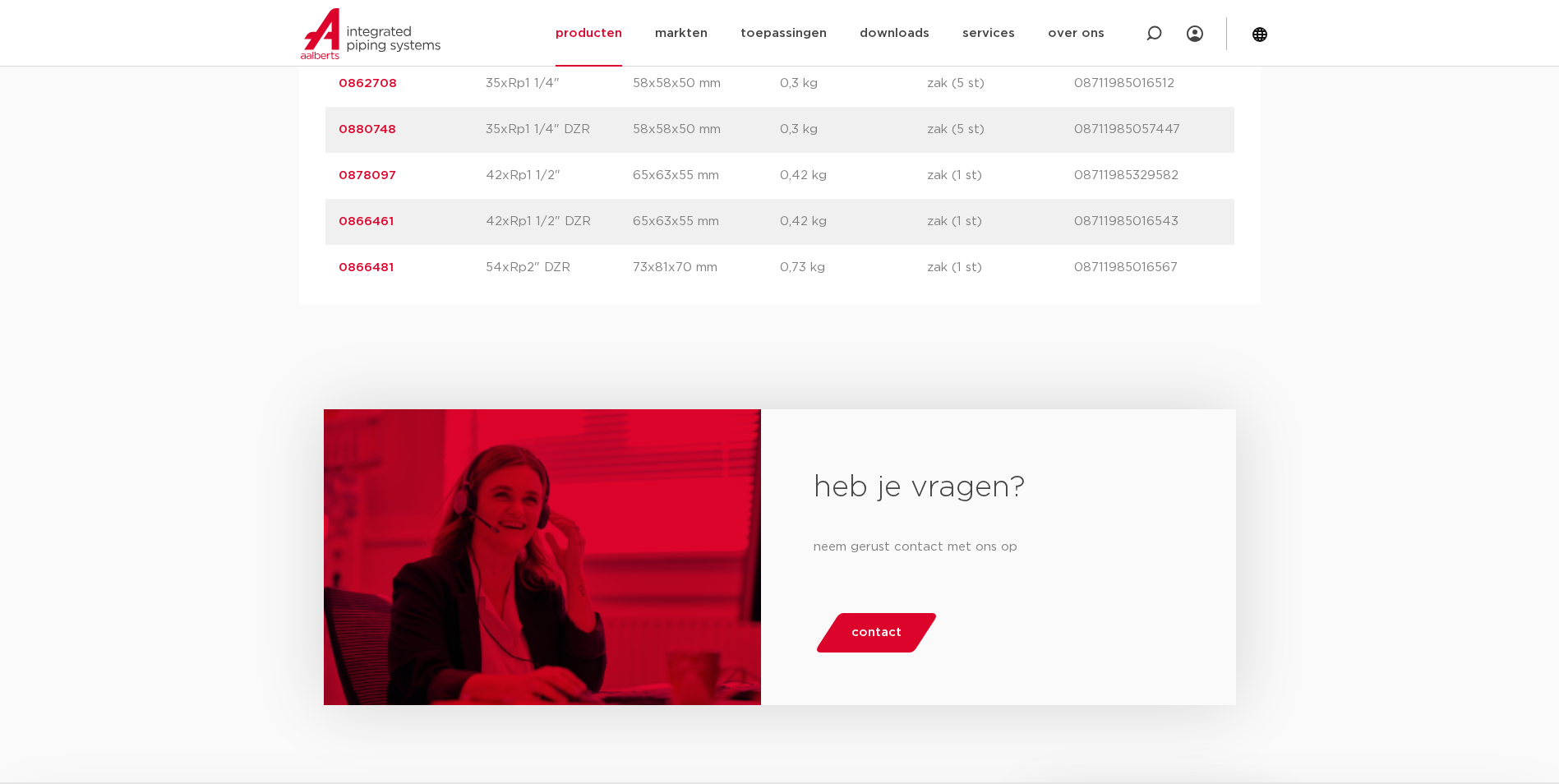
scroll to position [2957, 0]
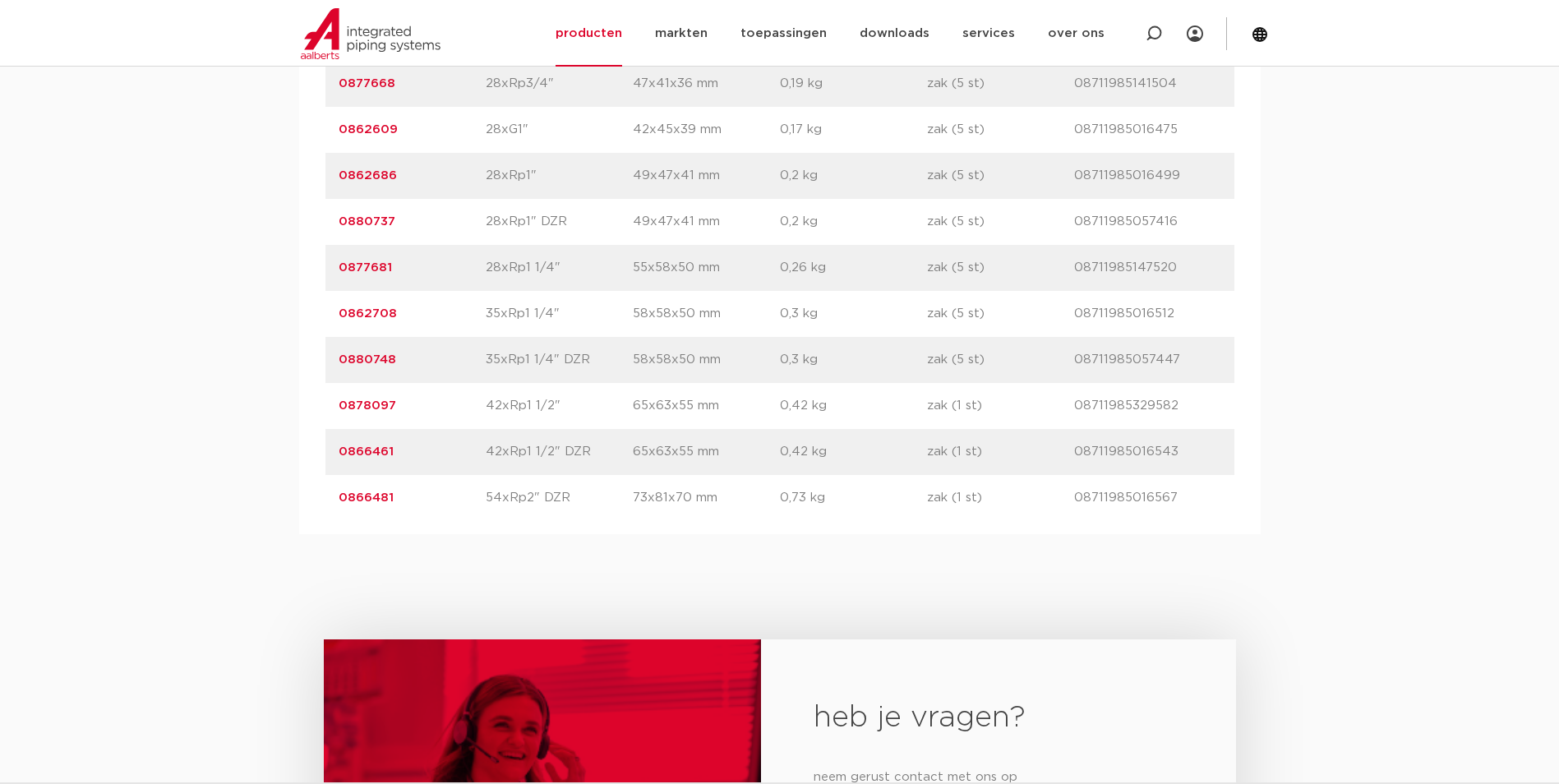
click at [386, 406] on link "0878097" at bounding box center [367, 405] width 58 height 12
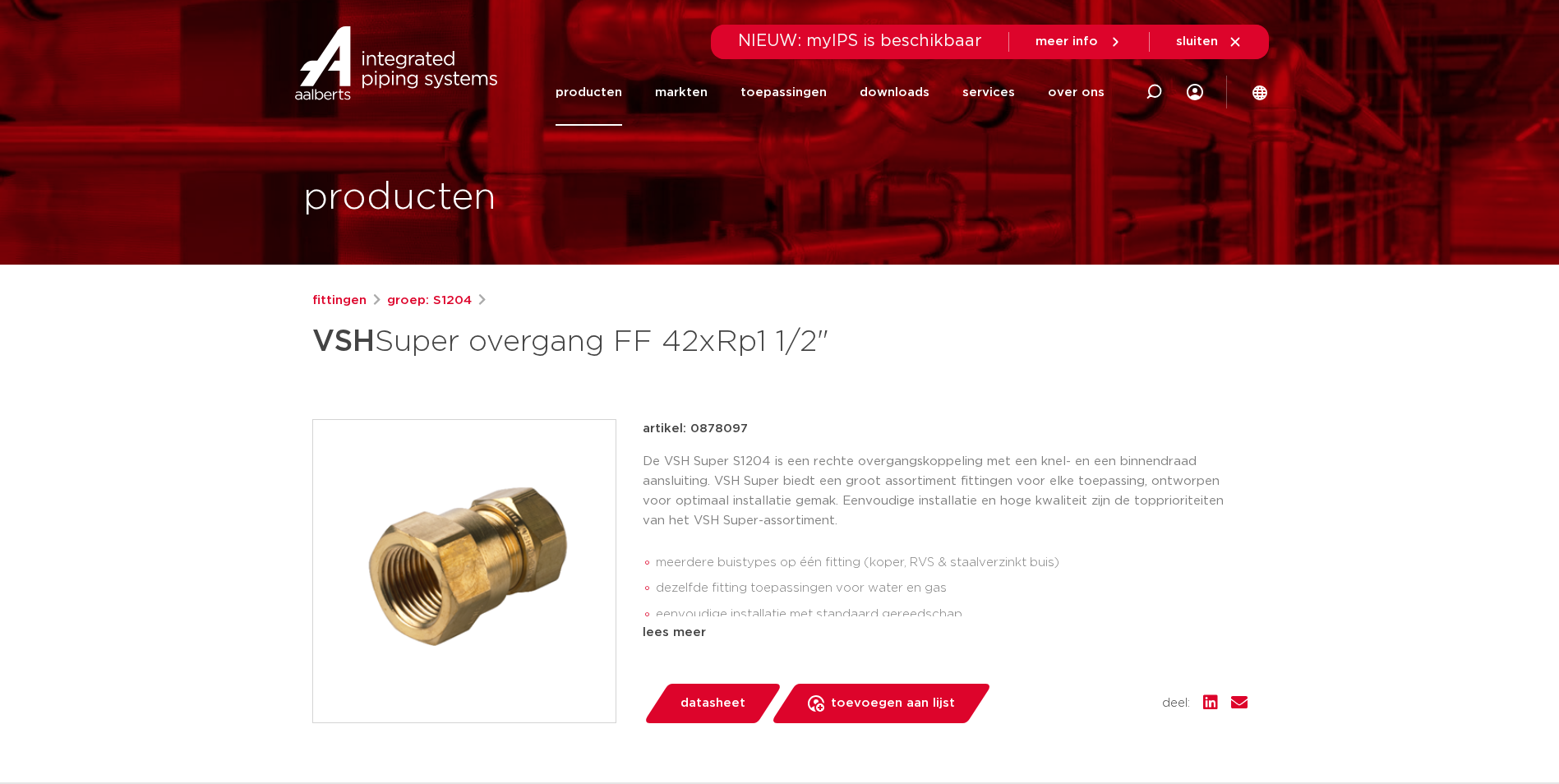
drag, startPoint x: 749, startPoint y: 427, endPoint x: 688, endPoint y: 427, distance: 61.0
click at [688, 427] on div "artikel: 0878097" at bounding box center [945, 428] width 605 height 20
